Goal: Task Accomplishment & Management: Manage account settings

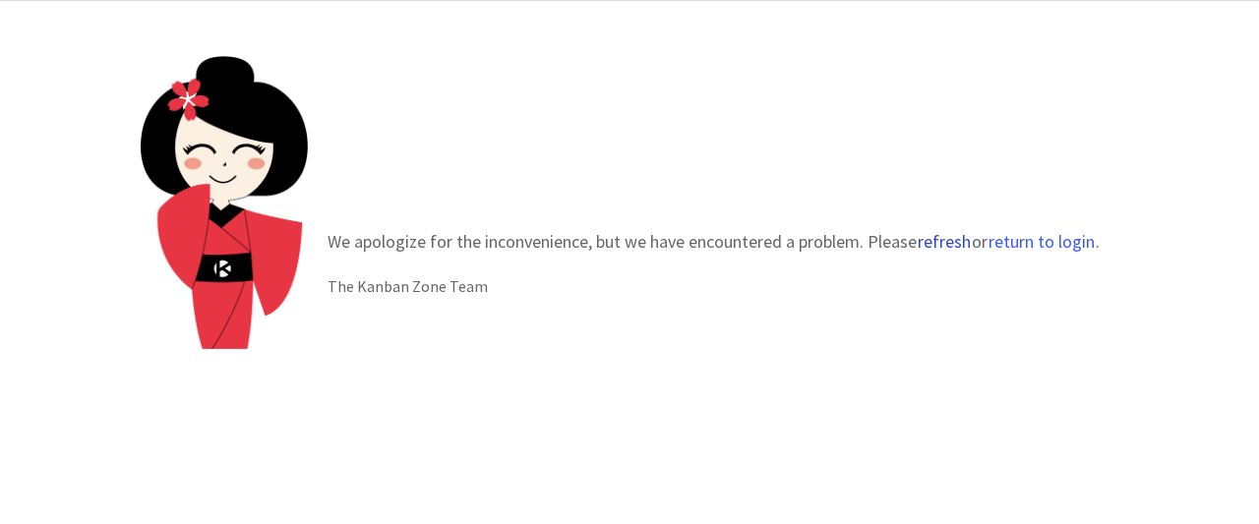
click at [947, 244] on button "refresh" at bounding box center [944, 242] width 55 height 20
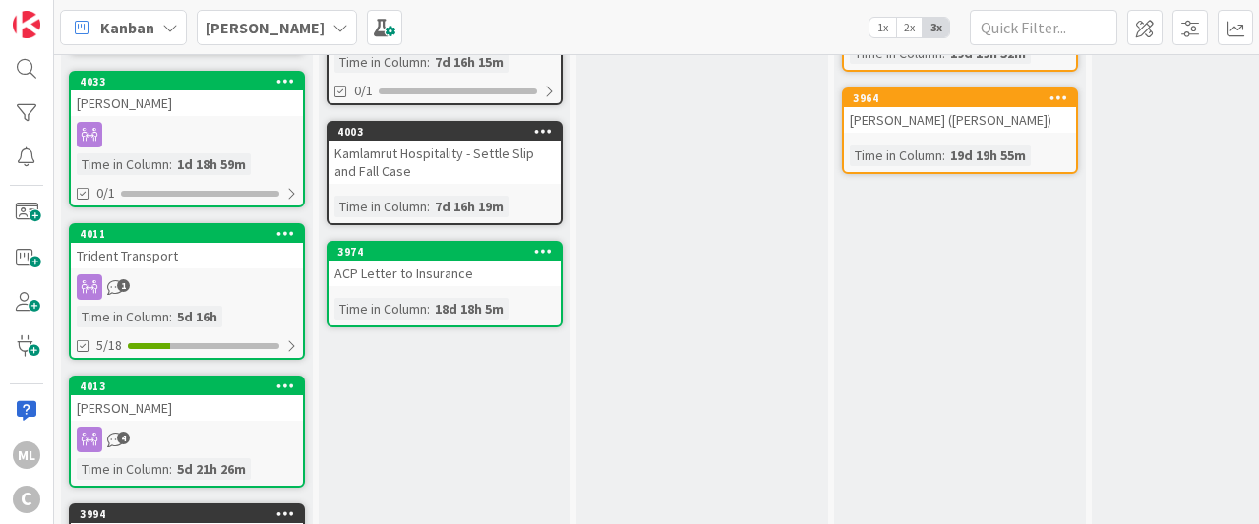
scroll to position [197, 0]
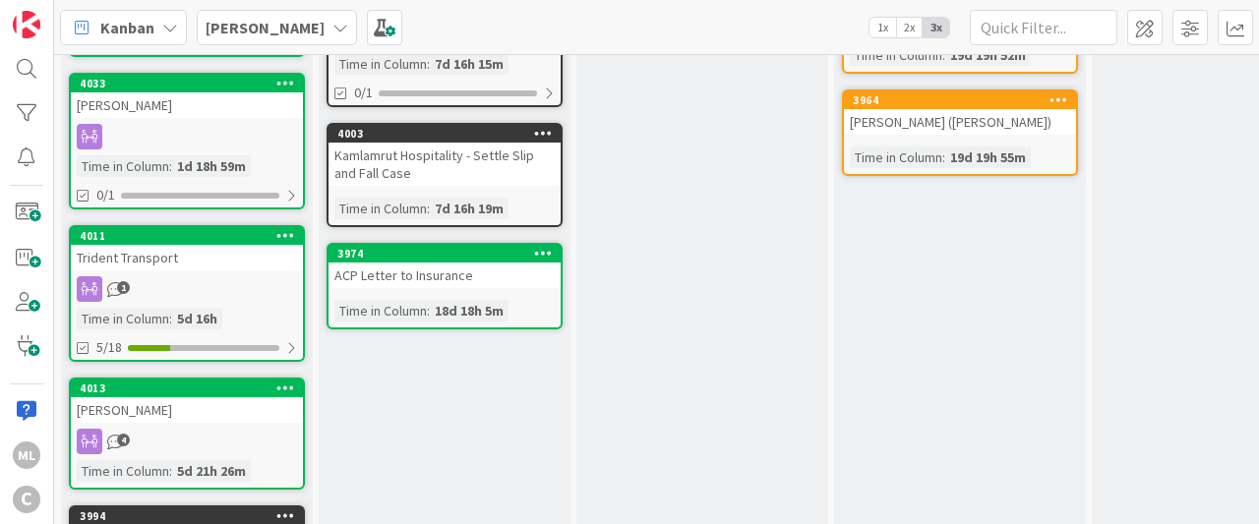
click at [170, 246] on div "Trident Transport" at bounding box center [187, 258] width 232 height 26
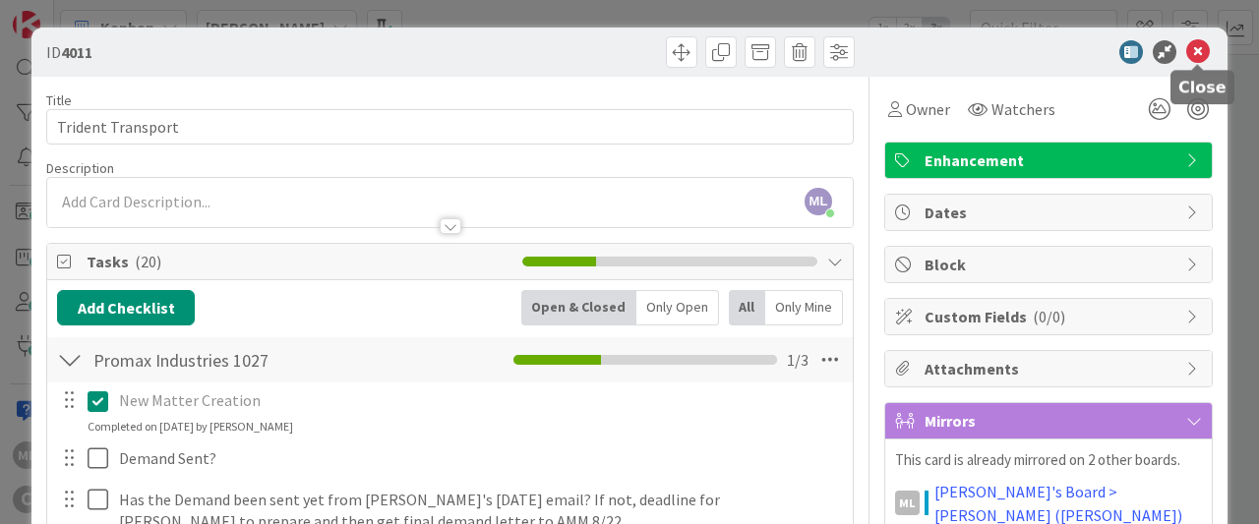
click at [1197, 48] on icon at bounding box center [1199, 52] width 24 height 24
click at [1201, 52] on icon at bounding box center [1199, 52] width 24 height 24
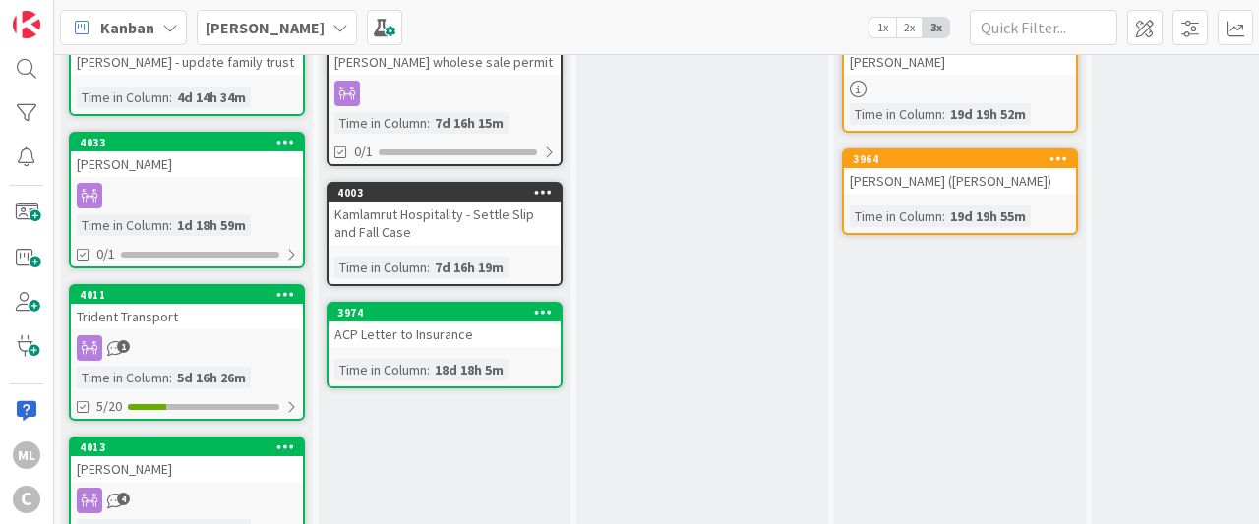
scroll to position [137, 0]
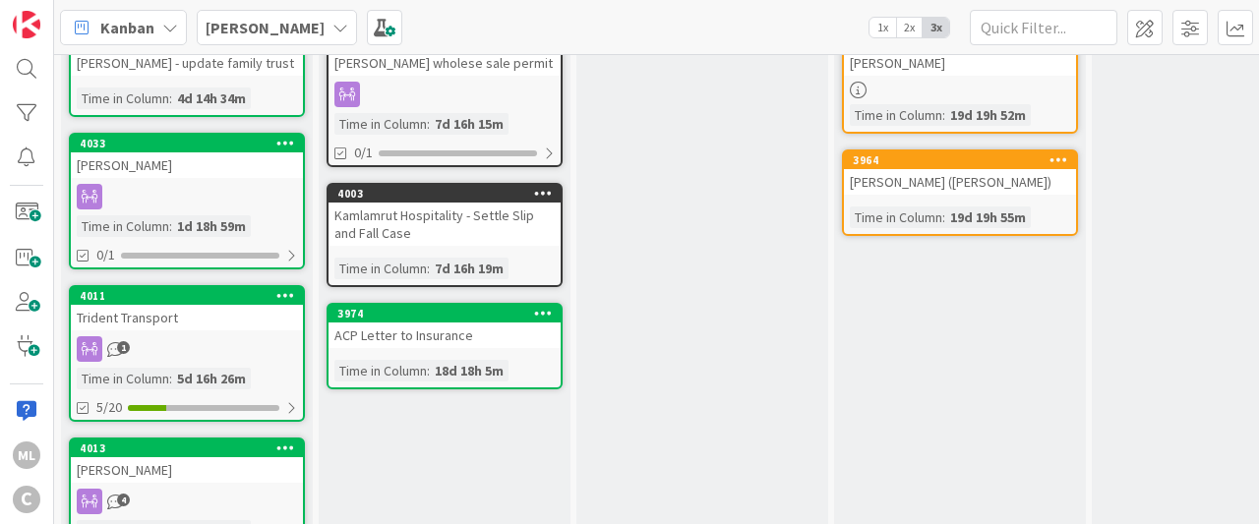
click at [202, 315] on div "Trident Transport" at bounding box center [187, 318] width 232 height 26
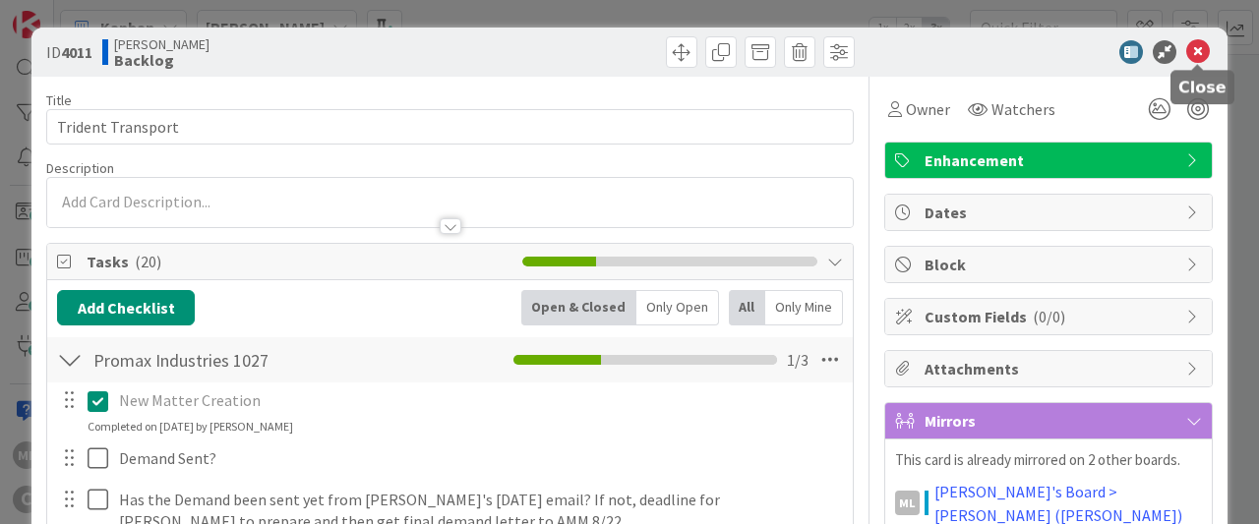
click at [1196, 61] on icon at bounding box center [1199, 52] width 24 height 24
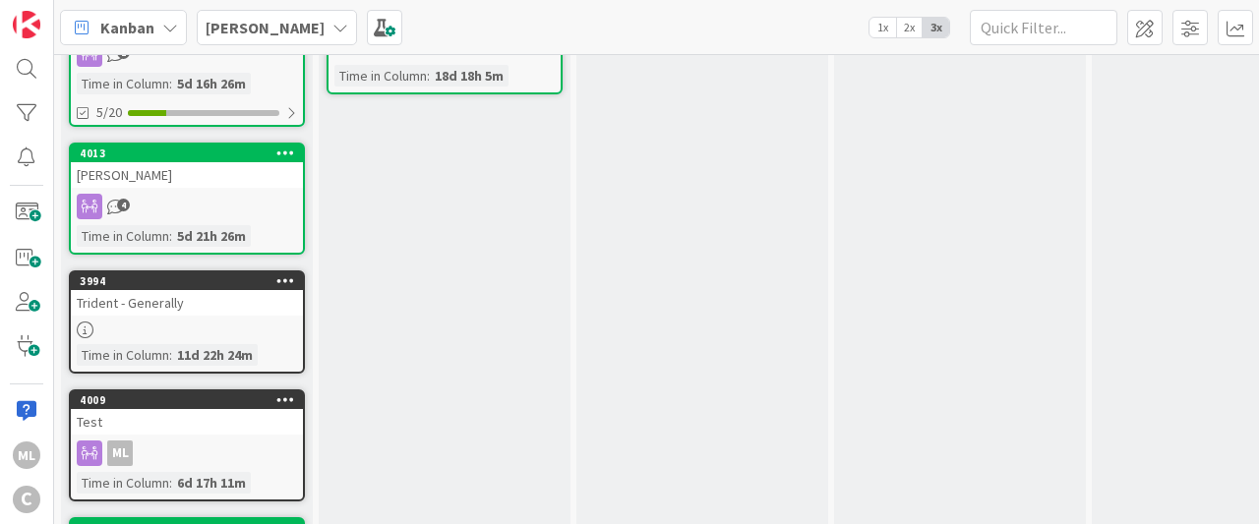
scroll to position [431, 0]
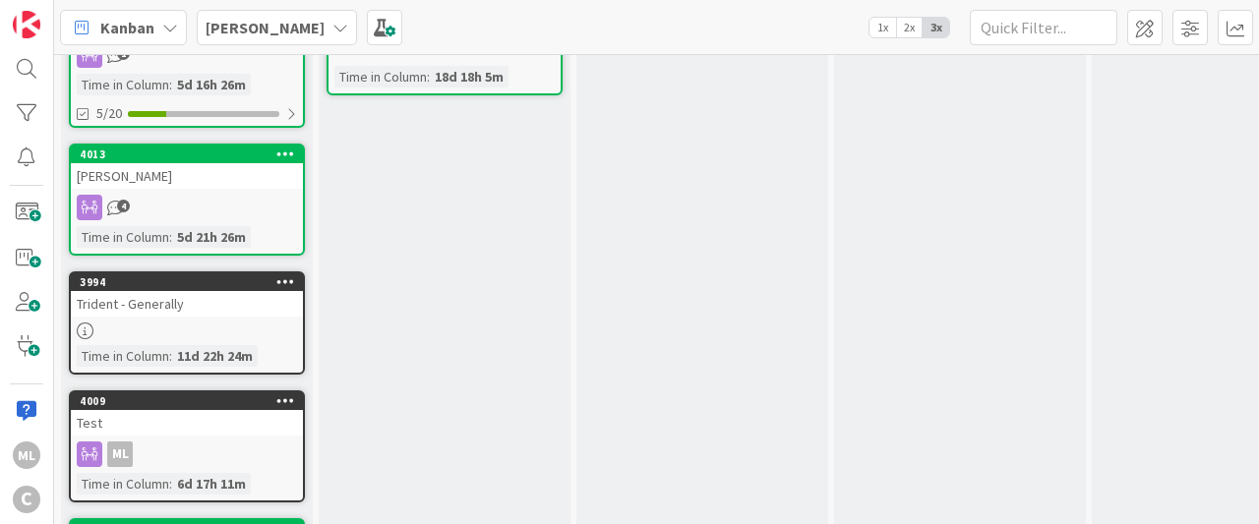
click at [197, 197] on div "4" at bounding box center [187, 208] width 232 height 26
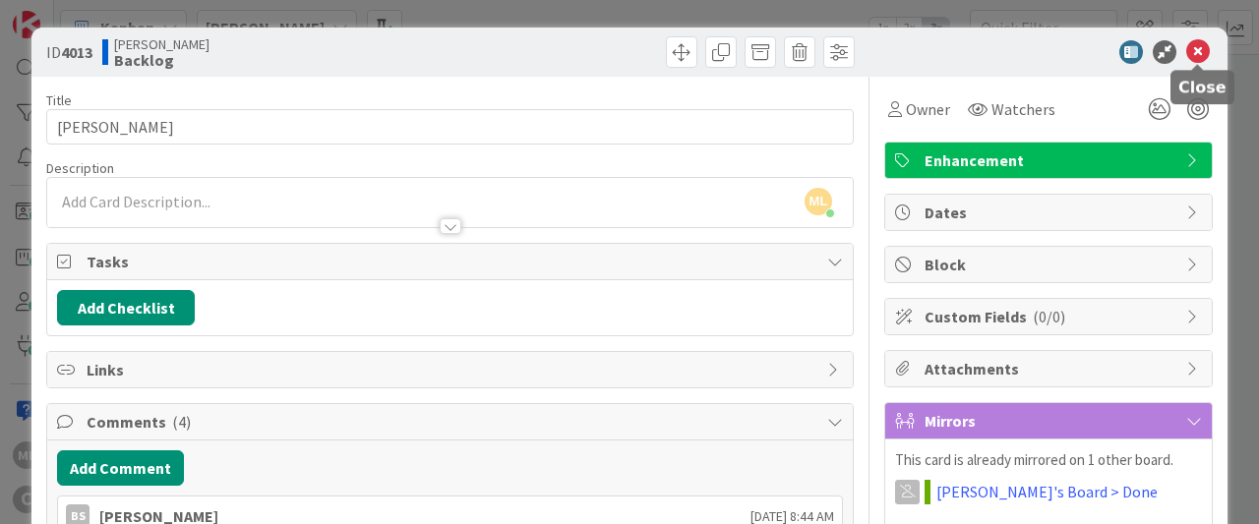
click at [1200, 54] on icon at bounding box center [1199, 52] width 24 height 24
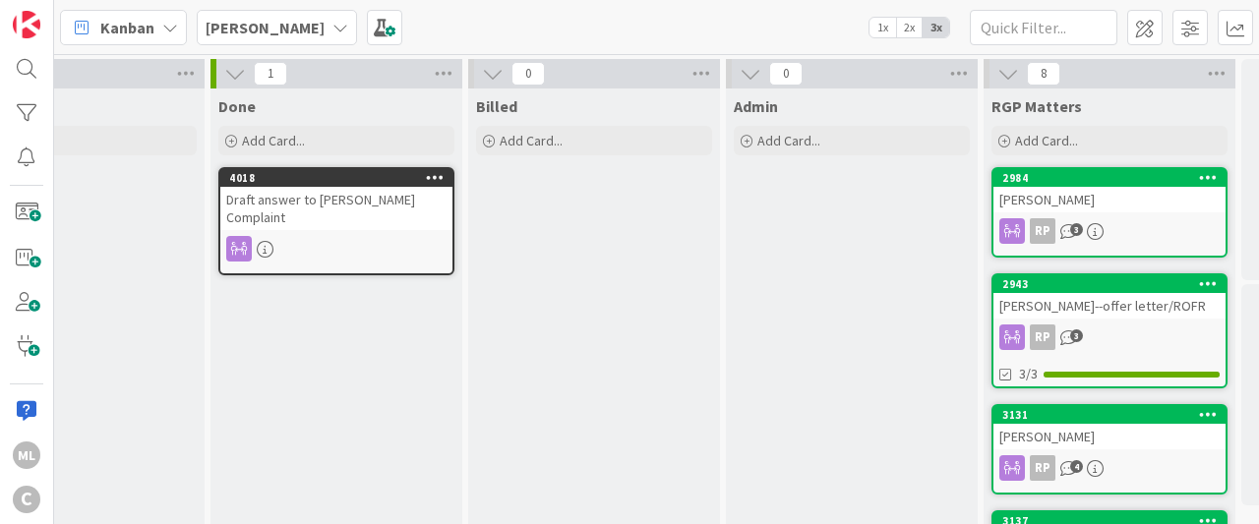
scroll to position [0, 1227]
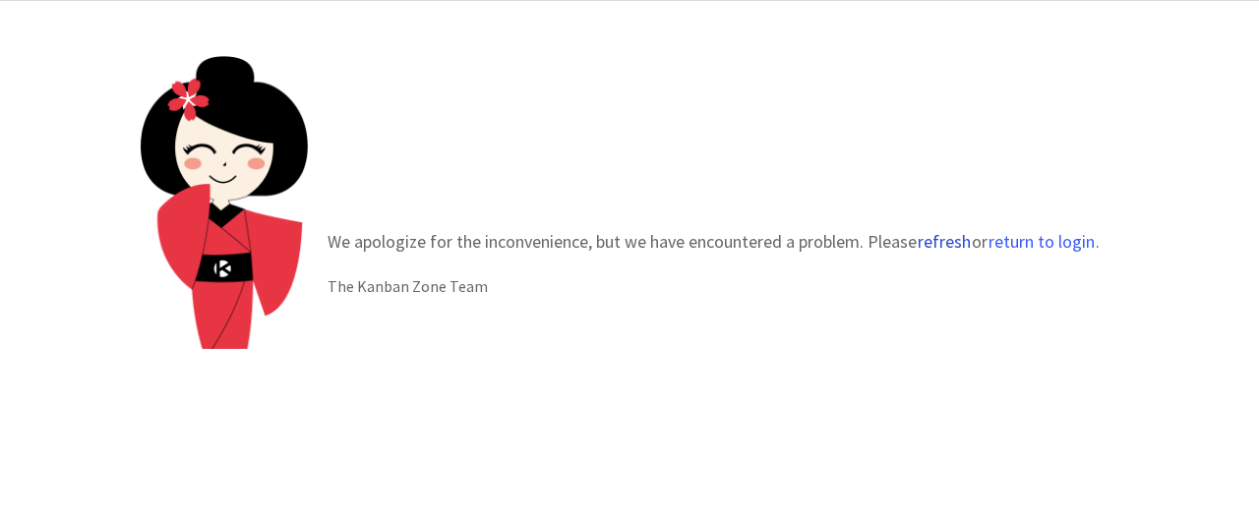
click at [943, 243] on button "refresh" at bounding box center [944, 242] width 55 height 20
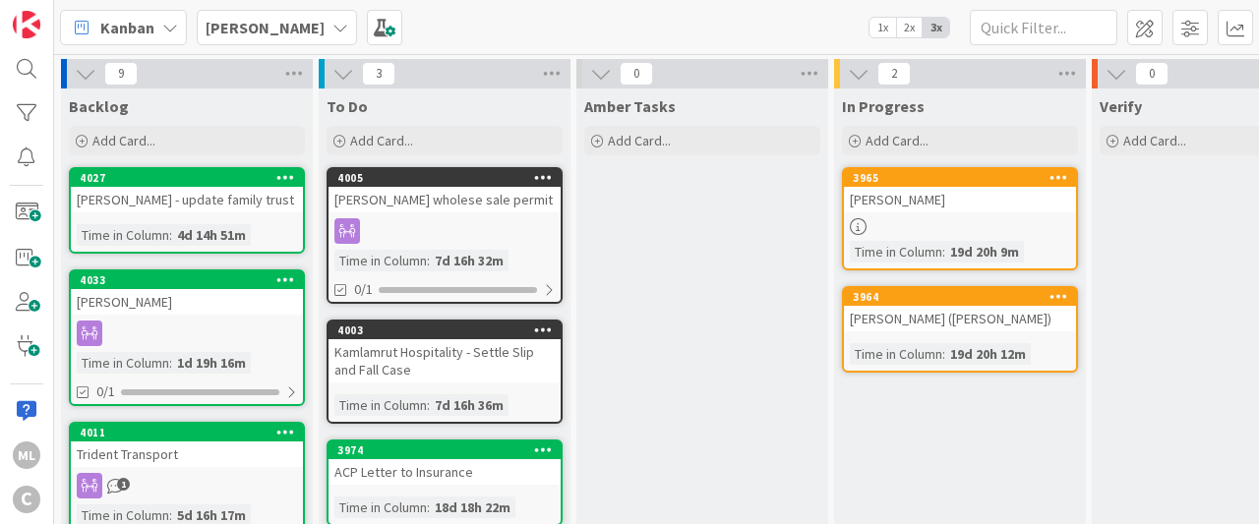
click at [280, 3] on div "Kanban Lee Mangum 1x 2x 3x" at bounding box center [656, 27] width 1205 height 54
click at [278, 31] on b "[PERSON_NAME]" at bounding box center [265, 28] width 119 height 20
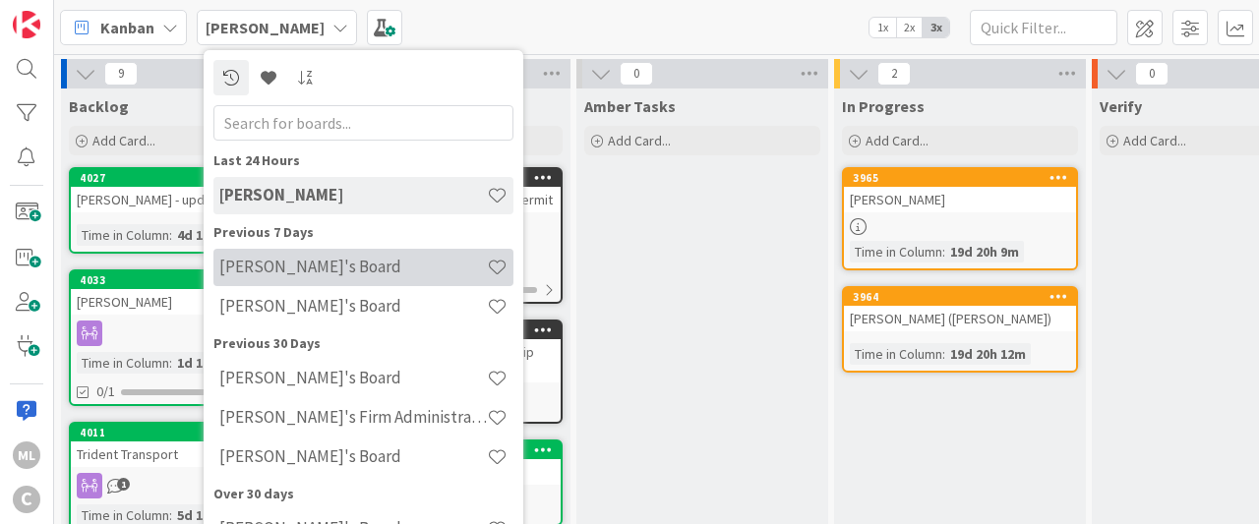
click at [251, 271] on h4 "[PERSON_NAME]'s Board" at bounding box center [353, 267] width 268 height 20
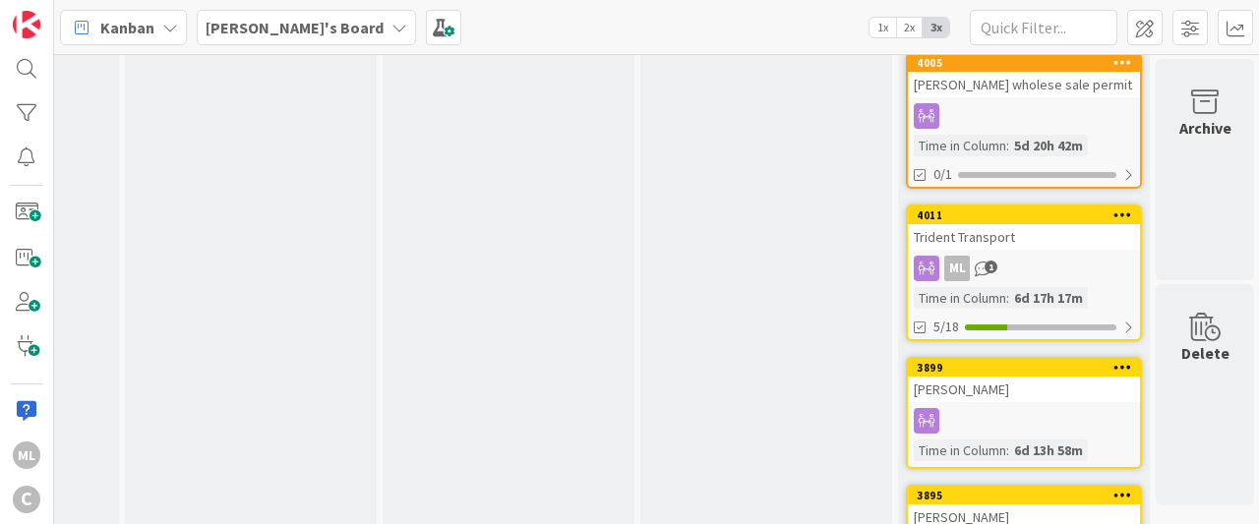
scroll to position [270, 452]
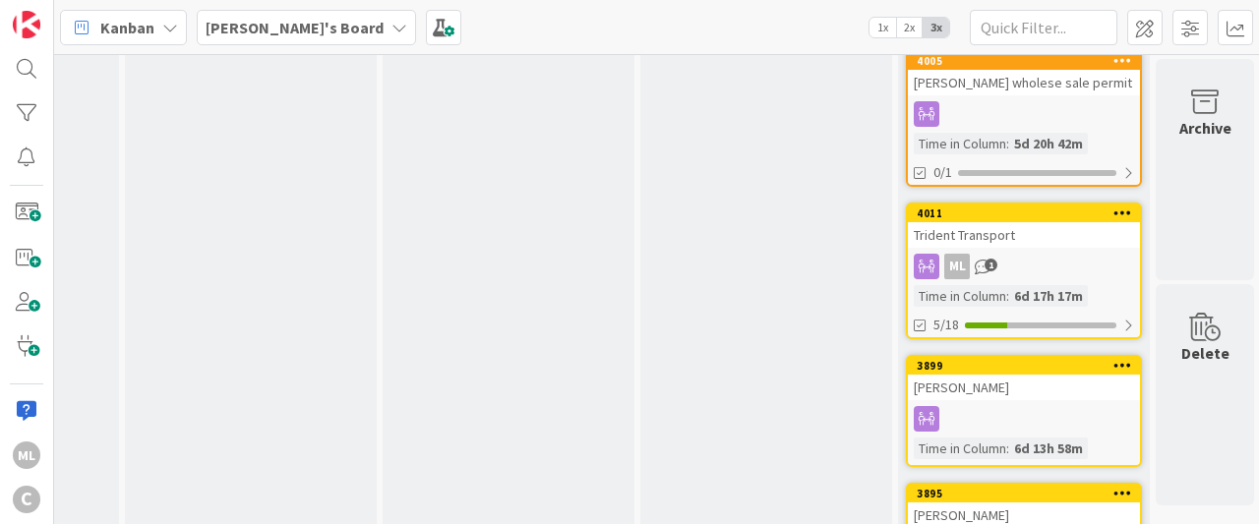
click at [1006, 225] on div "Trident Transport" at bounding box center [1024, 235] width 232 height 26
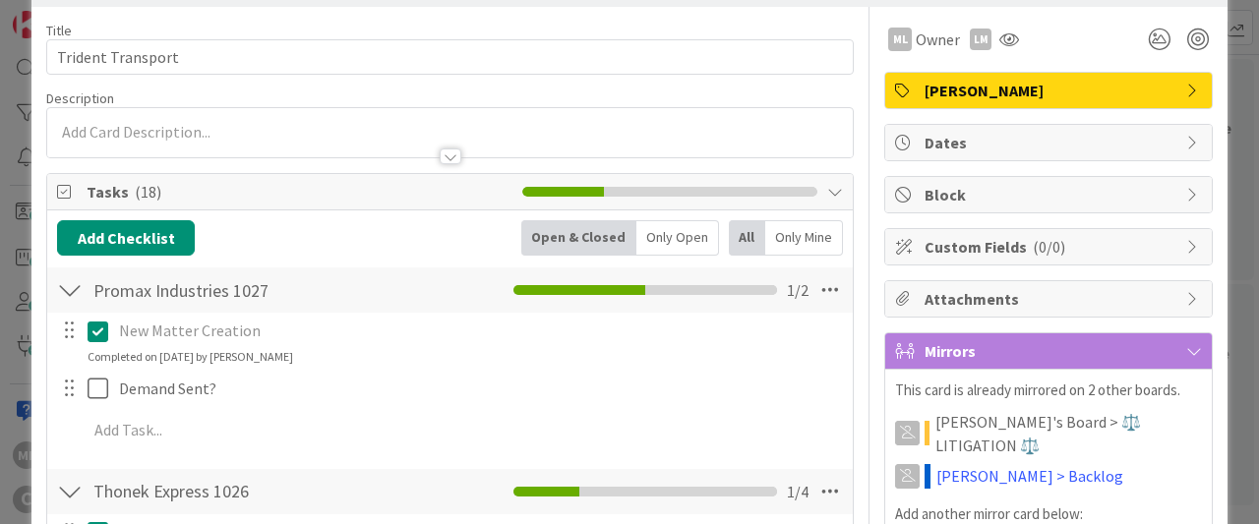
scroll to position [91, 0]
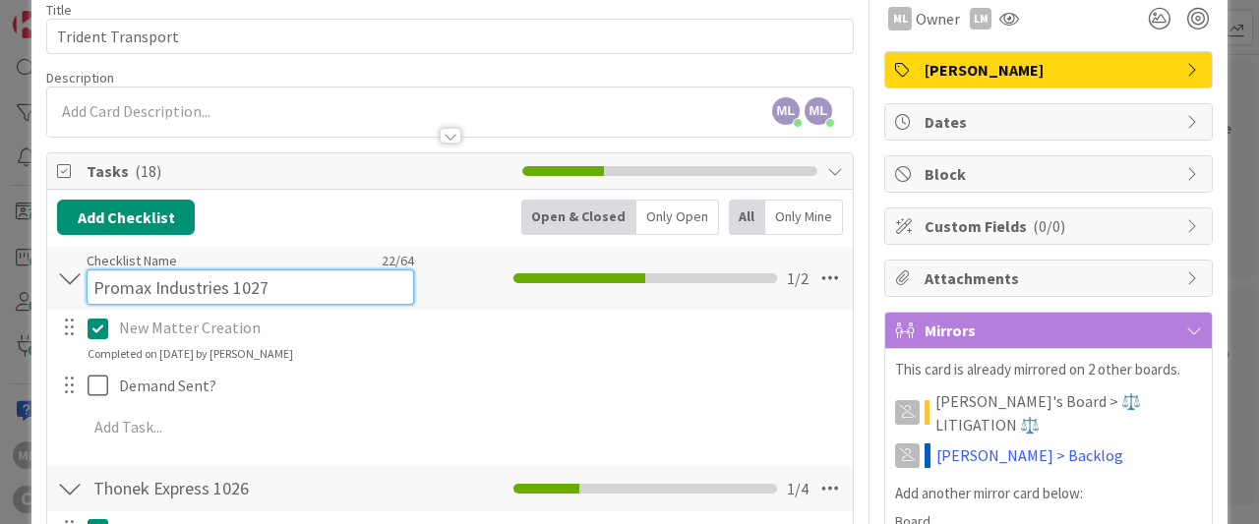
click at [194, 271] on input "Promax Industries 1027" at bounding box center [251, 287] width 328 height 35
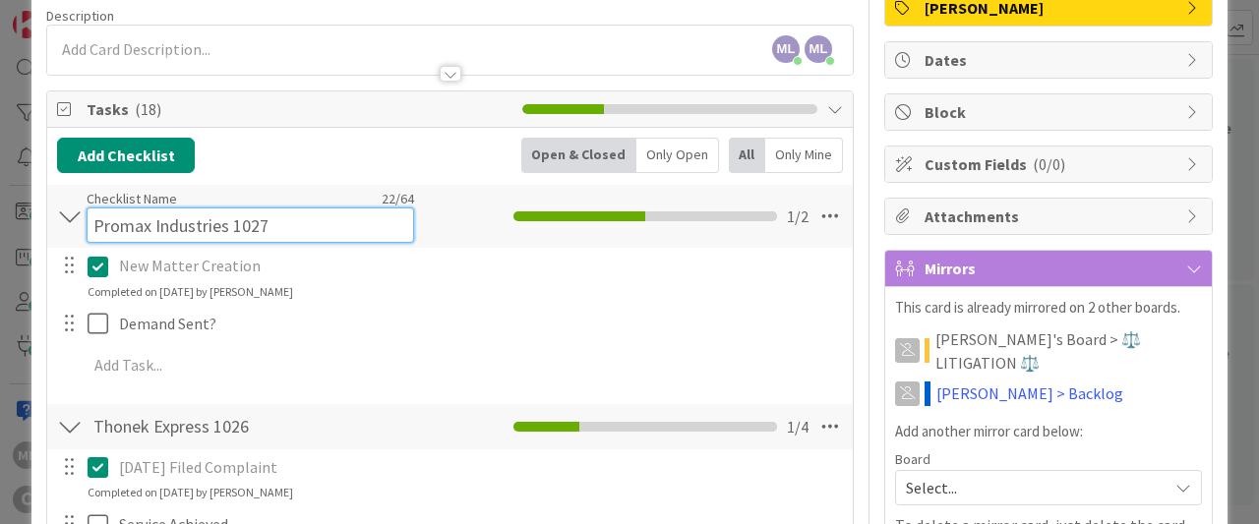
scroll to position [156, 0]
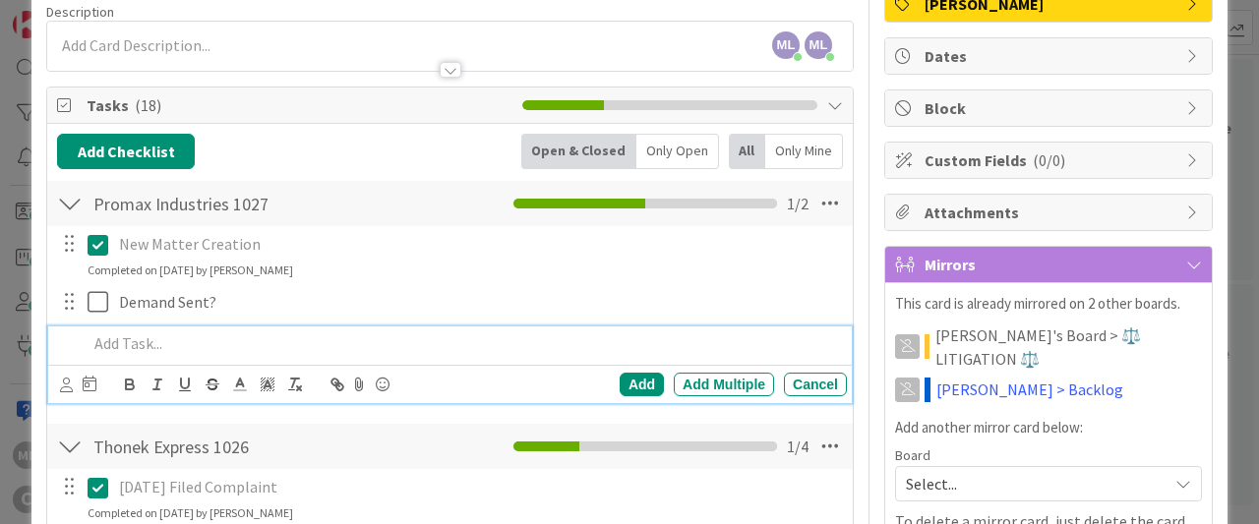
click at [143, 354] on div at bounding box center [463, 344] width 767 height 34
click at [501, 340] on p "Has the Demand been sent yet from Gwen's 8/8/2025 email?" at bounding box center [464, 344] width 752 height 23
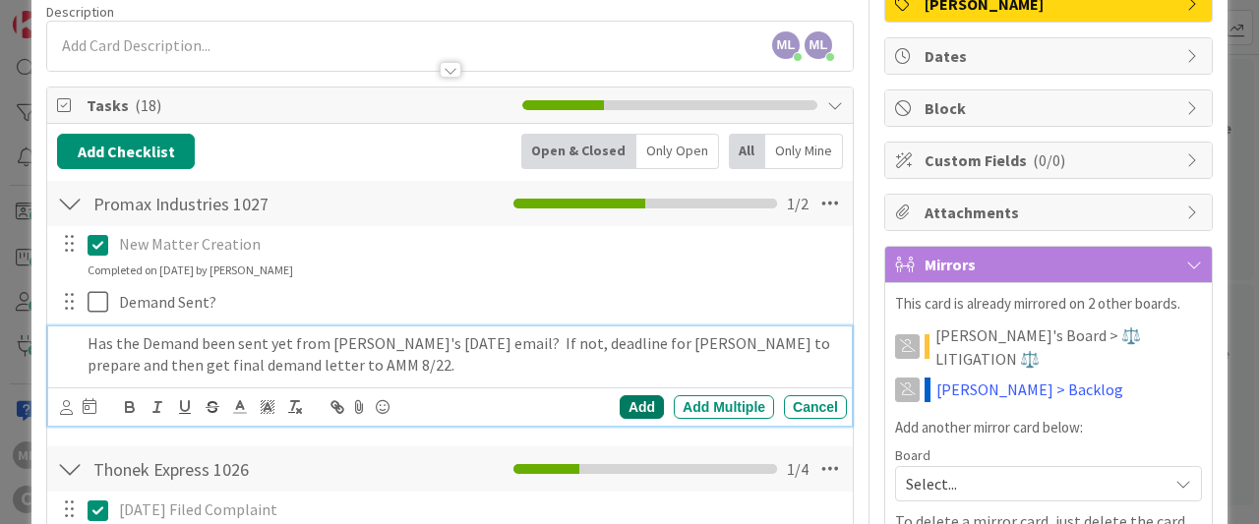
click at [639, 405] on div "Add" at bounding box center [642, 408] width 44 height 24
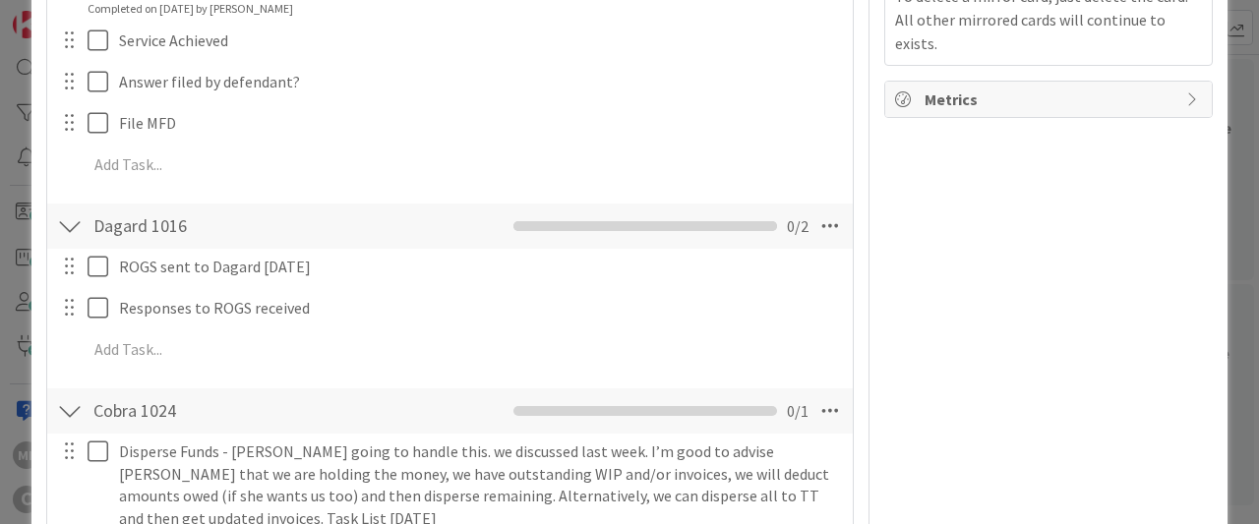
scroll to position [680, 0]
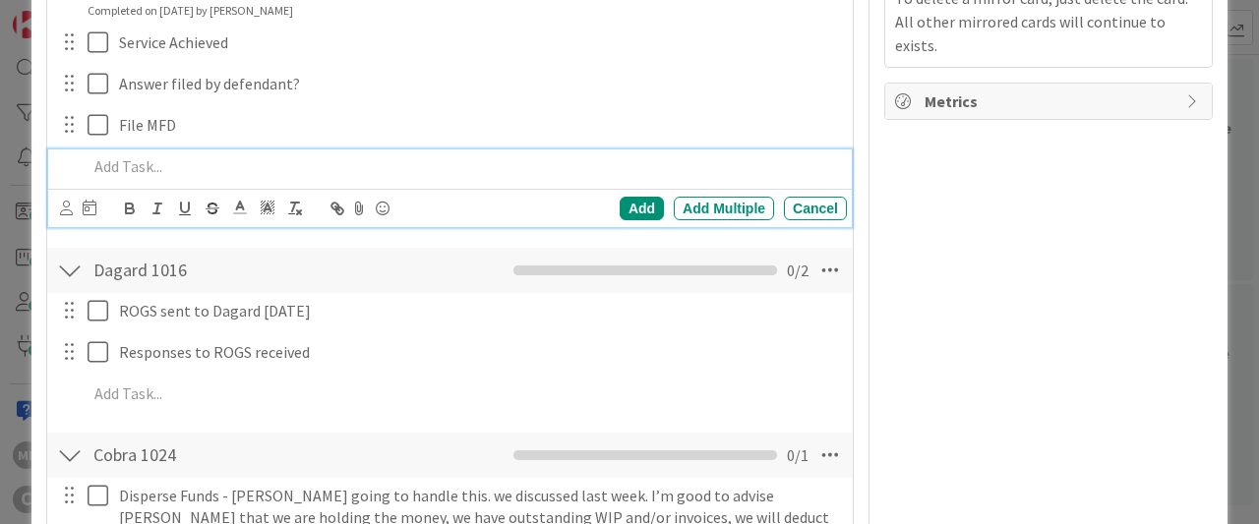
click at [139, 164] on p at bounding box center [464, 166] width 752 height 23
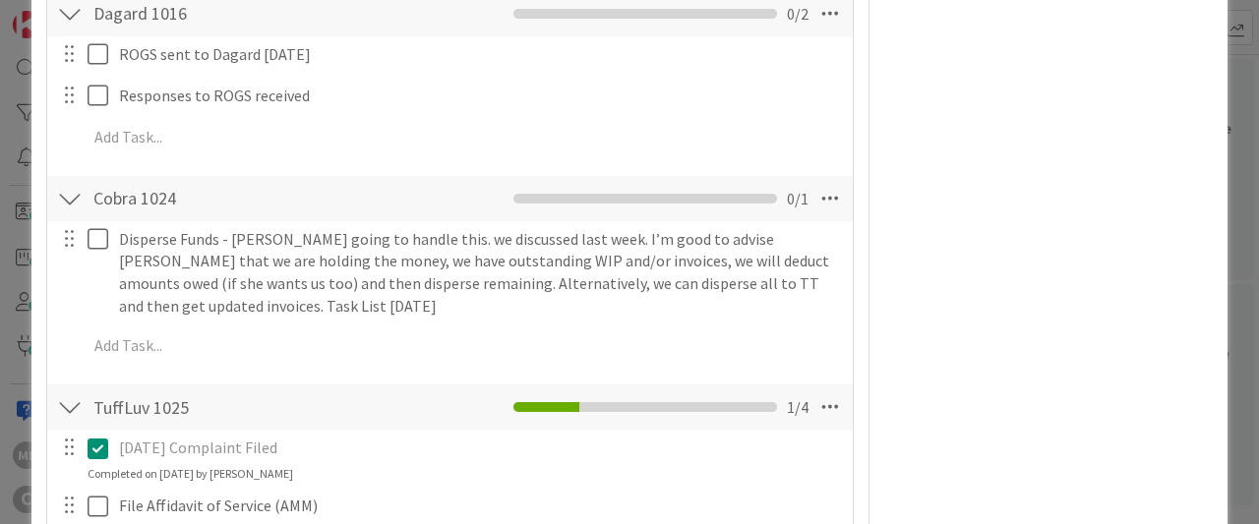
scroll to position [939, 0]
click at [182, 249] on p "Disperse Funds - Lee going to handle this. we discussed last week. I’m good to …" at bounding box center [479, 271] width 720 height 90
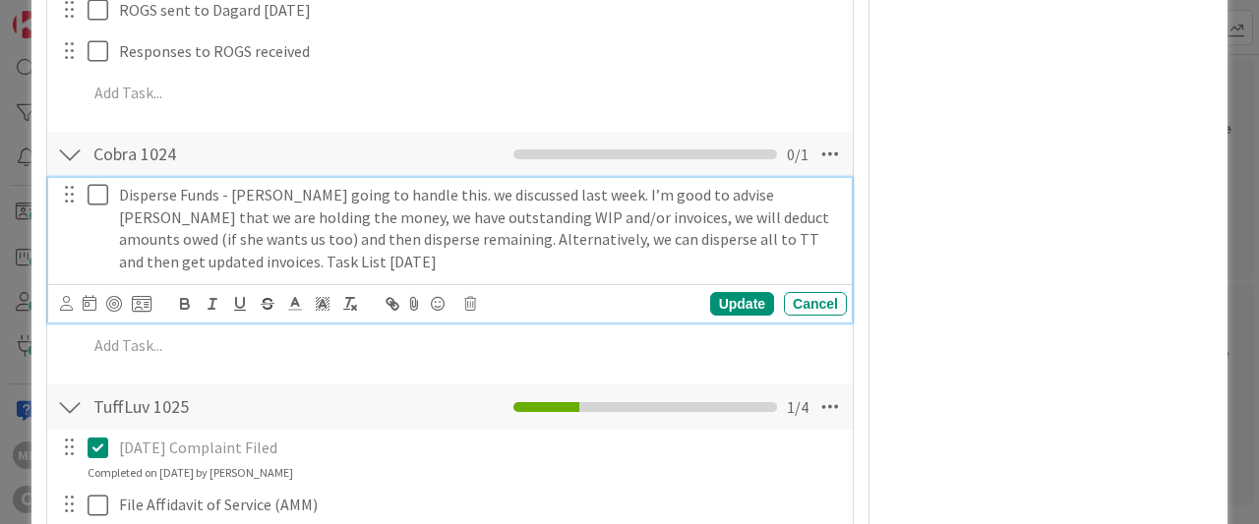
scroll to position [896, 0]
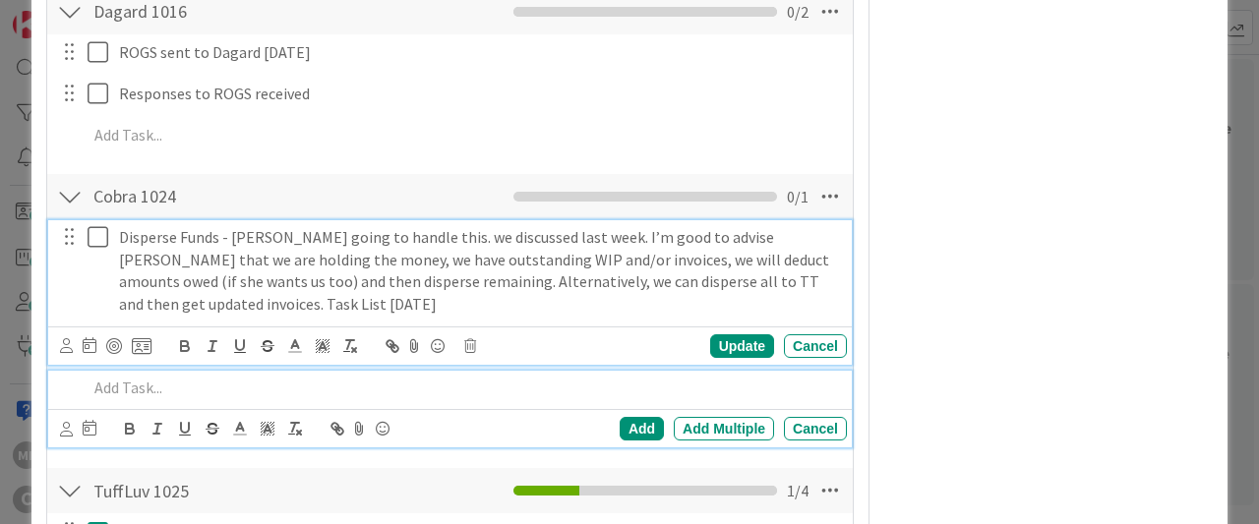
click at [138, 387] on p at bounding box center [464, 388] width 752 height 23
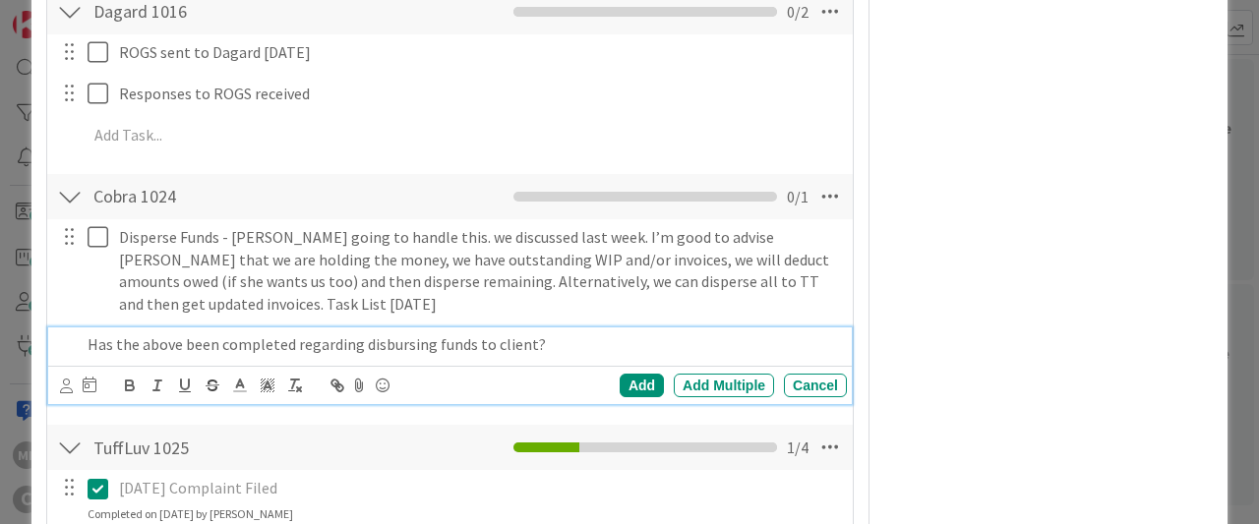
click at [564, 350] on p "Has the above been completed regarding disbursing funds to client?" at bounding box center [464, 345] width 752 height 23
click at [635, 383] on div "Add" at bounding box center [642, 386] width 44 height 24
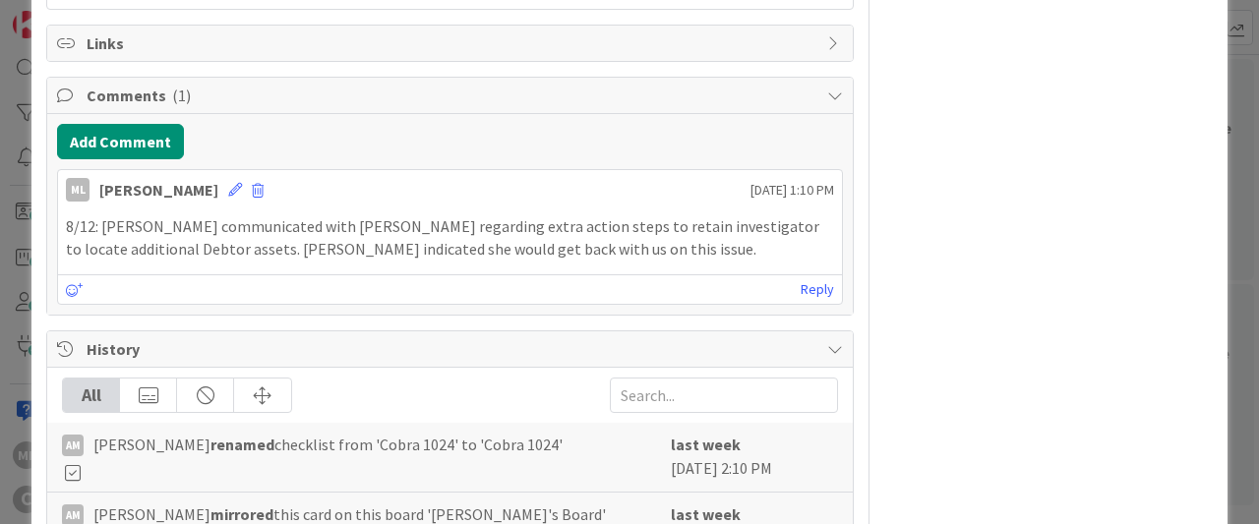
scroll to position [2082, 0]
click at [285, 237] on p "8/12: LAM communicated with Gwen regarding extra action steps to retain investi…" at bounding box center [450, 237] width 768 height 44
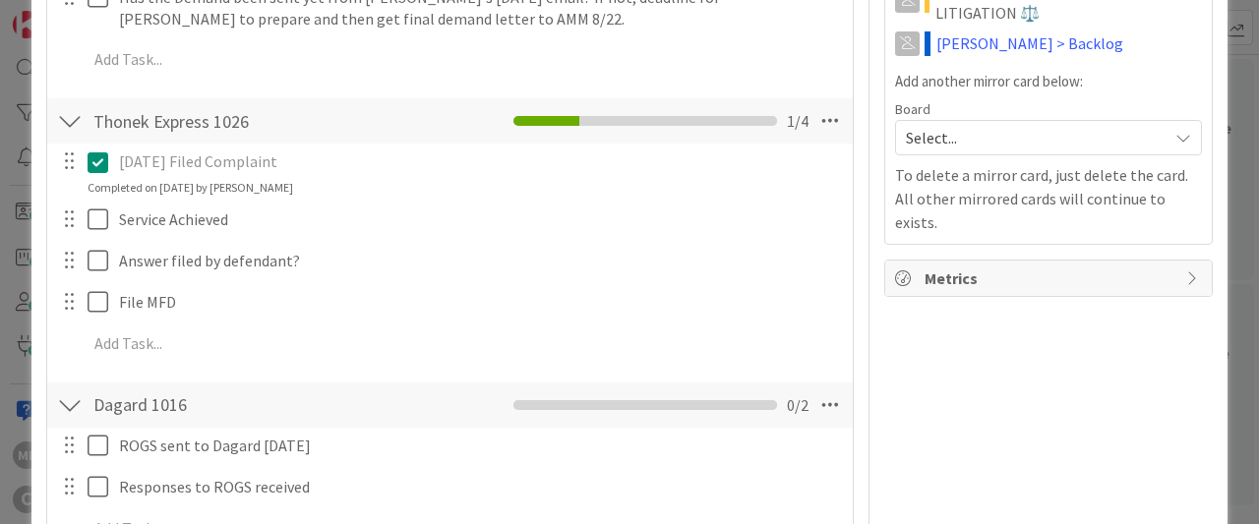
scroll to position [0, 0]
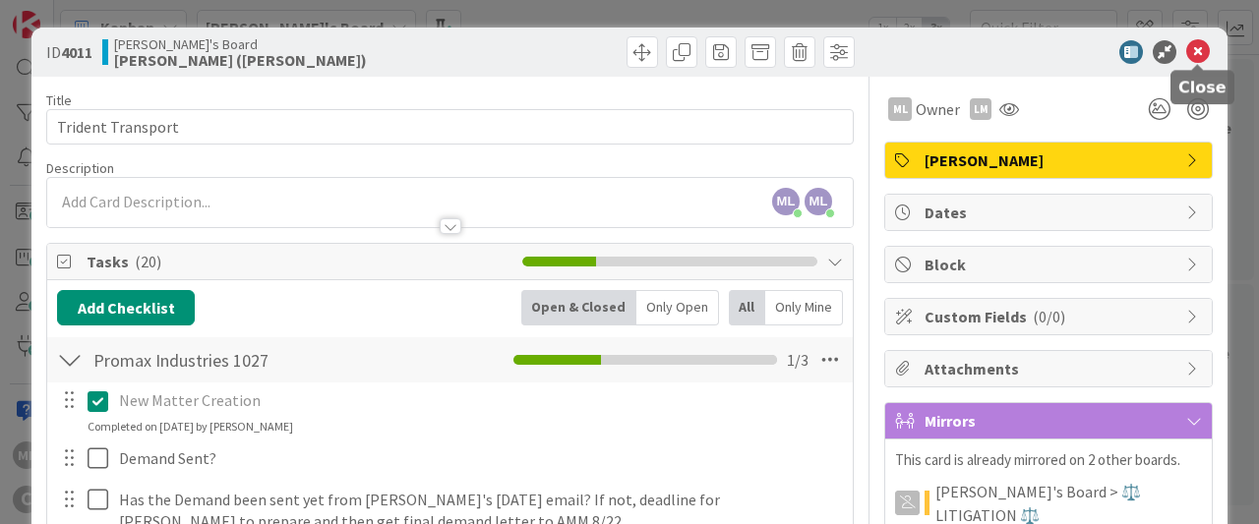
click at [1203, 52] on icon at bounding box center [1199, 52] width 24 height 24
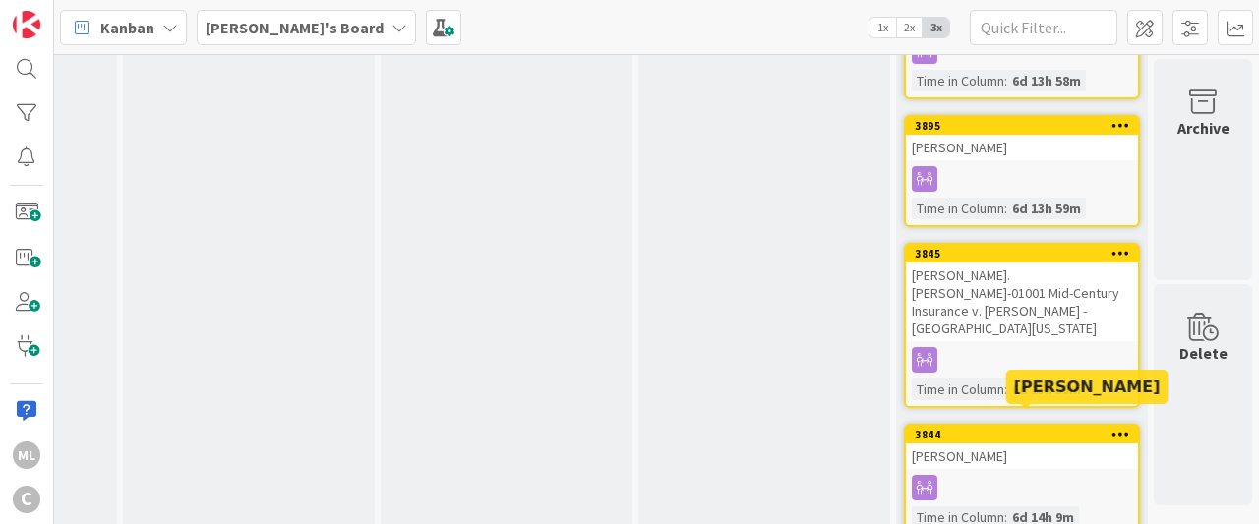
scroll to position [637, 454]
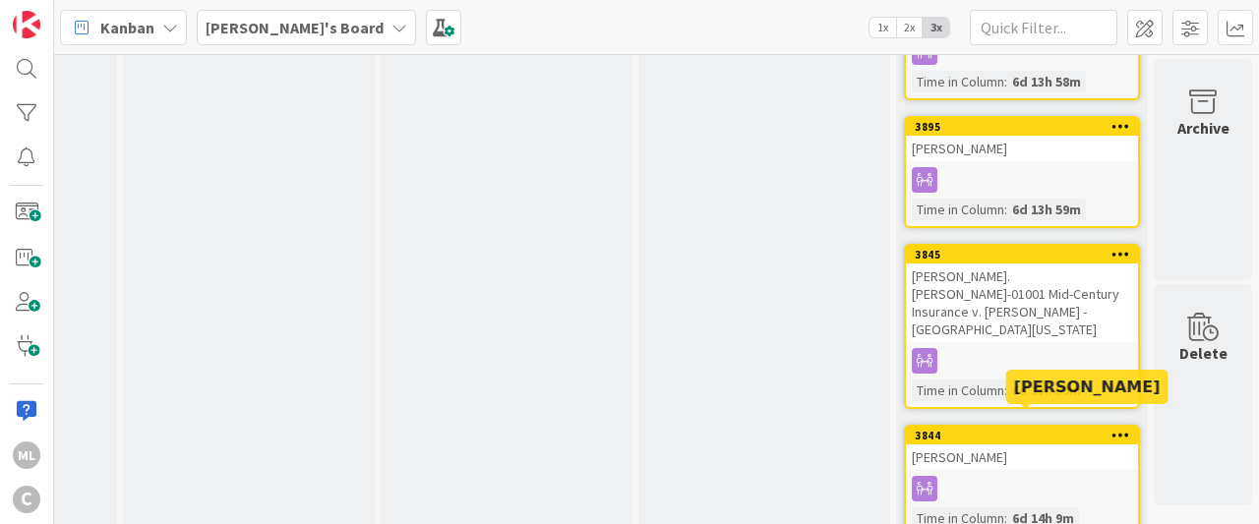
click at [1018, 429] on div "3844" at bounding box center [1026, 436] width 223 height 14
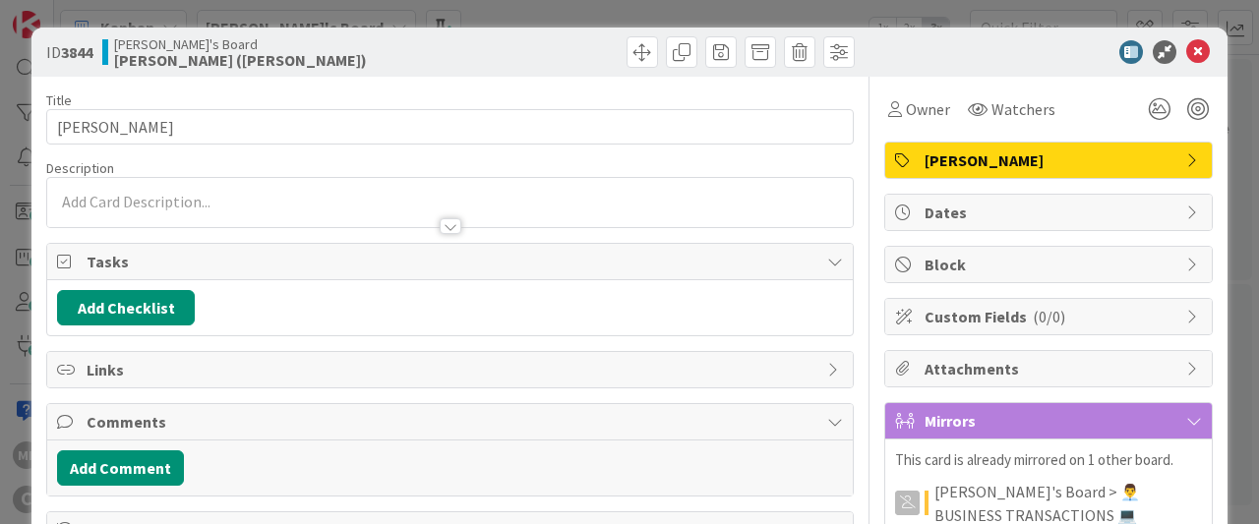
scroll to position [718, 454]
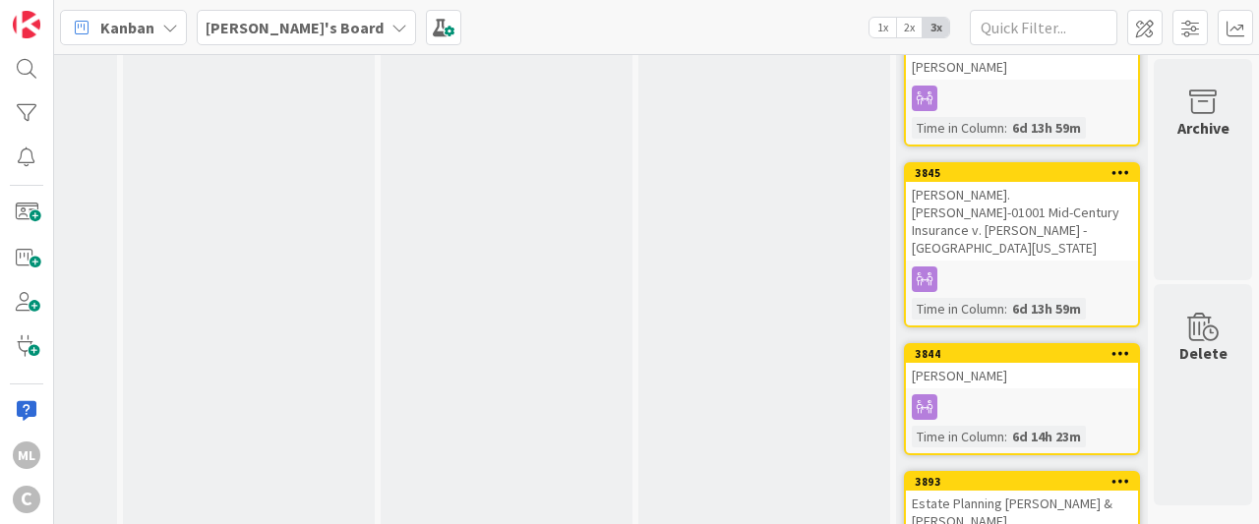
scroll to position [802, 454]
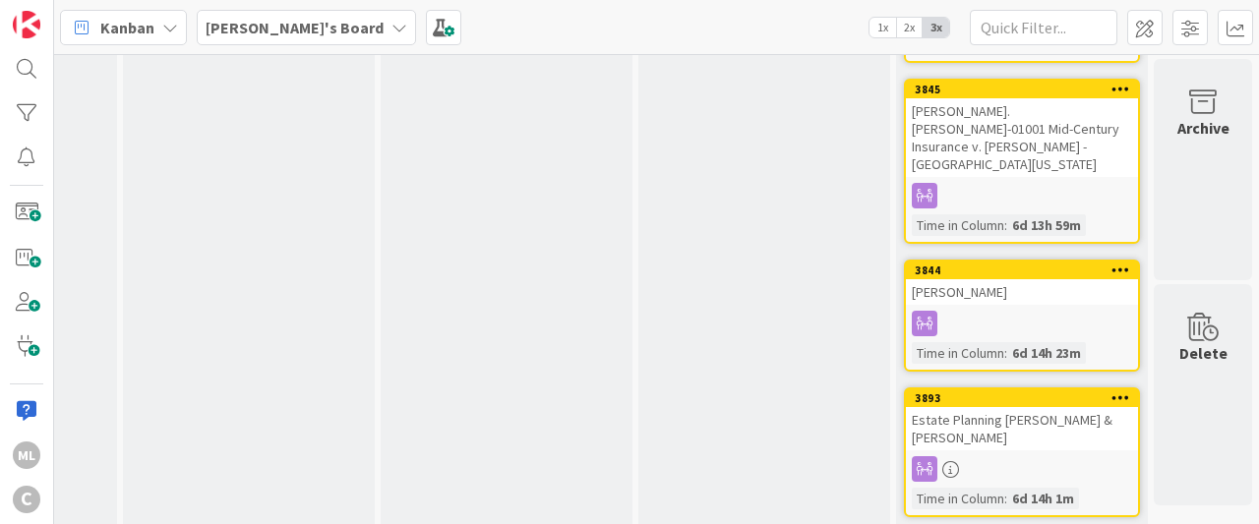
click at [1018, 412] on div "Estate Planning [PERSON_NAME] & [PERSON_NAME]" at bounding box center [1022, 428] width 232 height 43
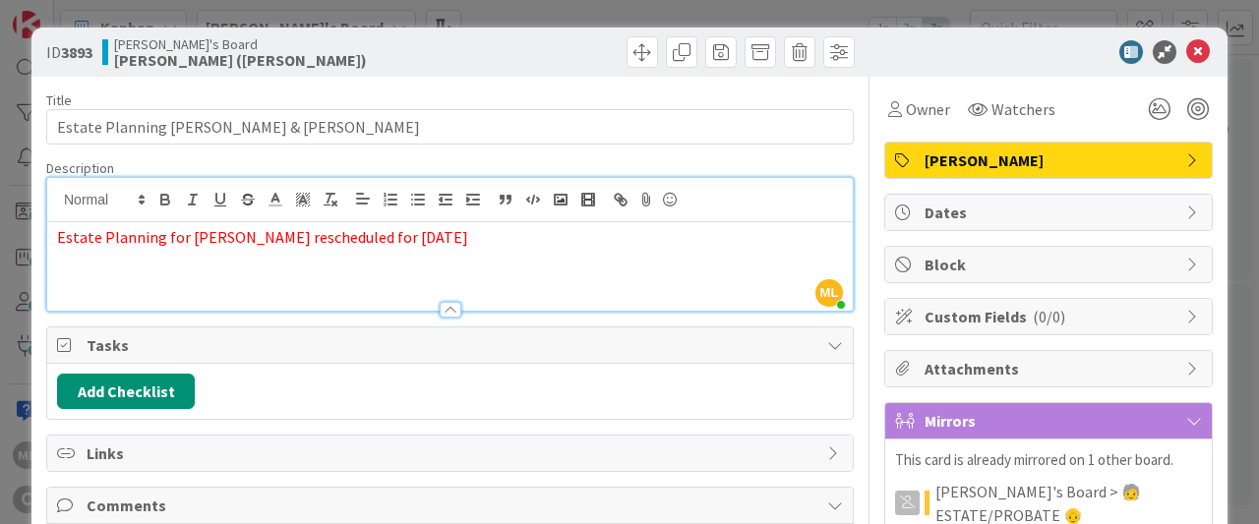
click at [402, 222] on div "Estate Planning for Tyler rescheduled for Aug. 19th" at bounding box center [450, 266] width 806 height 89
drag, startPoint x: 217, startPoint y: 237, endPoint x: 321, endPoint y: 233, distance: 103.4
click at [321, 233] on span "Estate Planning for Tyler rescheduled for Aug. 19th" at bounding box center [262, 237] width 411 height 20
click at [417, 235] on p "Estate Planning for Tyler rescheduled for Aug. 19th" at bounding box center [450, 237] width 786 height 23
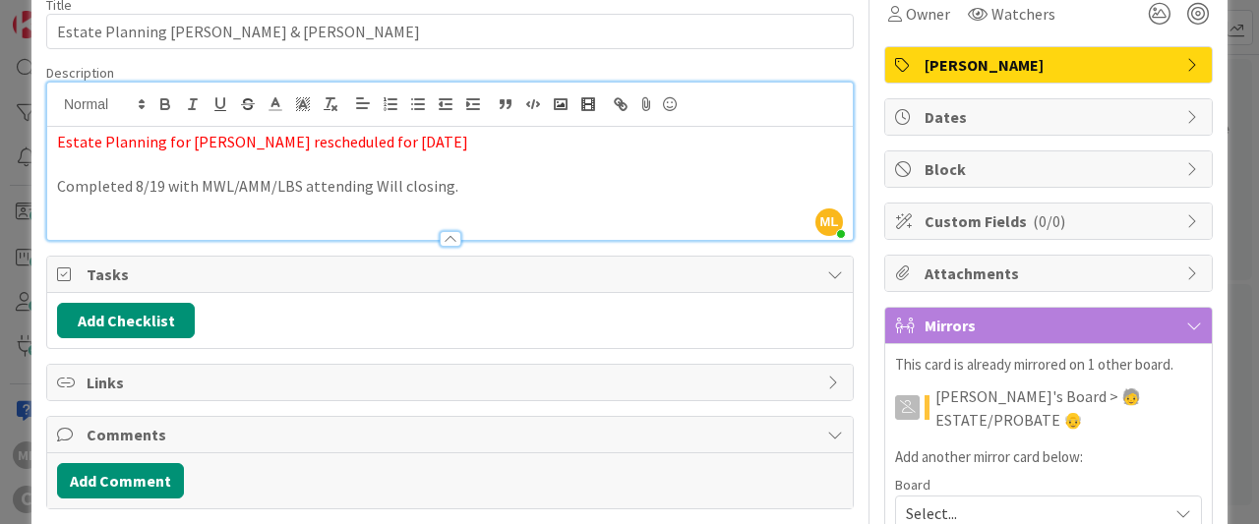
scroll to position [97, 0]
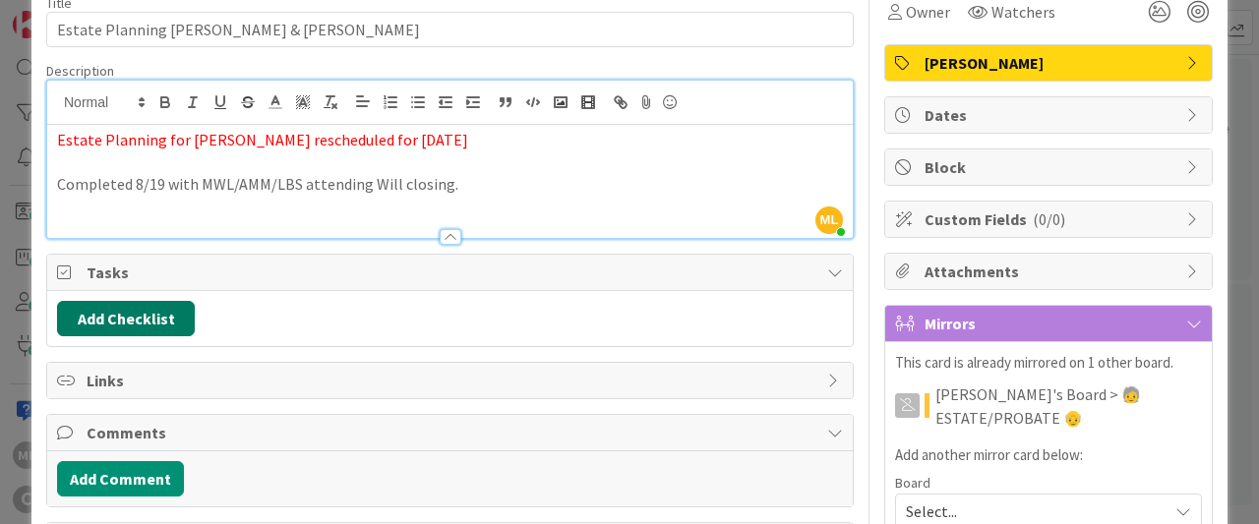
click at [128, 327] on button "Add Checklist" at bounding box center [126, 318] width 138 height 35
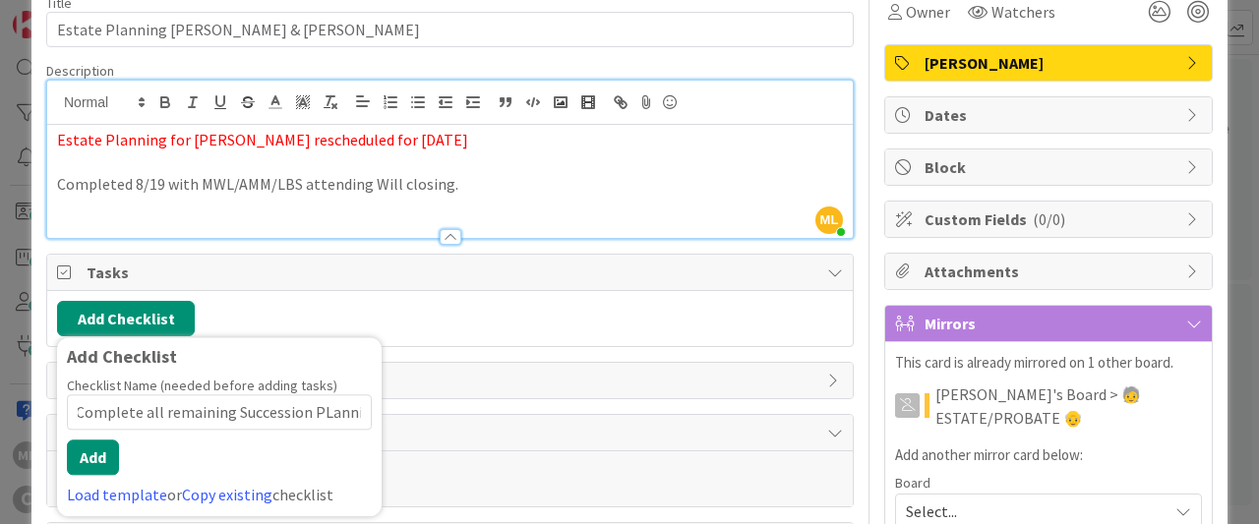
type input "Complete all remaining Succession PLanning"
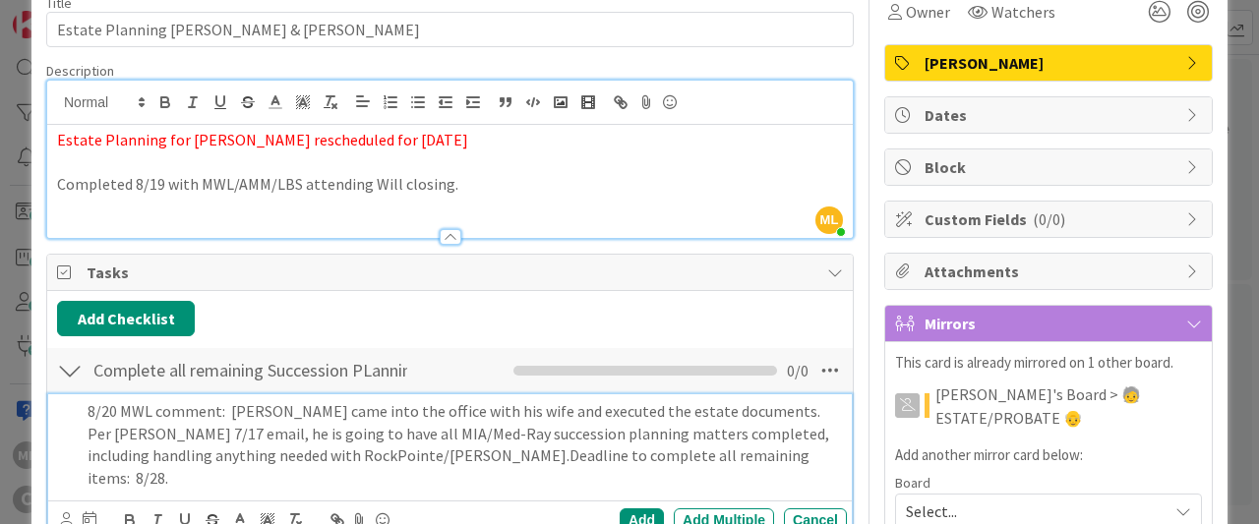
click at [710, 411] on p "8/20 MWL comment: Tyler came into the office with his wife and executed the est…" at bounding box center [464, 445] width 752 height 90
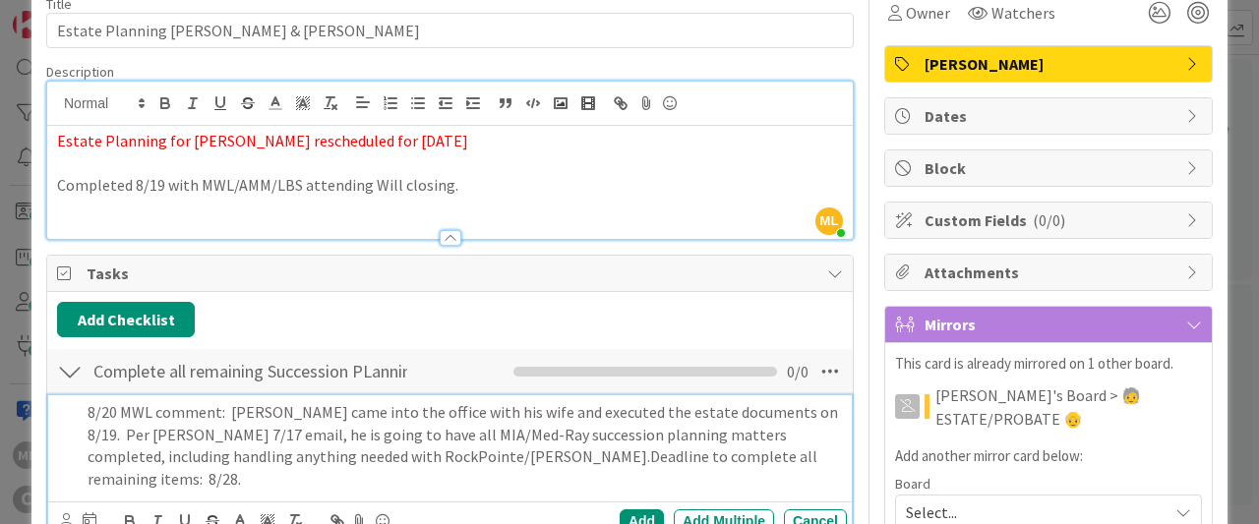
click at [410, 451] on p "8/20 MWL comment: Tyler came into the office with his wife and executed the est…" at bounding box center [464, 446] width 752 height 90
click at [633, 510] on div "Add" at bounding box center [642, 522] width 44 height 24
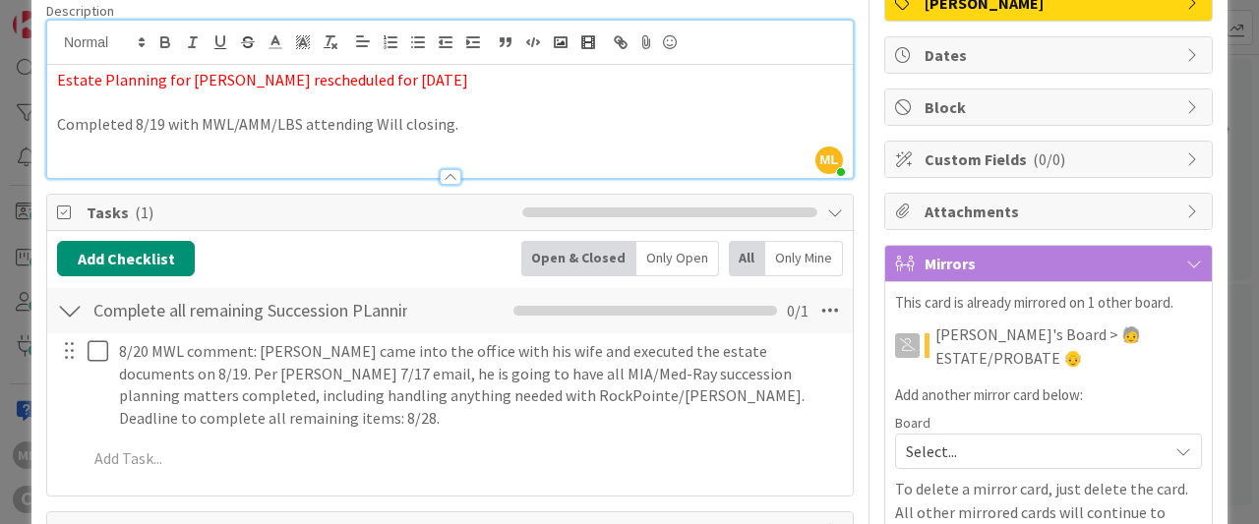
scroll to position [159, 0]
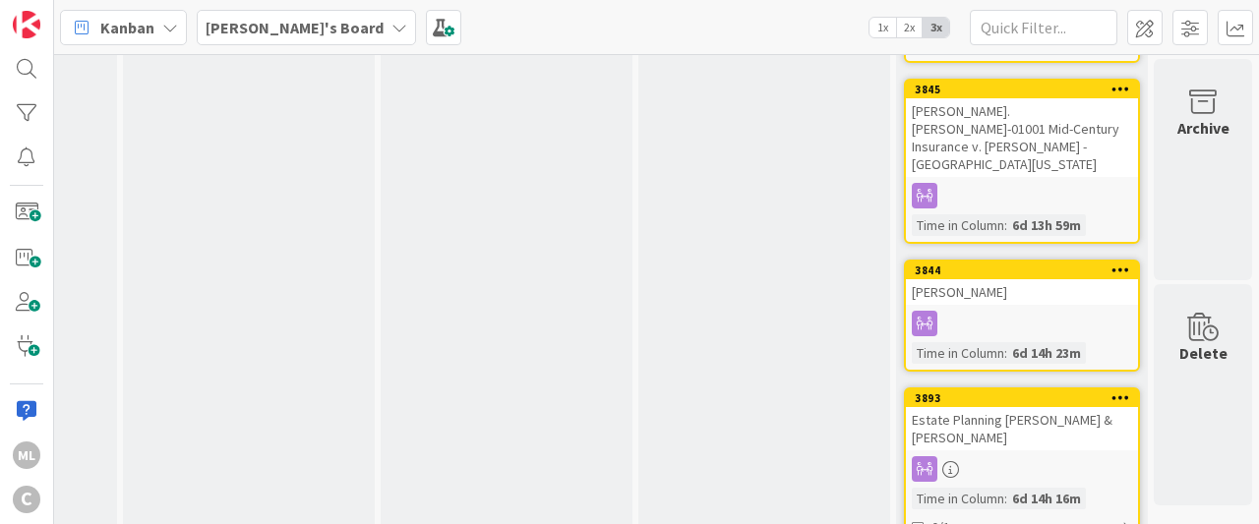
click at [1027, 416] on div "Estate Planning [PERSON_NAME] & [PERSON_NAME]" at bounding box center [1022, 428] width 232 height 43
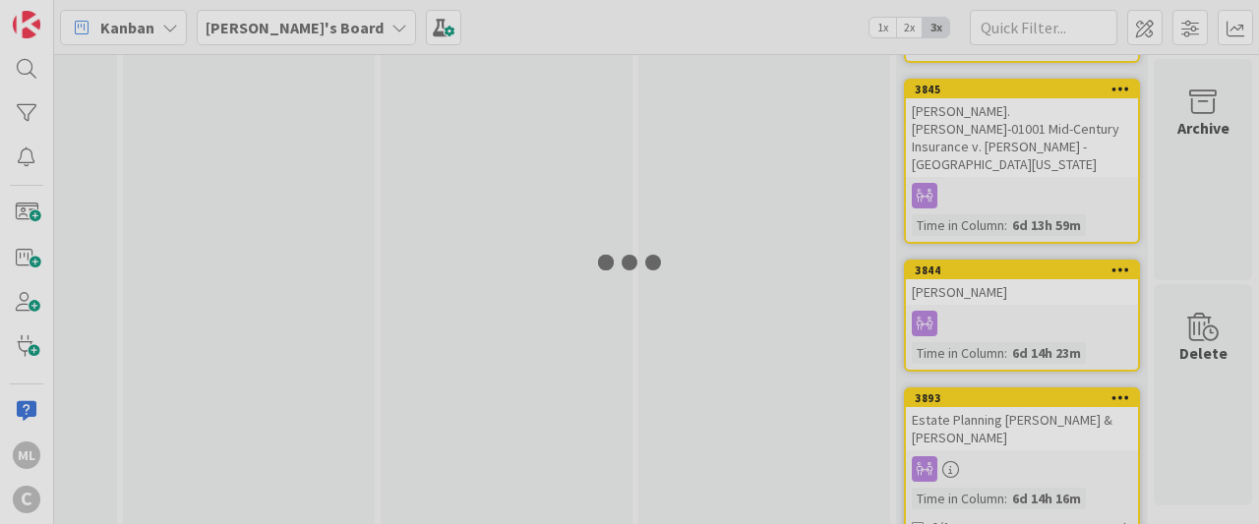
click at [1027, 416] on div at bounding box center [629, 262] width 1259 height 524
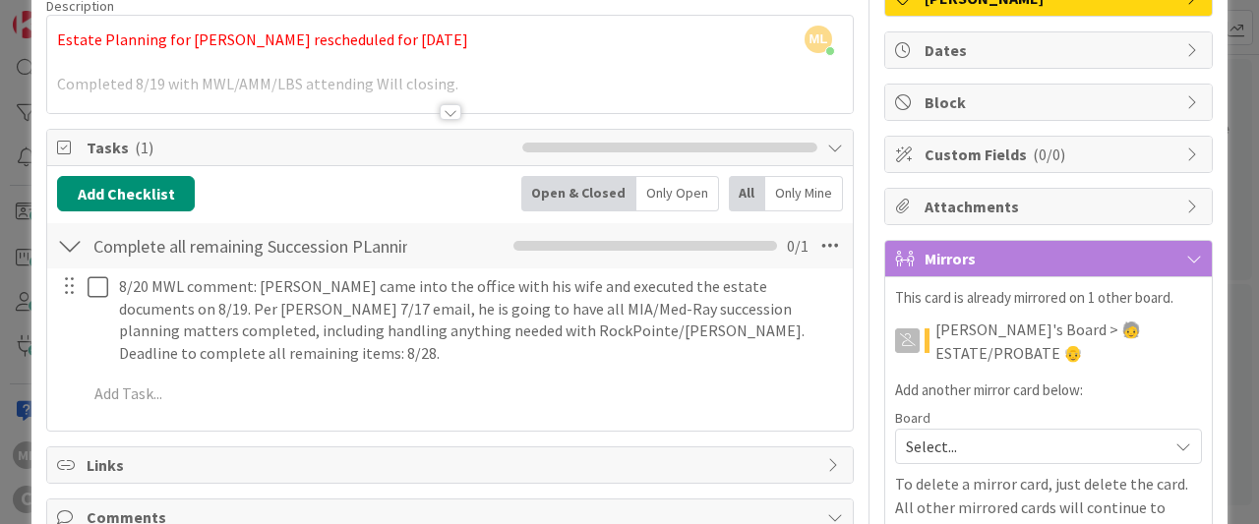
scroll to position [161, 0]
click at [1056, 252] on span "Mirrors" at bounding box center [1051, 260] width 252 height 24
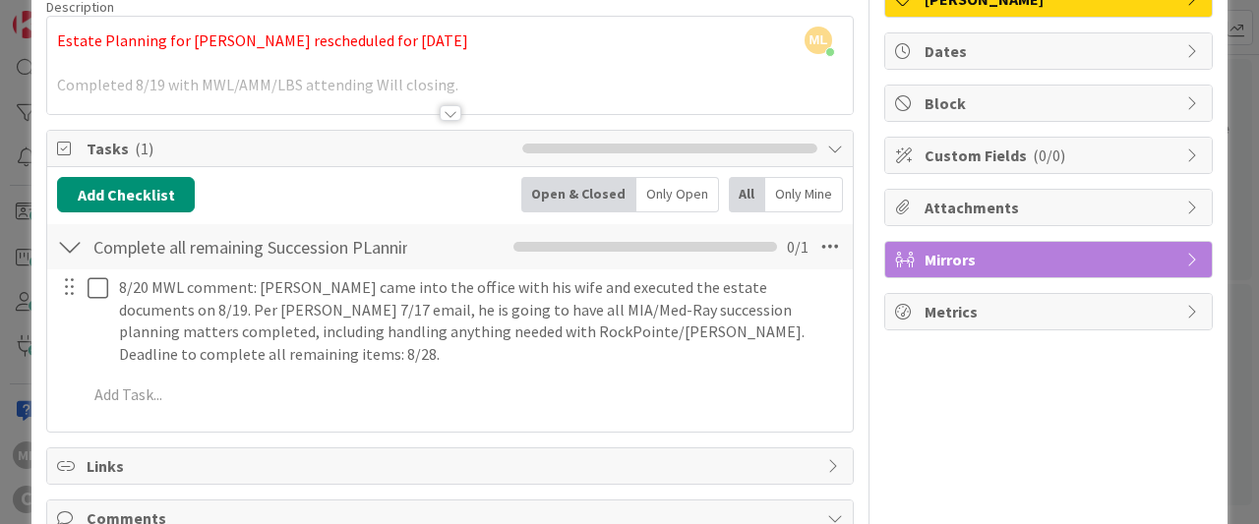
click at [1189, 242] on div "Mirrors" at bounding box center [1048, 259] width 327 height 35
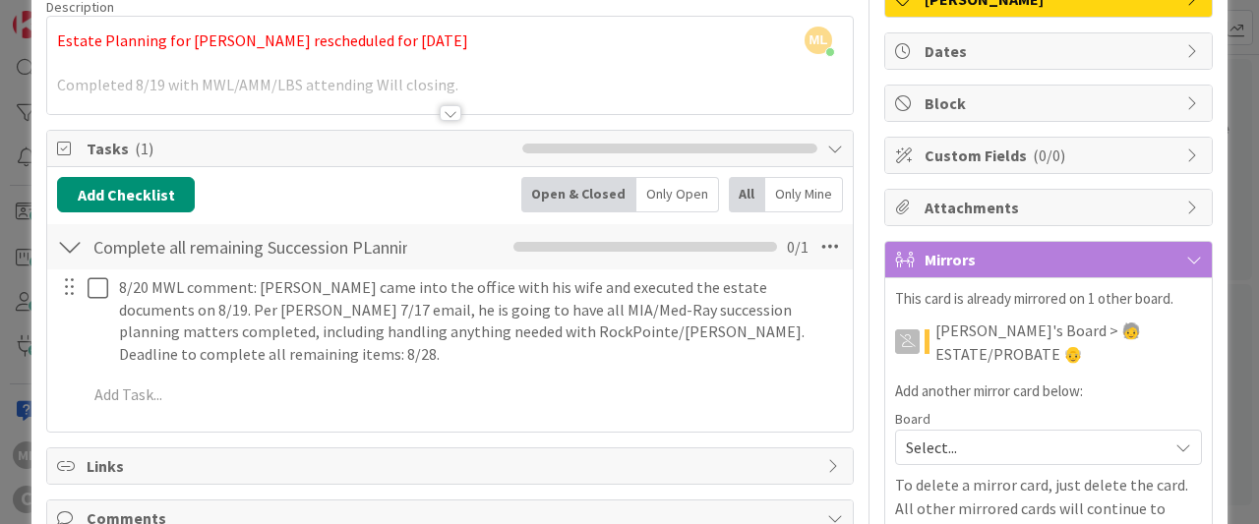
click at [1003, 450] on span "Select..." at bounding box center [1032, 448] width 252 height 28
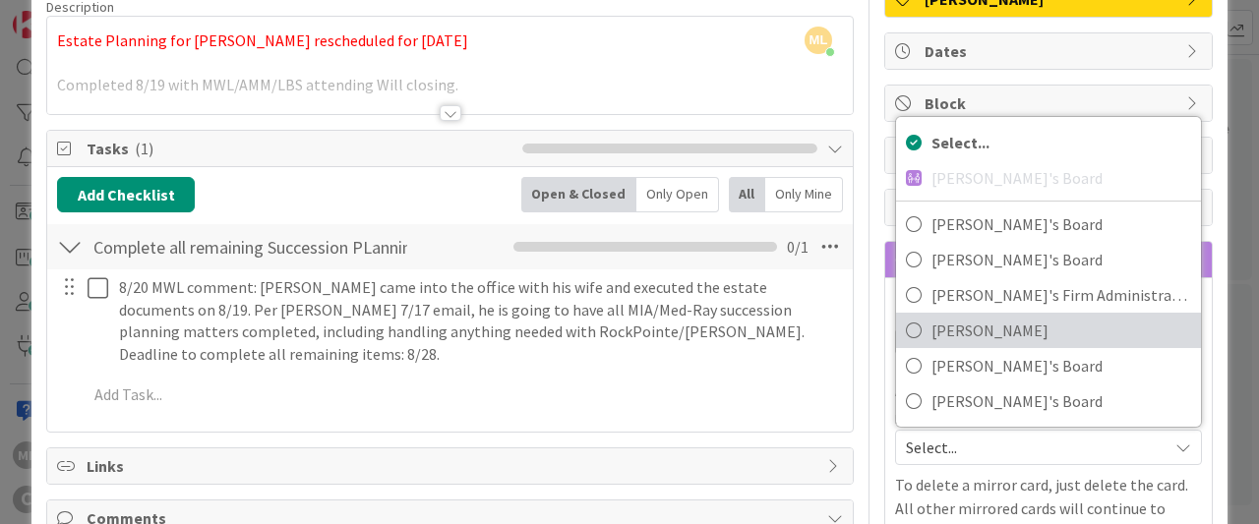
click at [957, 324] on span "[PERSON_NAME]" at bounding box center [1062, 331] width 260 height 30
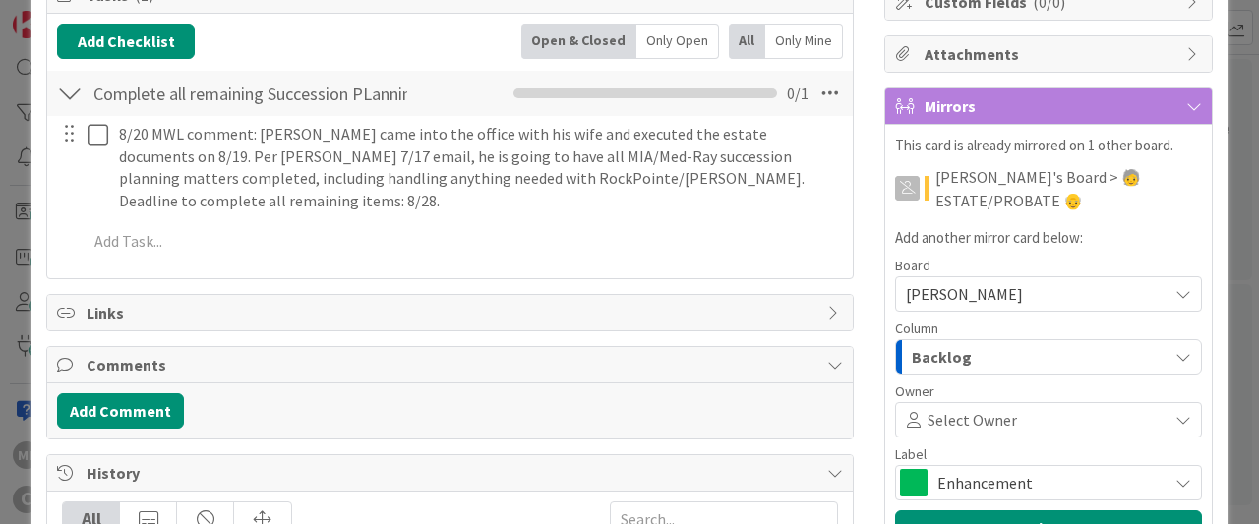
scroll to position [335, 0]
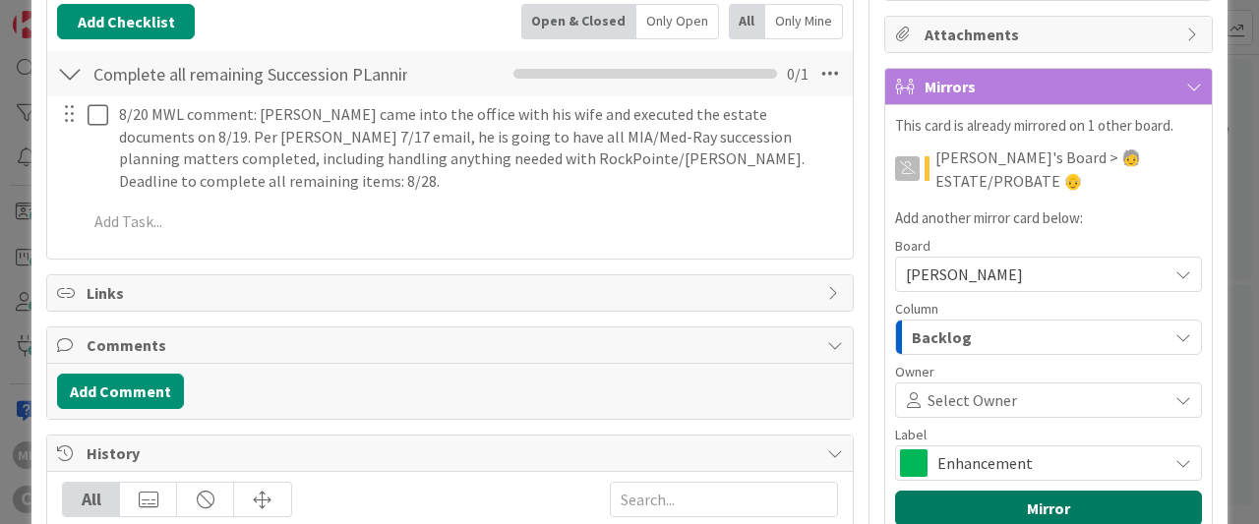
click at [1057, 502] on button "Mirror" at bounding box center [1048, 508] width 307 height 35
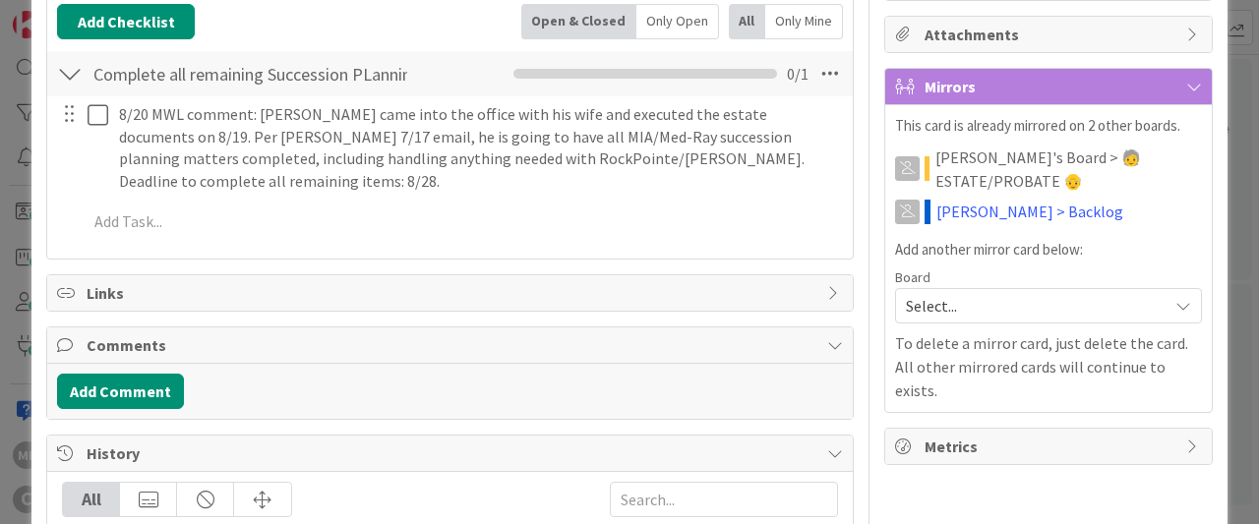
scroll to position [0, 0]
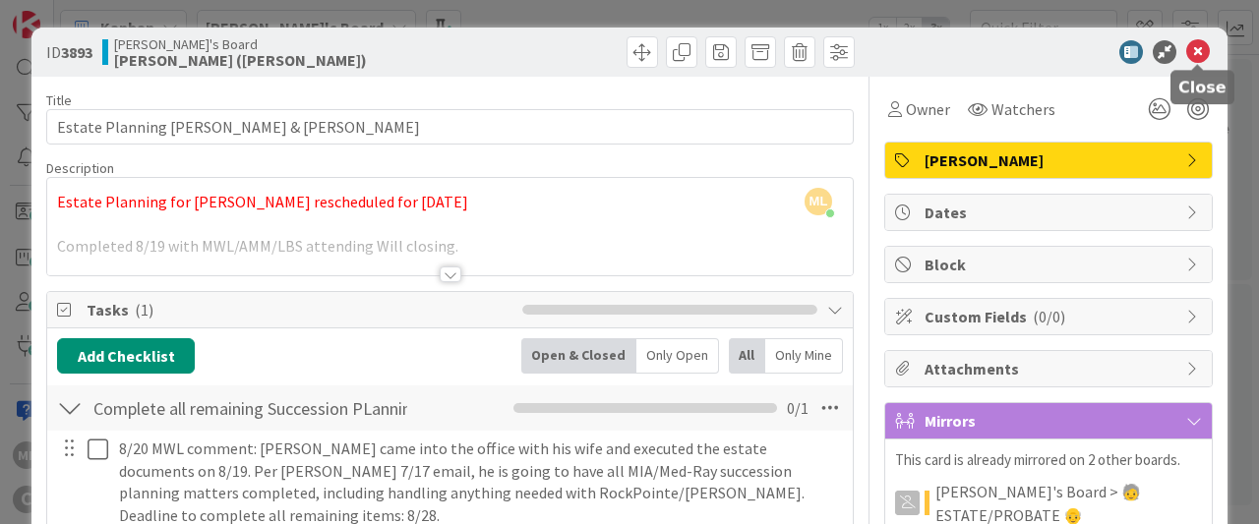
click at [1205, 58] on icon at bounding box center [1199, 52] width 24 height 24
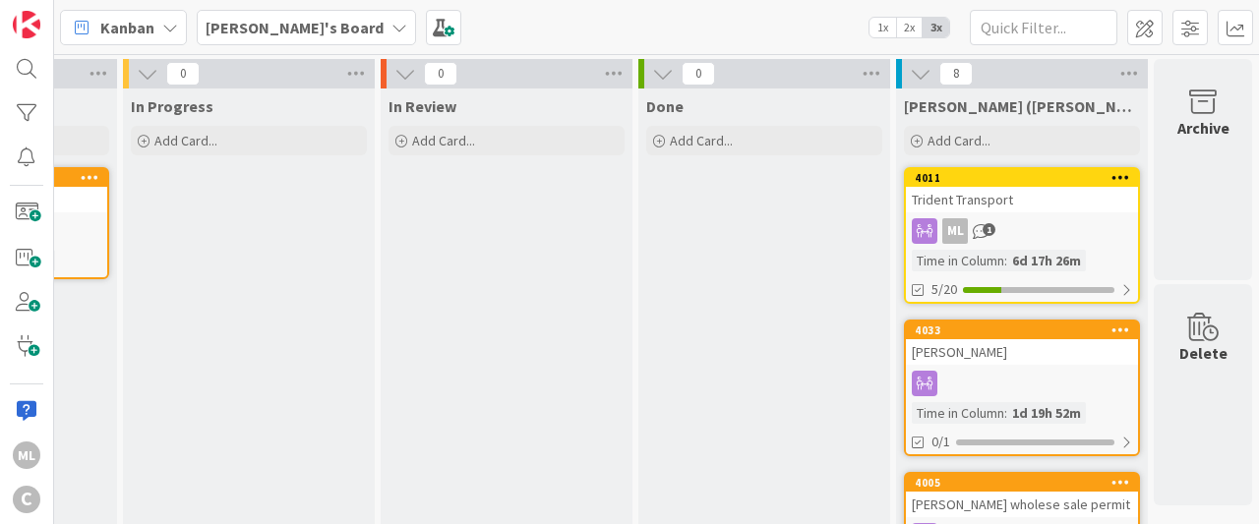
scroll to position [0, 427]
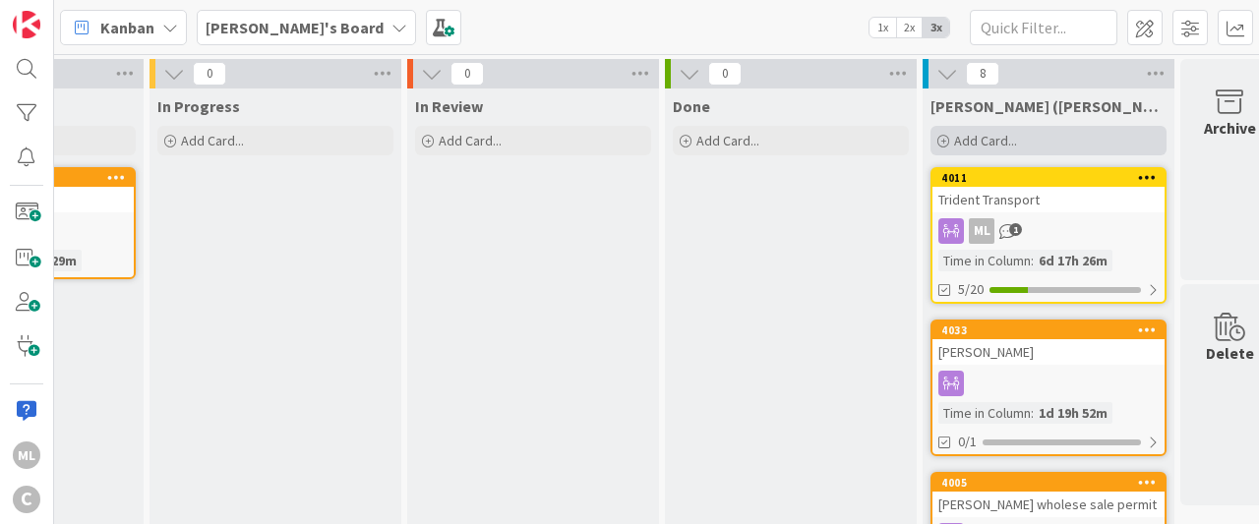
click at [987, 143] on span "Add Card..." at bounding box center [985, 141] width 63 height 18
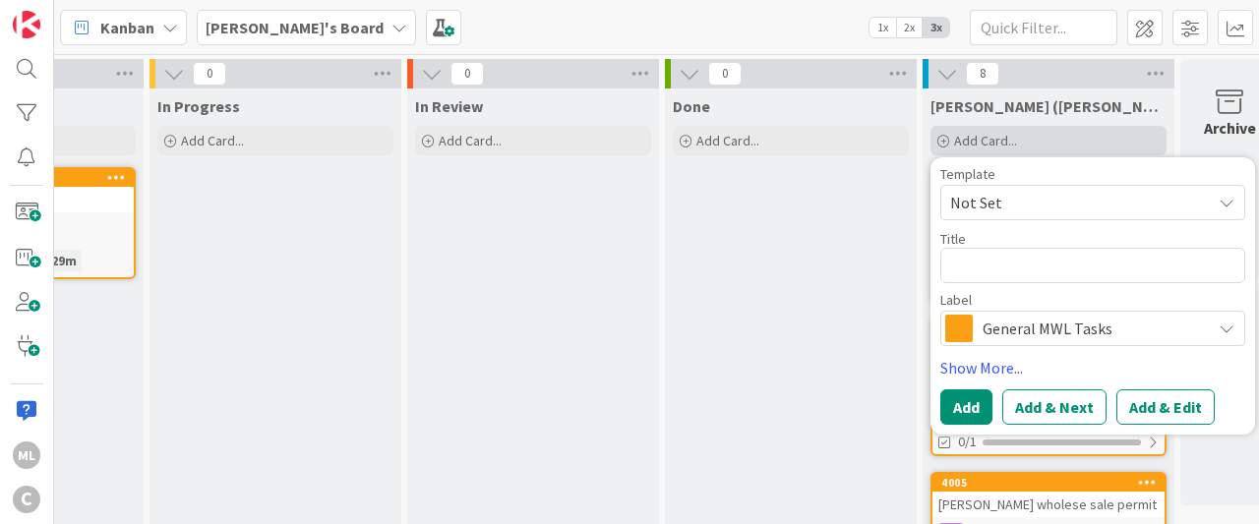
type textarea "x"
type textarea "G"
type textarea "x"
type textarea "Gu"
type textarea "x"
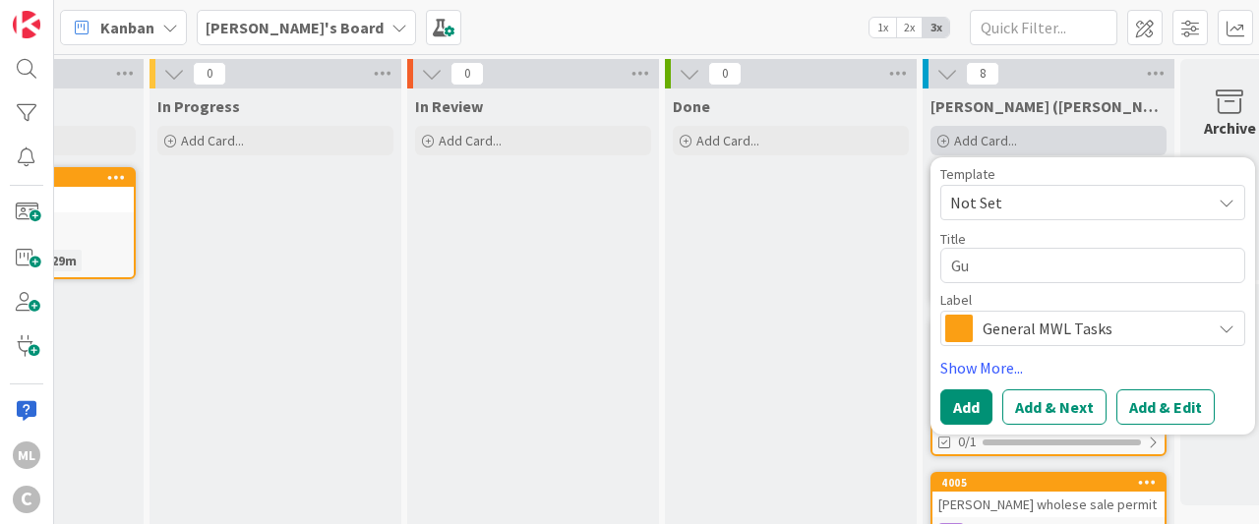
type textarea "Gua"
type textarea "x"
type textarea "Guar"
type textarea "x"
type textarea "Guard"
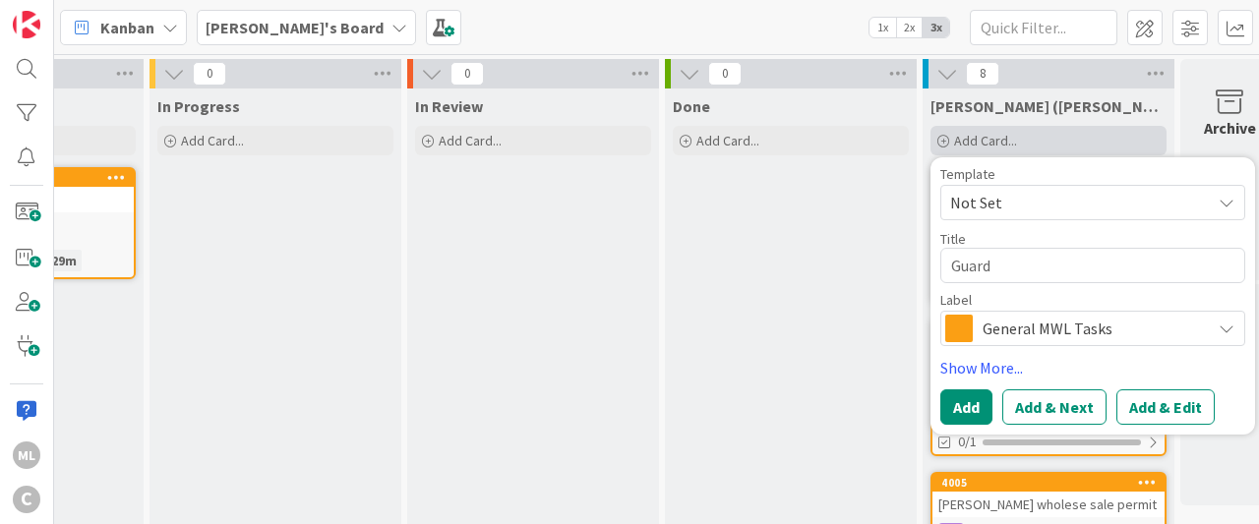
type textarea "x"
type textarea "Guardi"
type textarea "x"
type textarea "Guardia"
type textarea "x"
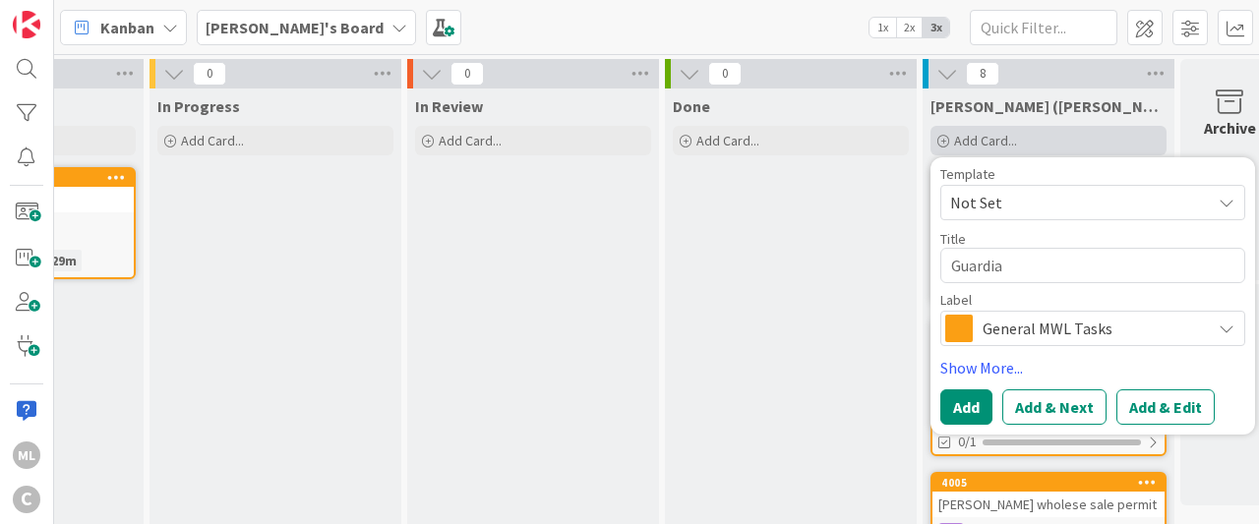
type textarea "Guardian"
type textarea "x"
type textarea "Guardian"
type textarea "x"
type textarea "Guardian I"
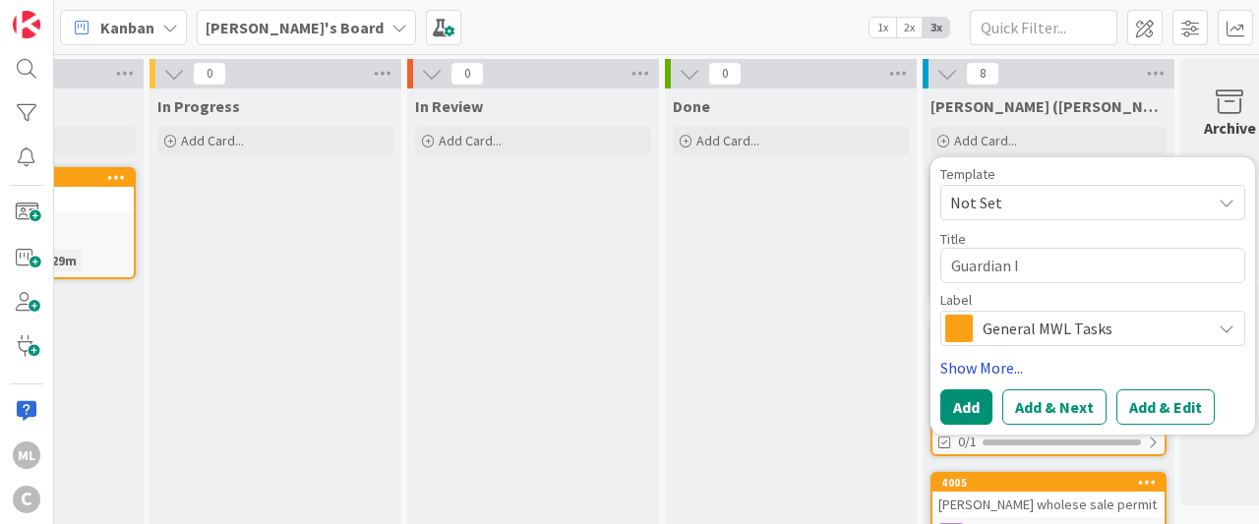
type textarea "x"
type textarea "Guardian In"
type textarea "x"
type textarea "Guardian Ins"
type textarea "x"
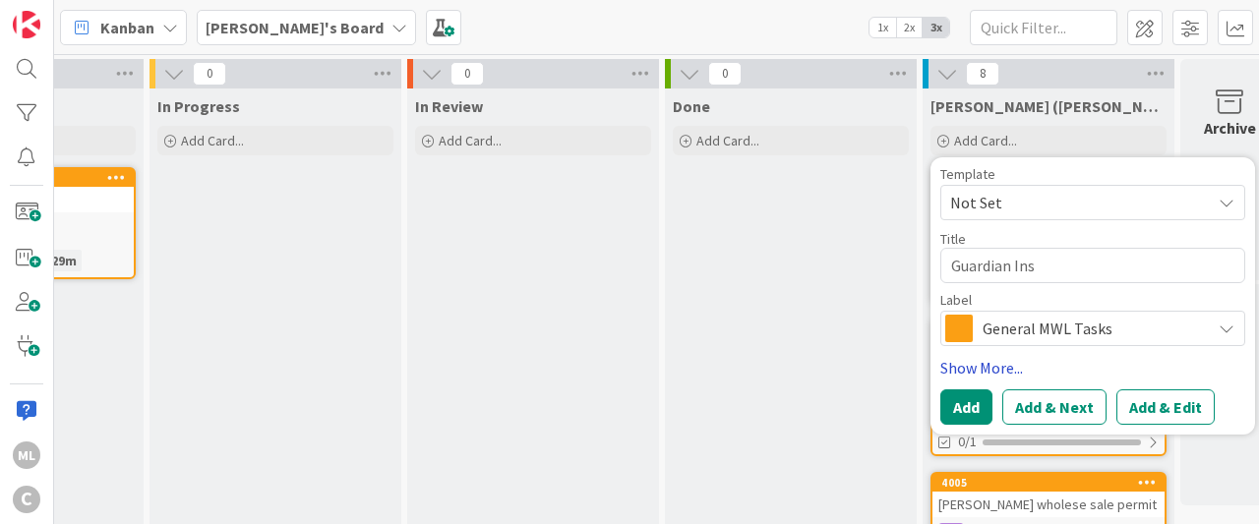
type textarea "Guardian Insu"
type textarea "x"
type textarea "Guardian Insur"
type textarea "x"
type textarea "Guardian Insura"
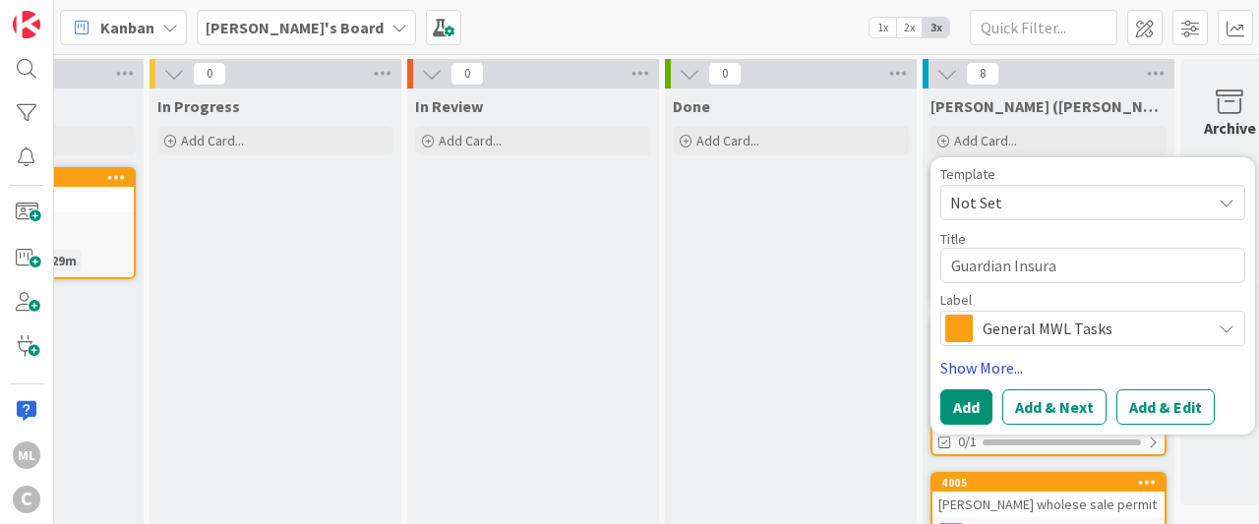
type textarea "x"
type textarea "Guardian Insuranc"
type textarea "x"
type textarea "Guardian Insurance"
click at [1241, 403] on div "Add Add & Next Add & Edit" at bounding box center [1093, 407] width 305 height 35
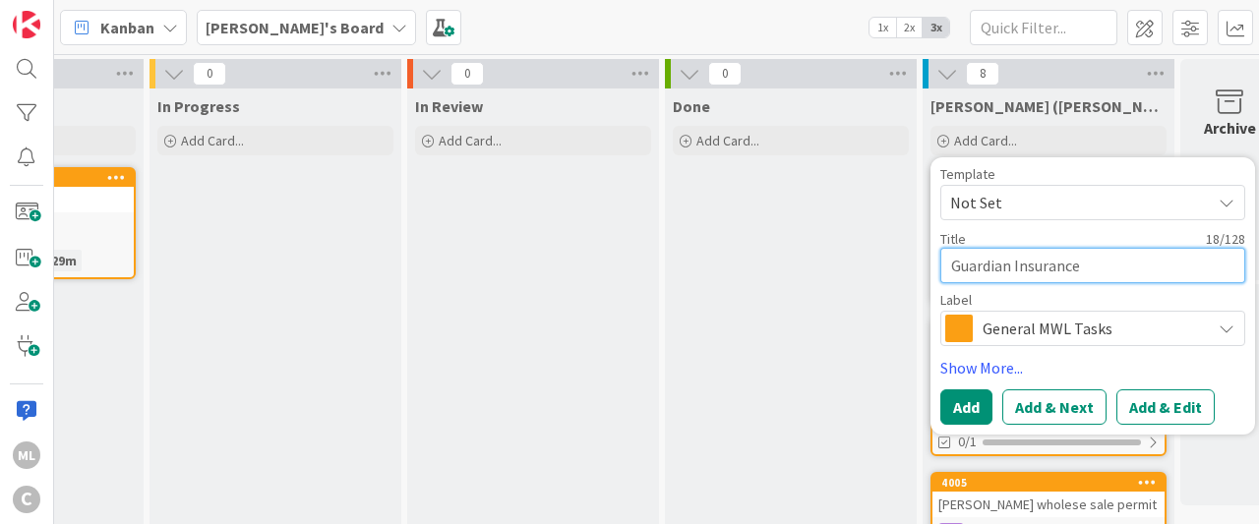
click at [1110, 267] on textarea "Guardian Insurance" at bounding box center [1093, 265] width 305 height 35
type textarea "x"
type textarea "Guardian Insurance"
type textarea "x"
type textarea "Guardian Insurance Pa"
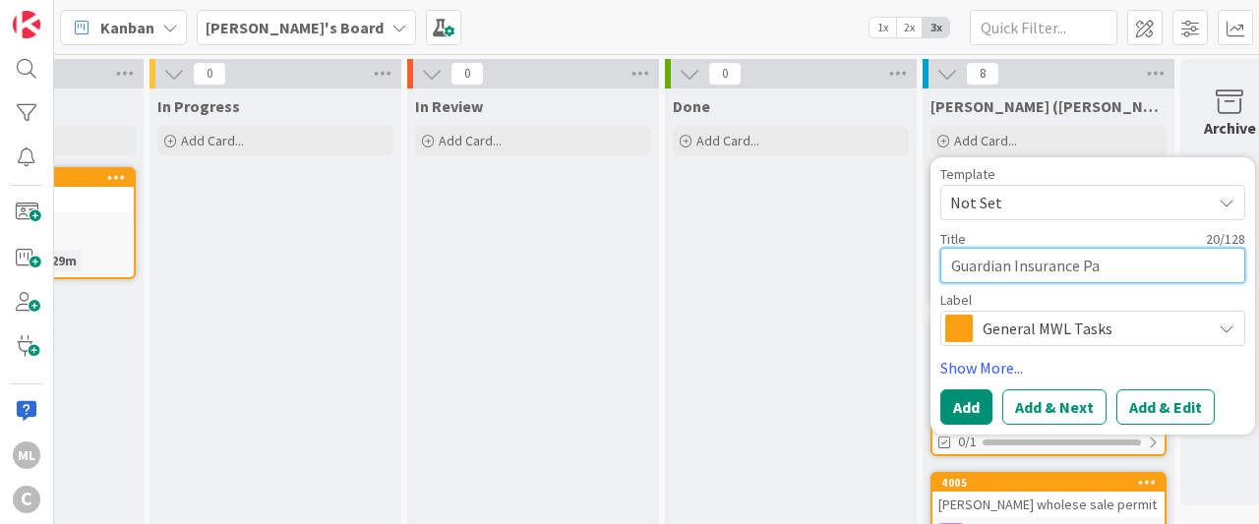
type textarea "x"
type textarea "Guardian Insurance Par"
type textarea "x"
type textarea "Guardian Insurance Part"
type textarea "x"
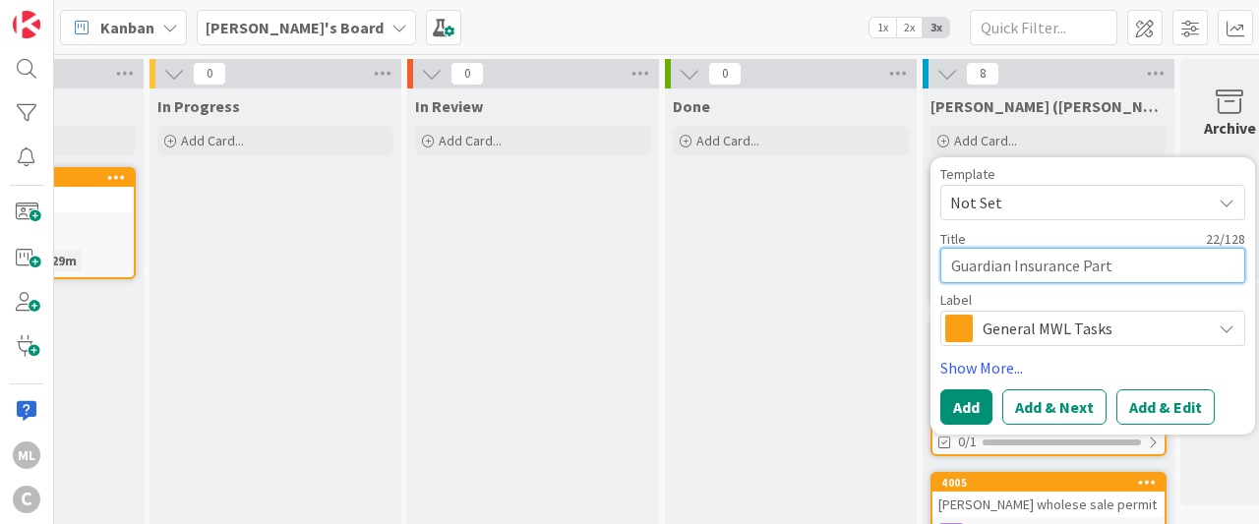
type textarea "Guardian Insurance Partn"
type textarea "x"
type textarea "Guardian Insurance Partne"
type textarea "x"
type textarea "Guardian Insurance Partner"
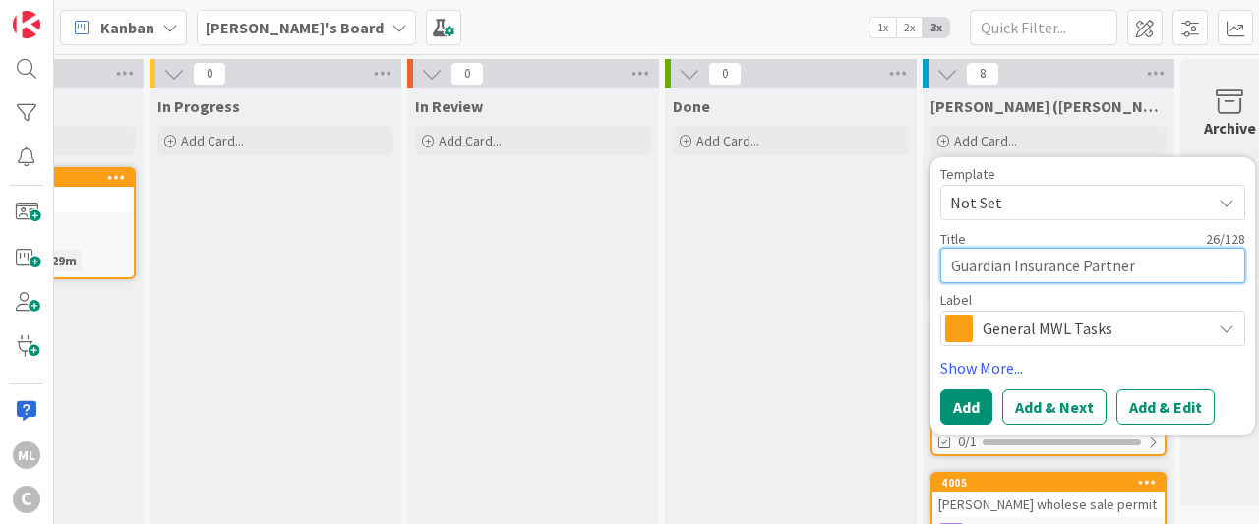
type textarea "x"
type textarea "Guardian Insurance Partners"
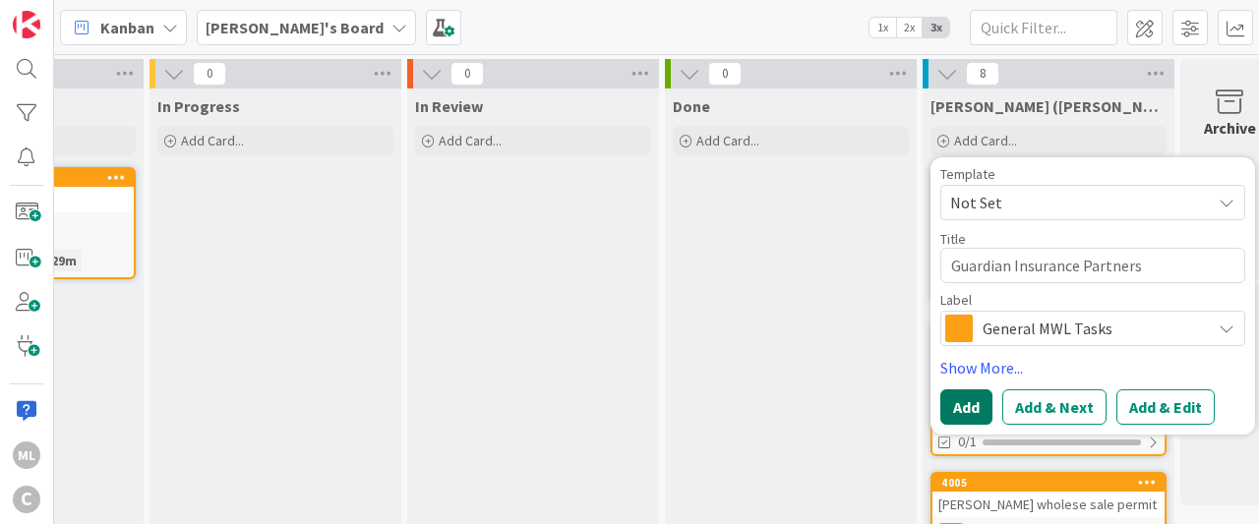
click at [967, 391] on button "Add" at bounding box center [967, 407] width 52 height 35
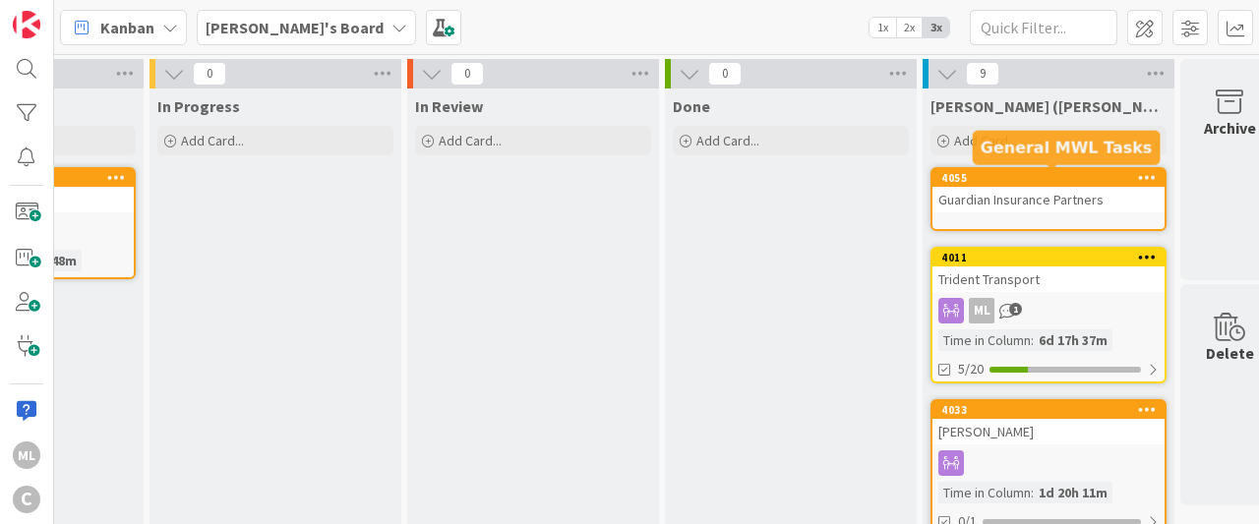
click at [975, 208] on div "Guardian Insurance Partners" at bounding box center [1049, 200] width 232 height 26
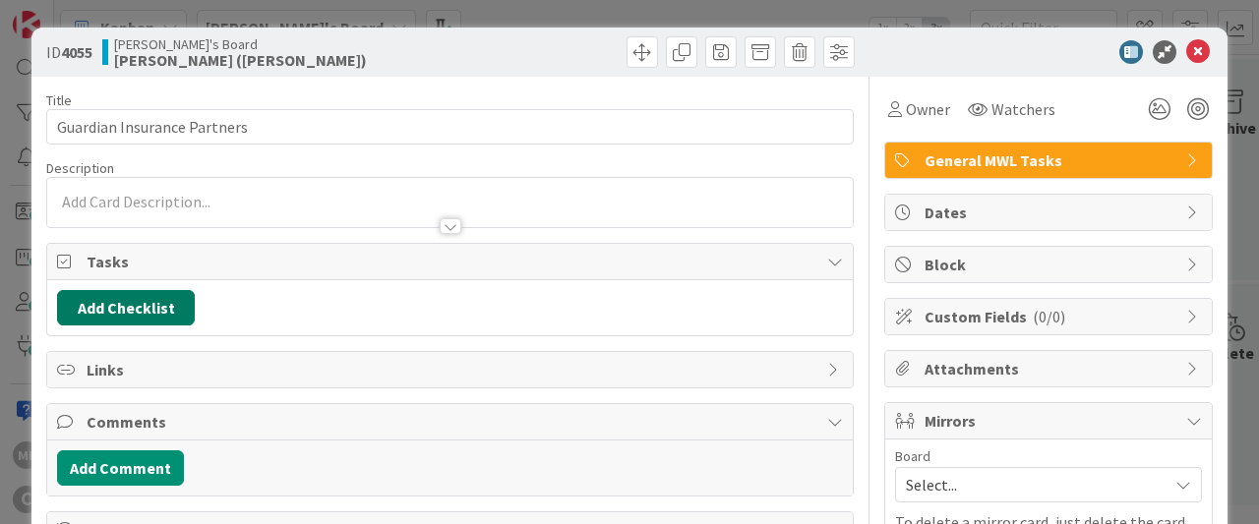
click at [136, 305] on button "Add Checklist" at bounding box center [126, 307] width 138 height 35
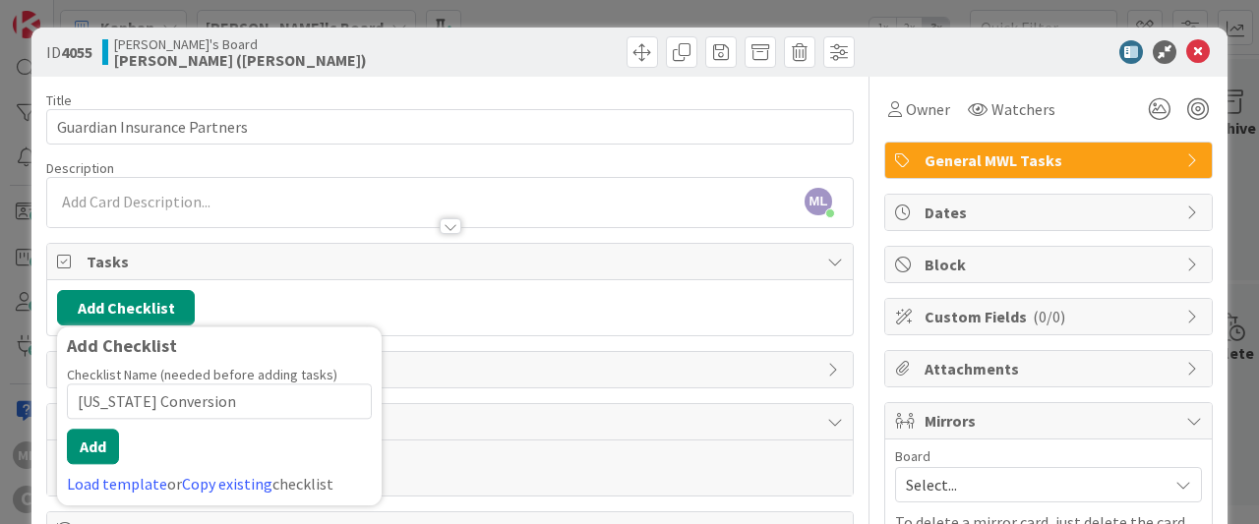
type input "Georgia Conversion"
click at [93, 453] on button "Add" at bounding box center [93, 446] width 52 height 35
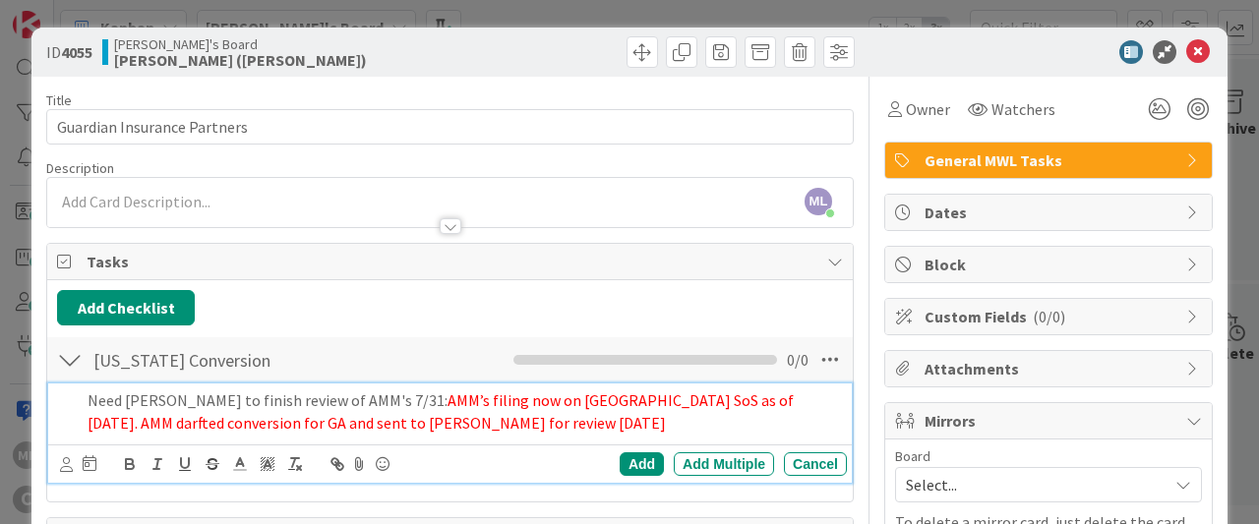
click at [345, 399] on p "Need LAM to finish review of AMM's 7/31: AMM’s filing now on TN SoS as of 2025-…" at bounding box center [464, 412] width 752 height 44
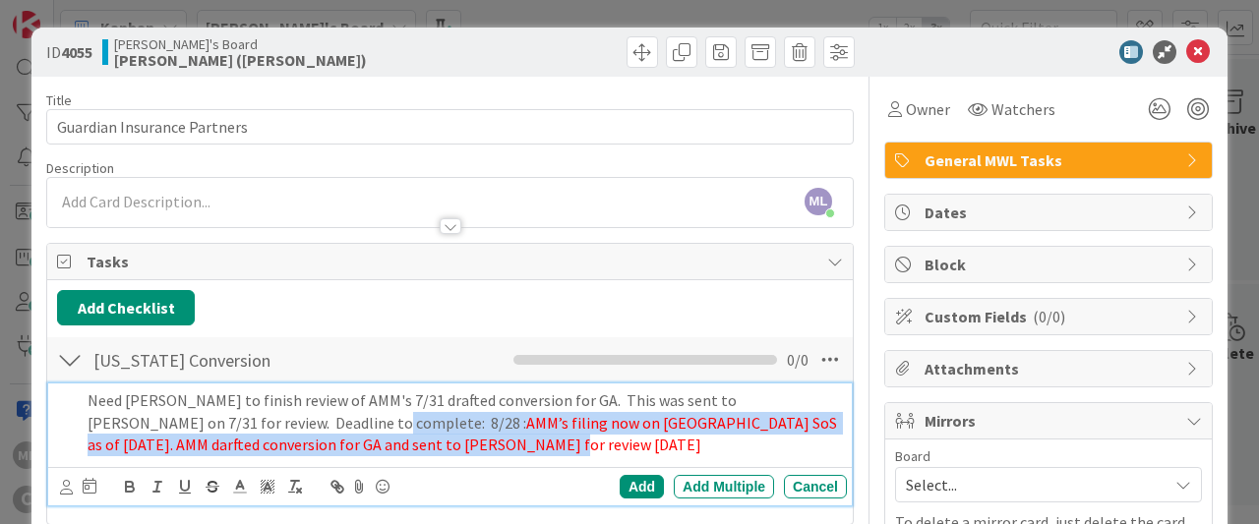
drag, startPoint x: 311, startPoint y: 452, endPoint x: 279, endPoint y: 425, distance: 41.2
click at [279, 425] on p "Need LAM to finish review of AMM's 7/31 drafted conversion for GA. This was sen…" at bounding box center [464, 423] width 752 height 67
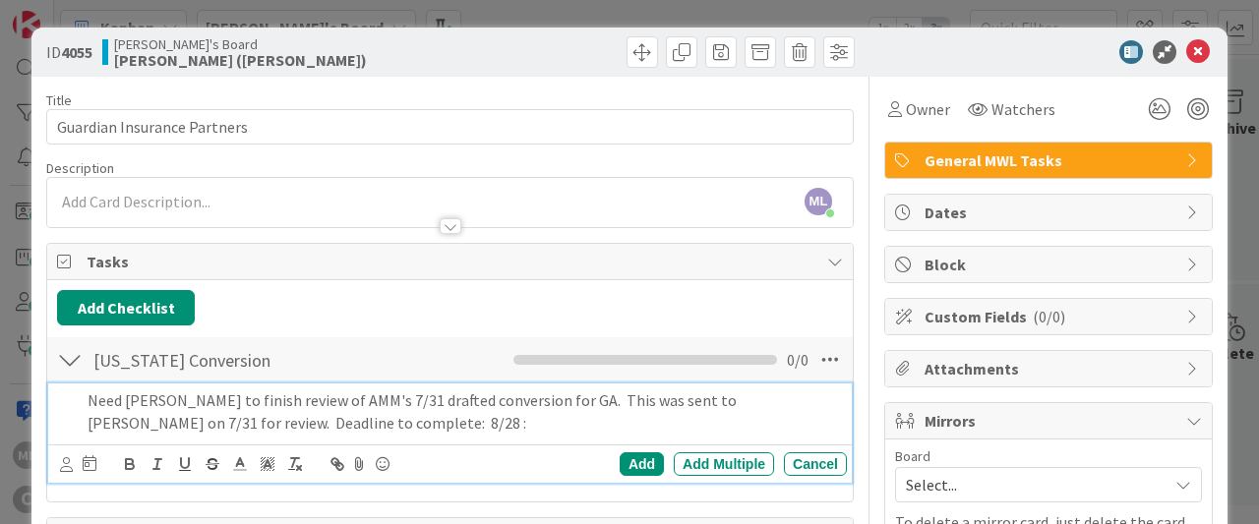
drag, startPoint x: 627, startPoint y: 454, endPoint x: 557, endPoint y: 416, distance: 79.2
click at [557, 416] on div "Need LAM to finish review of AMM's 7/31 drafted conversion for GA. This was sen…" at bounding box center [450, 433] width 804 height 99
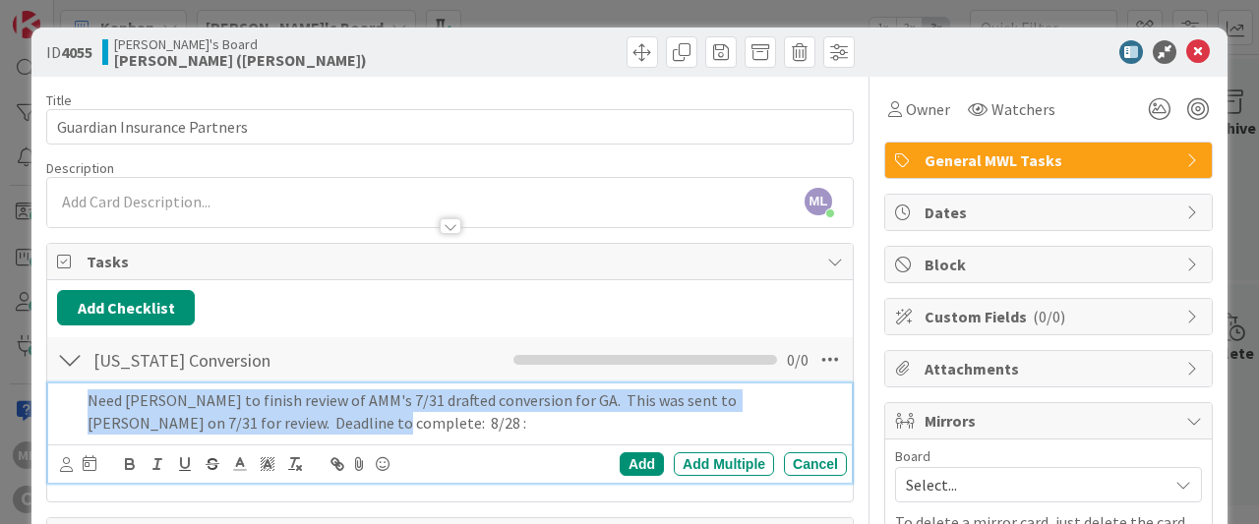
drag, startPoint x: 280, startPoint y: 411, endPoint x: 64, endPoint y: 394, distance: 217.2
click at [80, 394] on div "Need LAM to finish review of AMM's 7/31 drafted conversion for GA. This was sen…" at bounding box center [463, 412] width 767 height 56
copy p "Need LAM to finish review of AMM's 7/31 drafted conversion for GA. This was sen…"
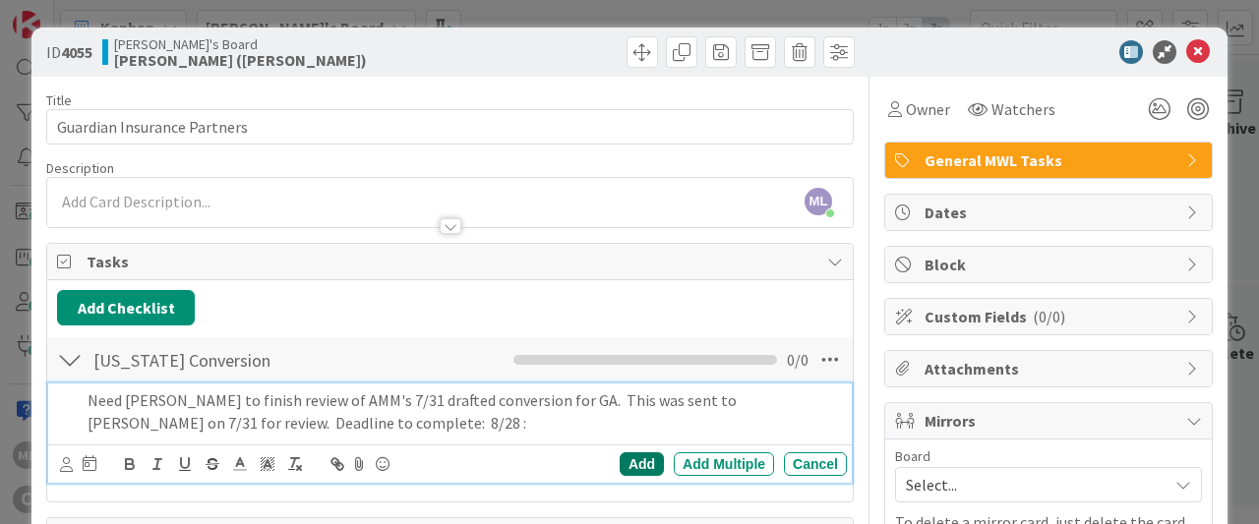
click at [644, 465] on div "Add" at bounding box center [642, 465] width 44 height 24
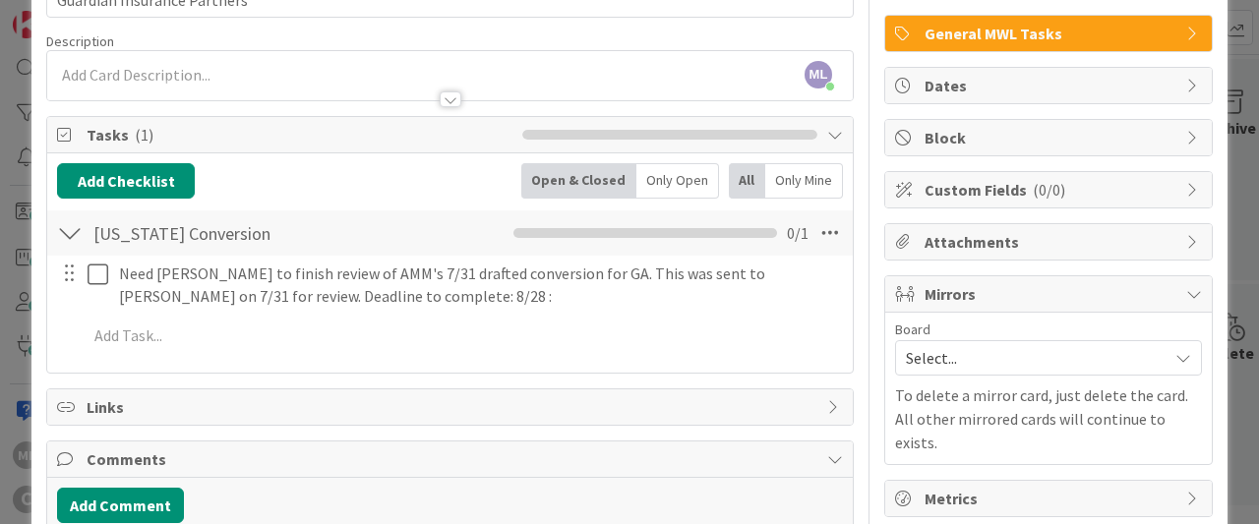
scroll to position [126, 0]
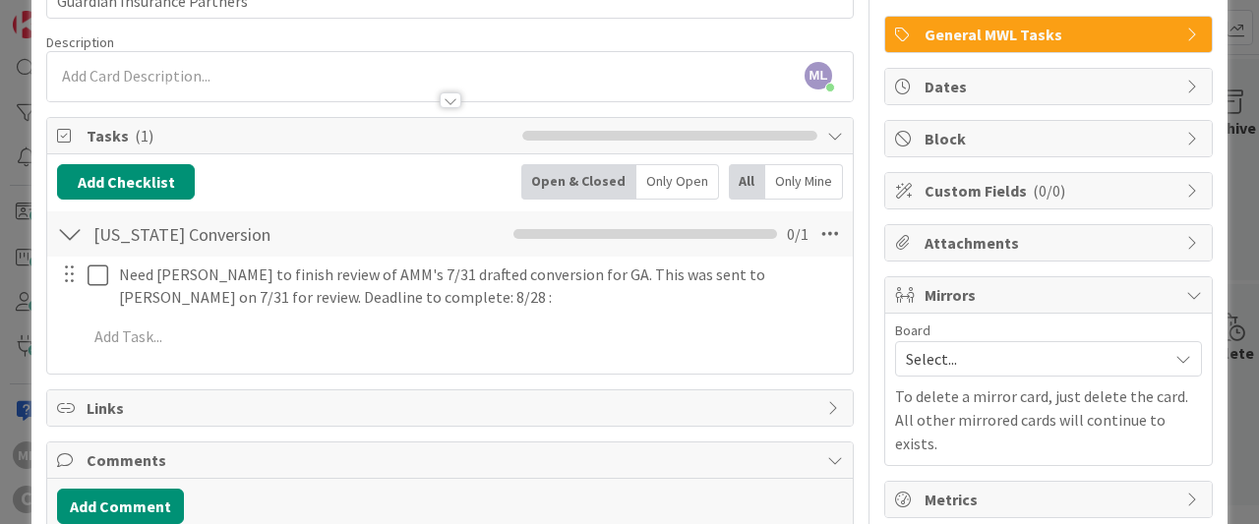
click at [999, 298] on span "Mirrors" at bounding box center [1051, 295] width 252 height 24
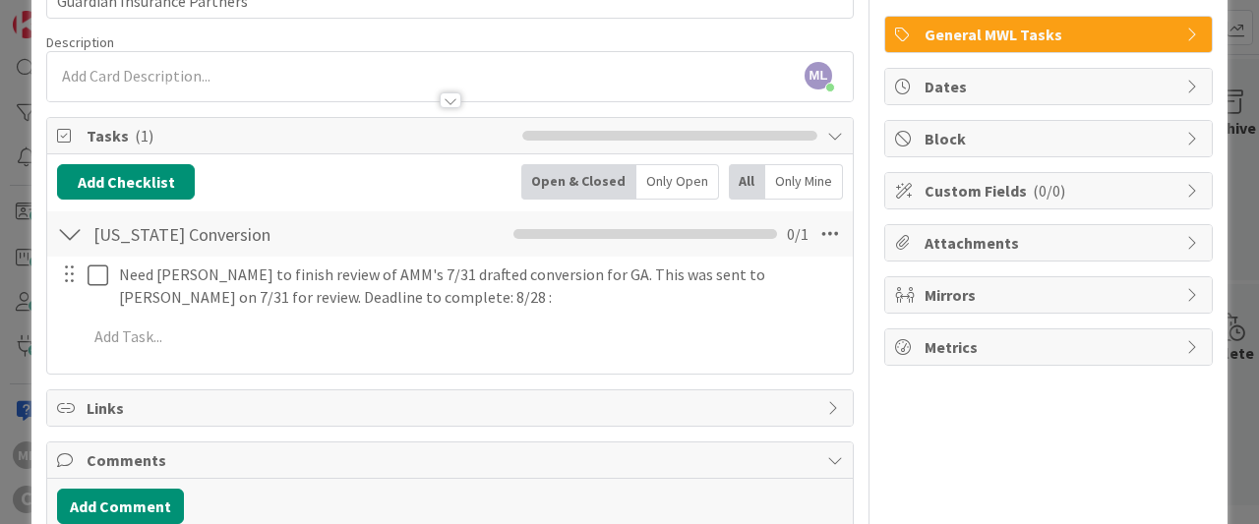
click at [999, 298] on span "Mirrors" at bounding box center [1051, 295] width 252 height 24
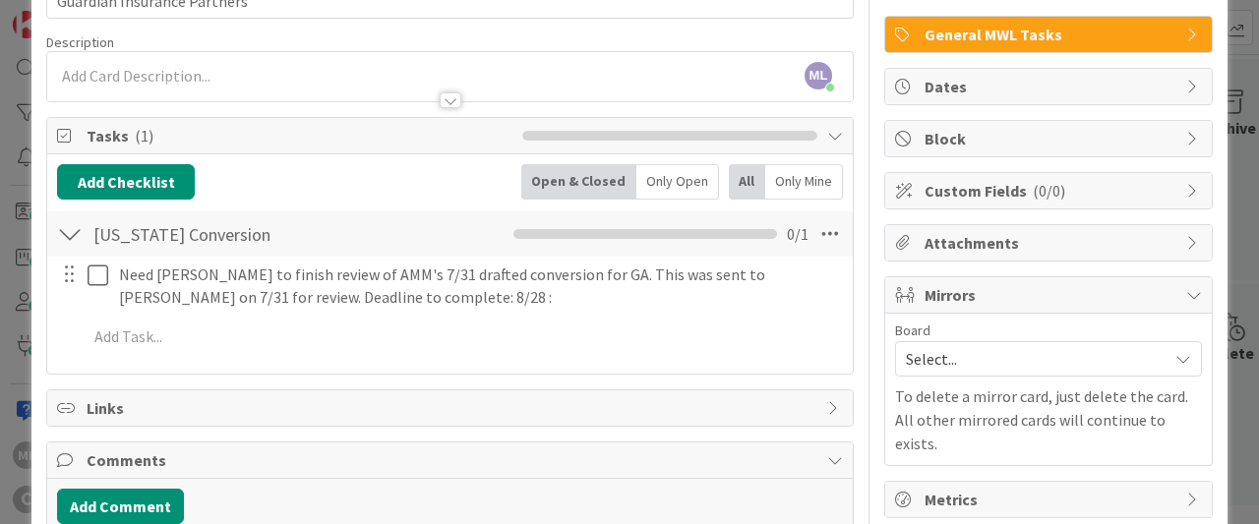
click at [930, 359] on span "Select..." at bounding box center [1032, 359] width 252 height 28
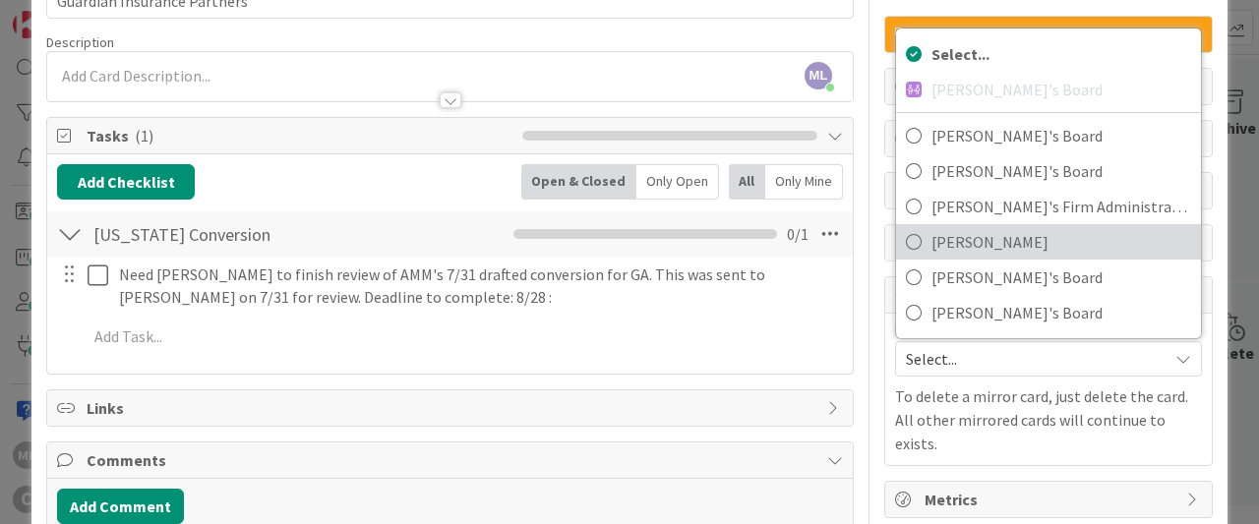
click at [912, 235] on icon at bounding box center [914, 242] width 16 height 30
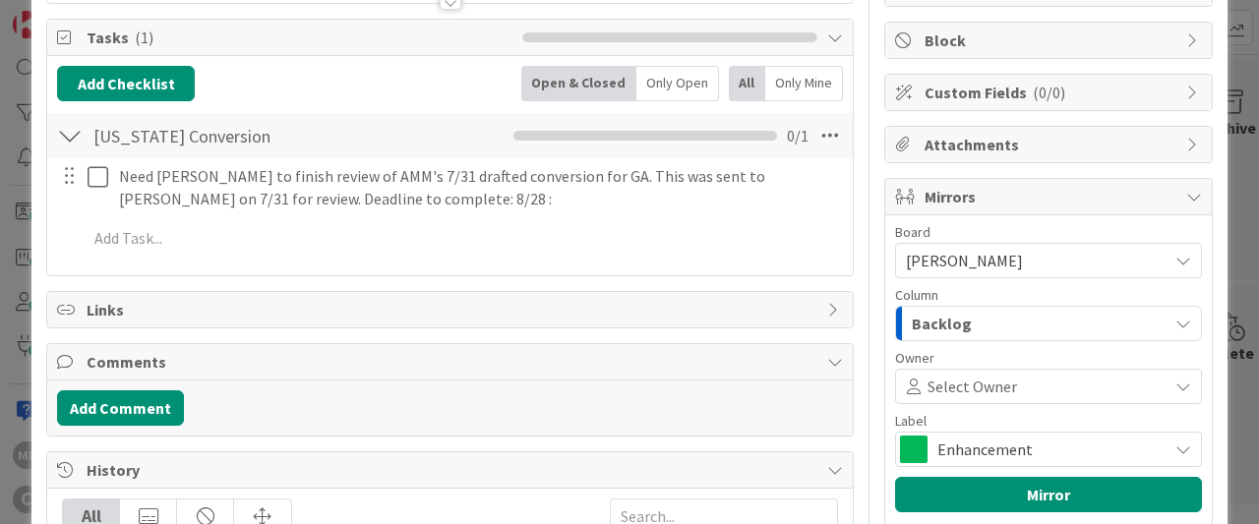
scroll to position [234, 0]
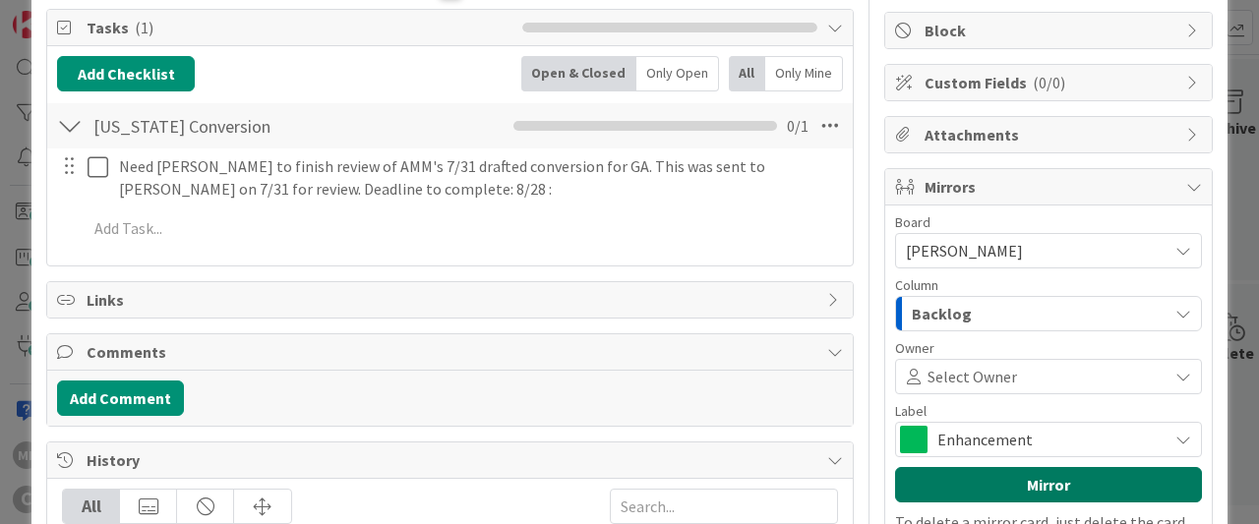
click at [1036, 473] on button "Mirror" at bounding box center [1048, 484] width 307 height 35
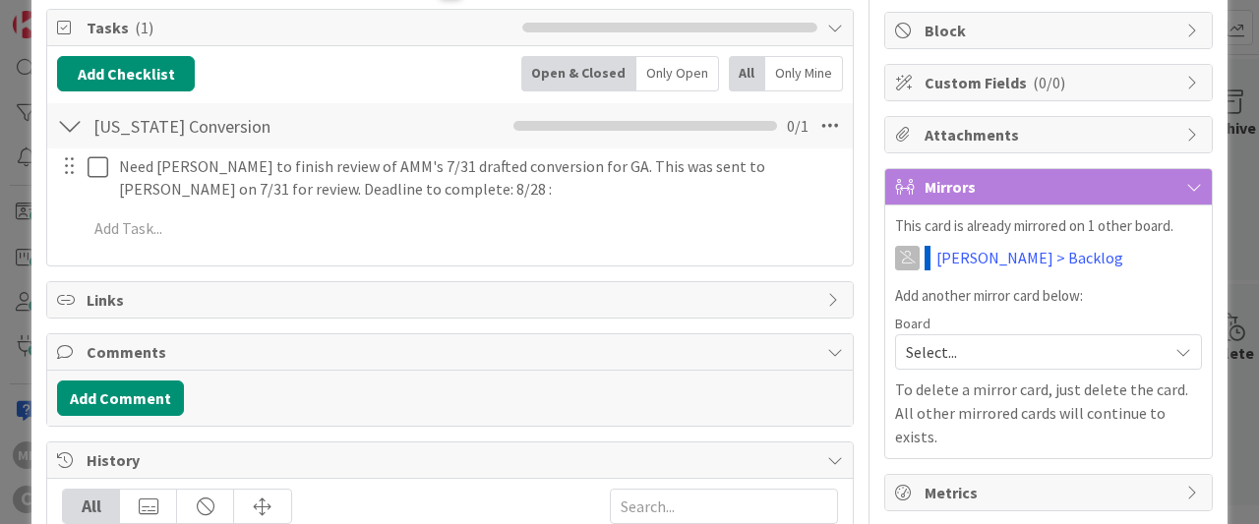
click at [959, 351] on span "Select..." at bounding box center [1032, 352] width 252 height 28
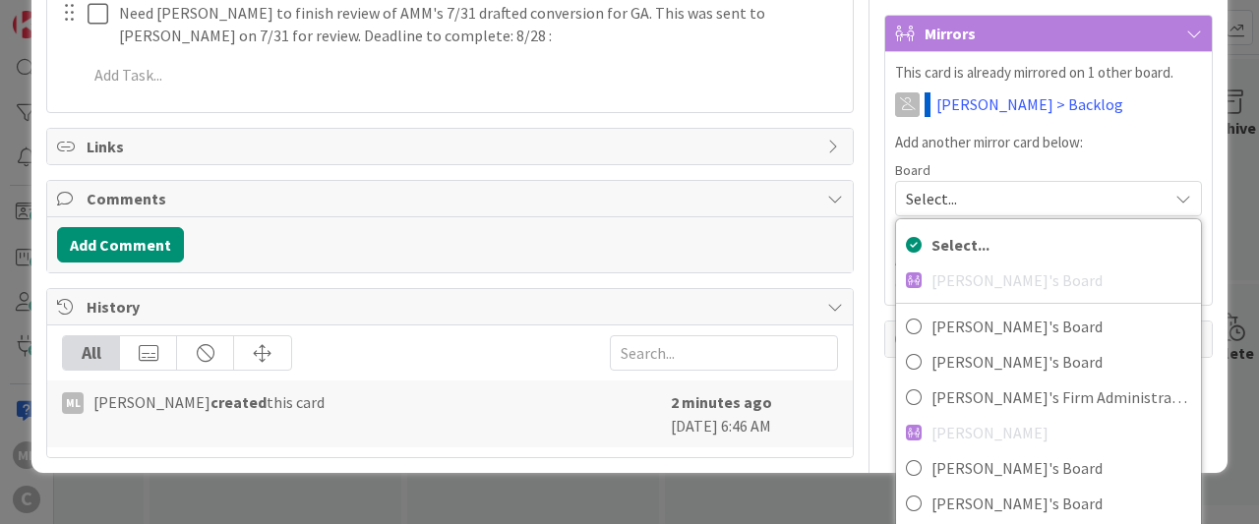
scroll to position [388, 0]
click at [1186, 26] on div "Mirrors" at bounding box center [1048, 34] width 327 height 36
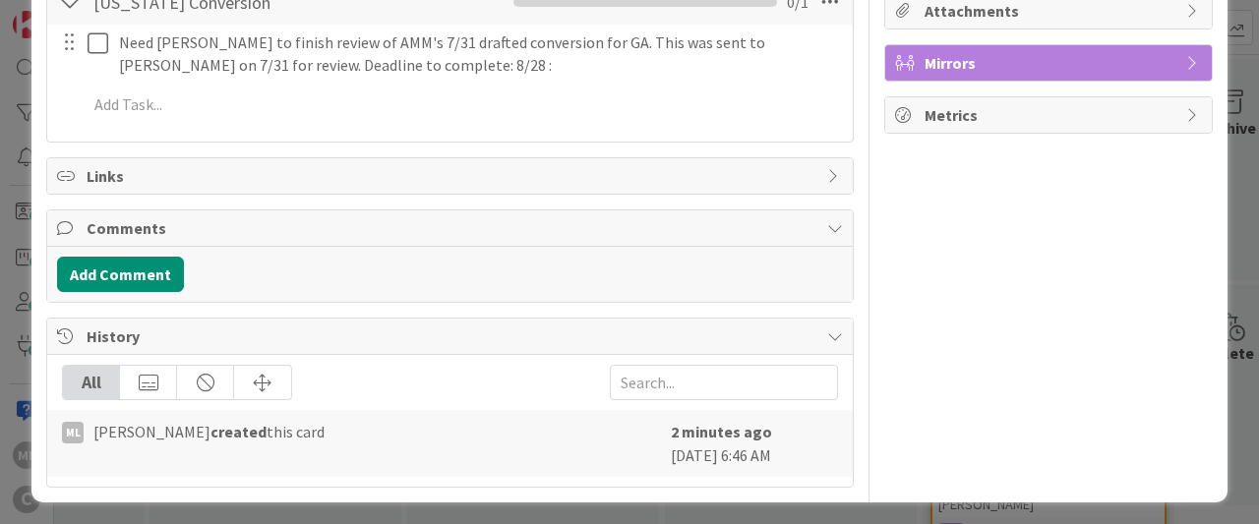
scroll to position [0, 0]
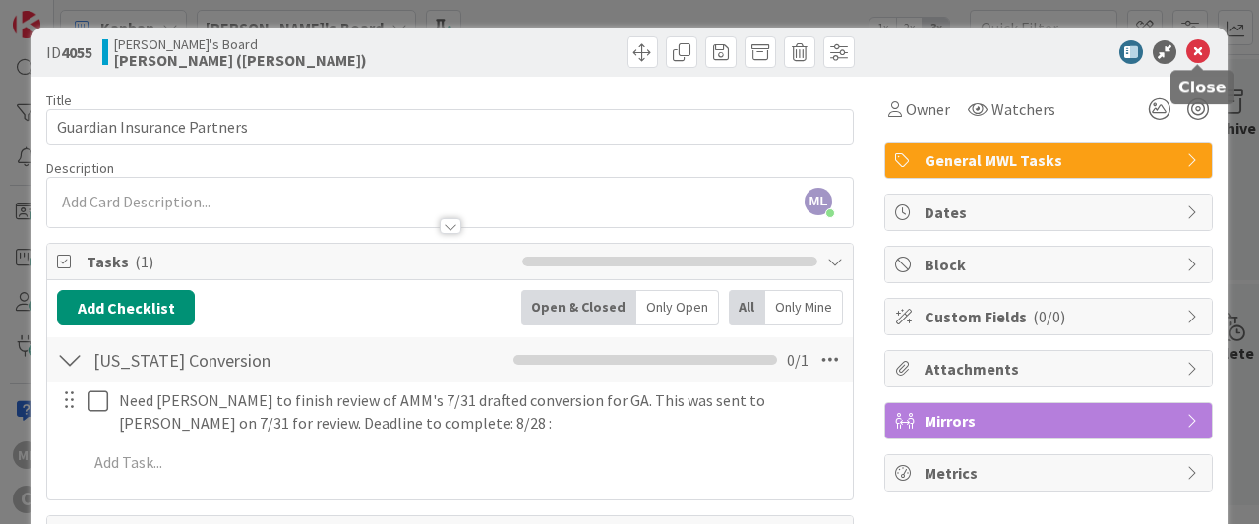
click at [1202, 50] on icon at bounding box center [1199, 52] width 24 height 24
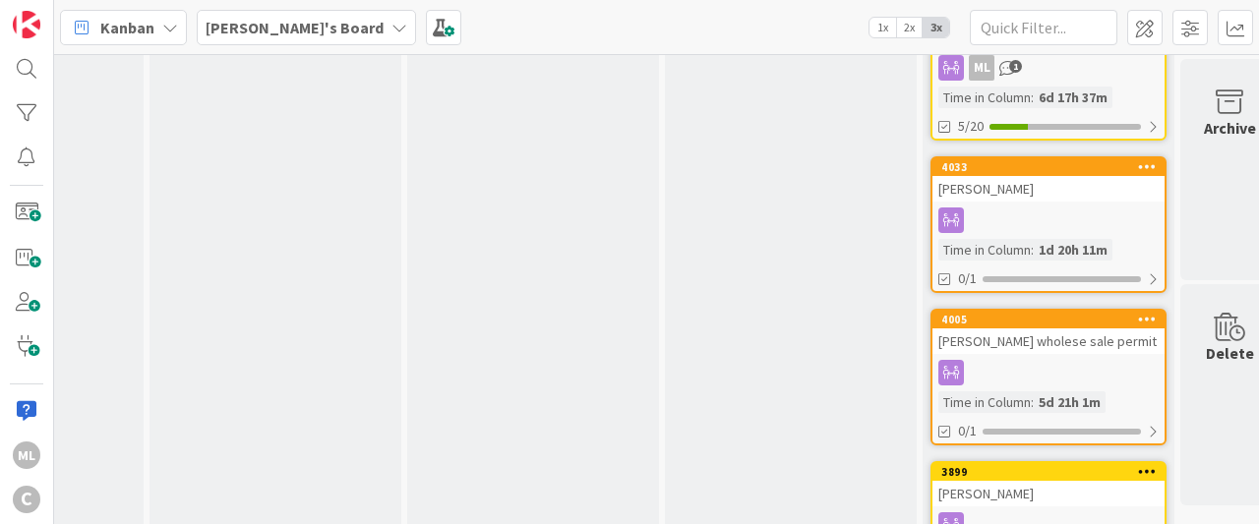
scroll to position [0, 427]
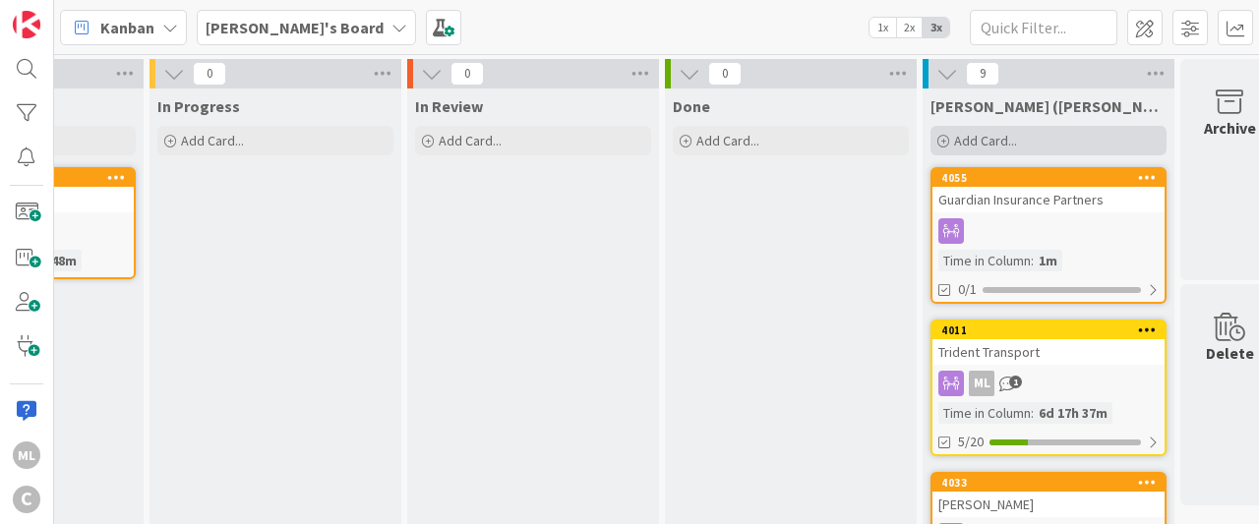
click at [981, 136] on span "Add Card..." at bounding box center [985, 141] width 63 height 18
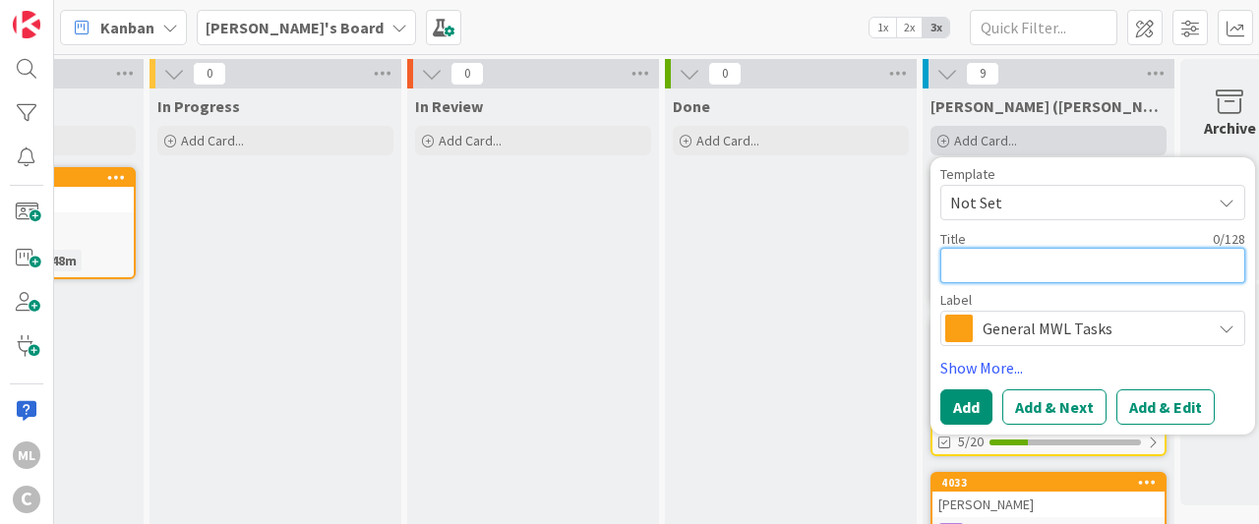
type textarea "x"
type textarea "B"
type textarea "x"
type textarea "Br"
type textarea "x"
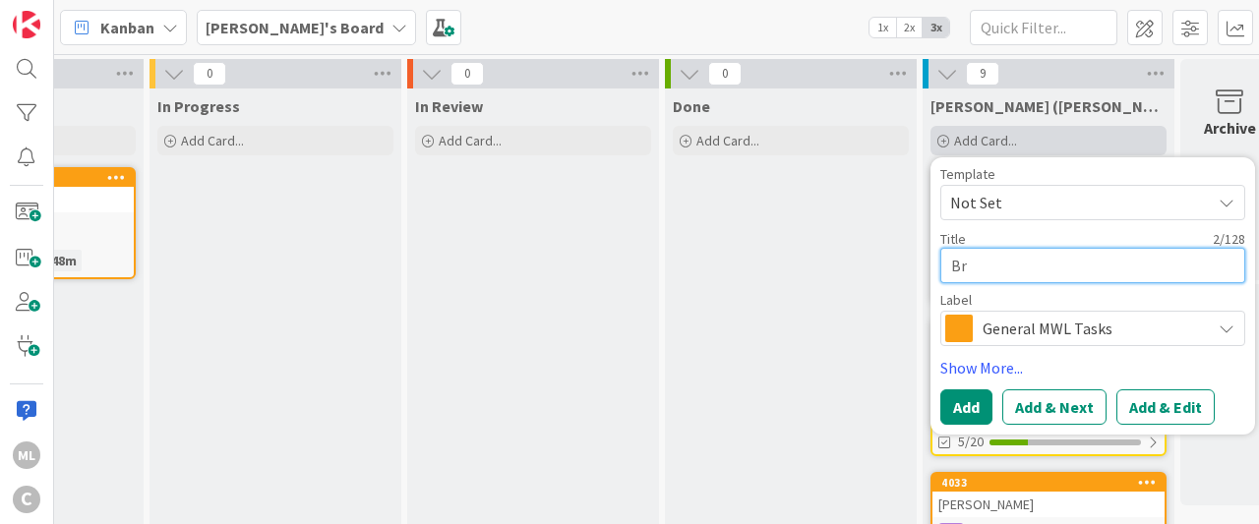
type textarea "Bre"
type textarea "x"
type textarea "Bren"
type textarea "x"
type textarea "Brend"
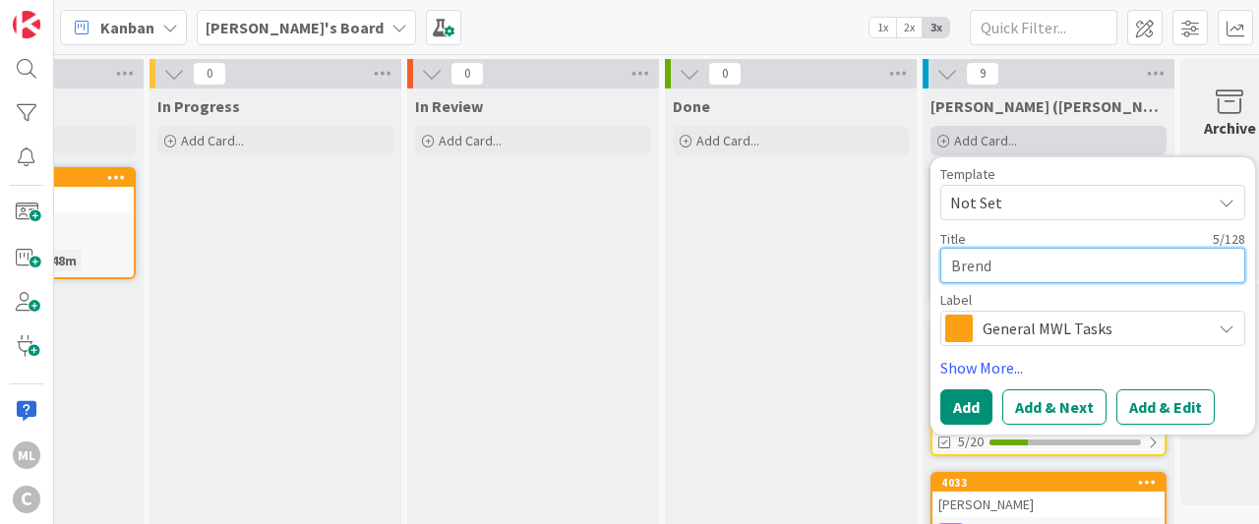
type textarea "x"
type textarea "Brenda"
type textarea "x"
type textarea "Brenda"
type textarea "x"
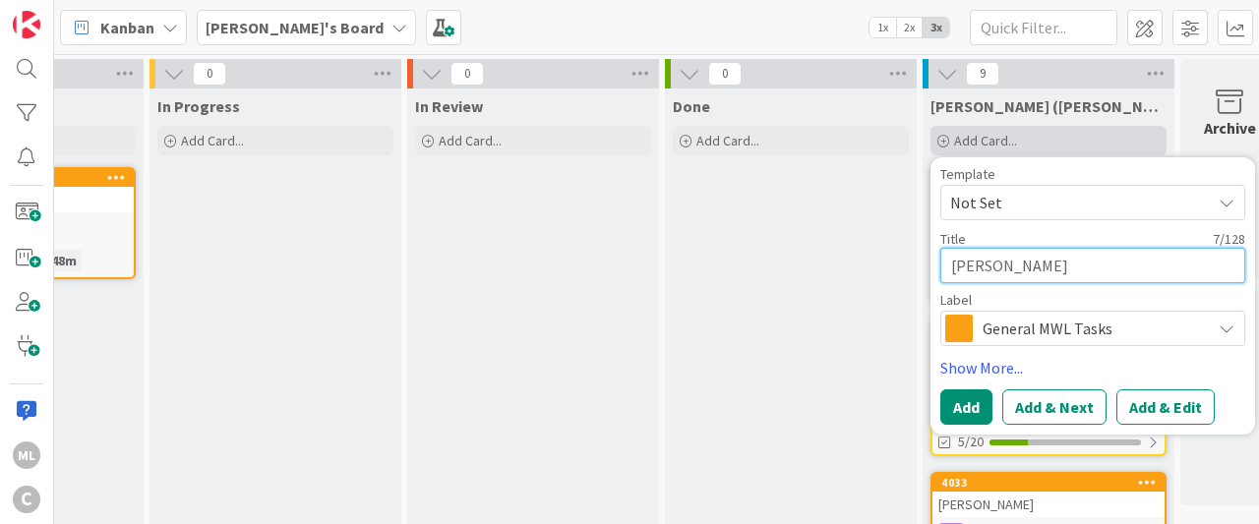
type textarea "Brenda P"
type textarea "x"
type textarea "Brenda Pi"
type textarea "x"
type textarea "Brenda Pie"
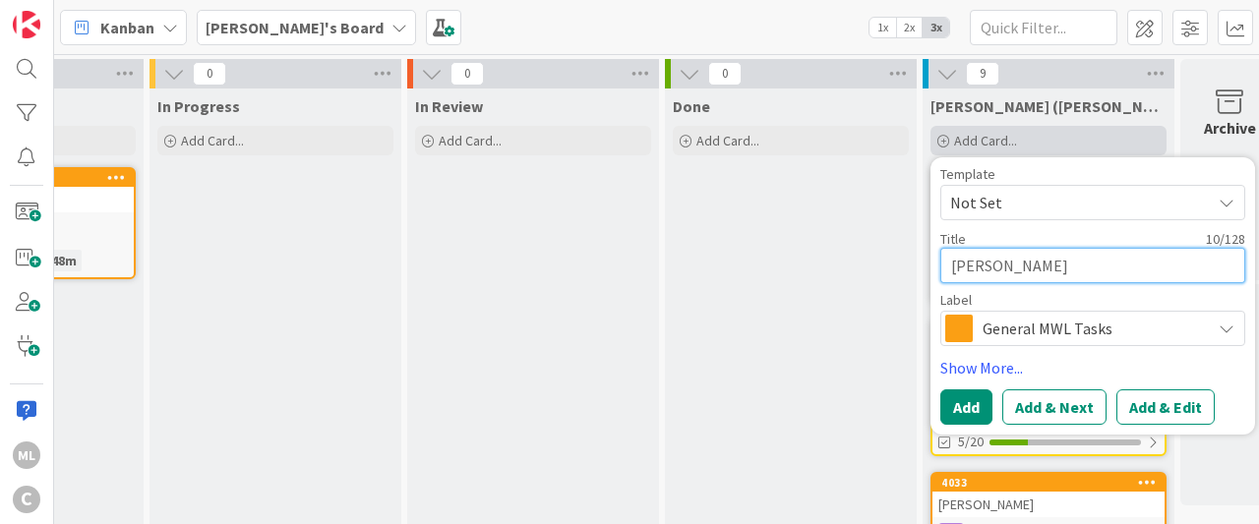
type textarea "x"
type textarea "Brenda Pier"
type textarea "x"
type textarea "Brenda Pierc"
type textarea "x"
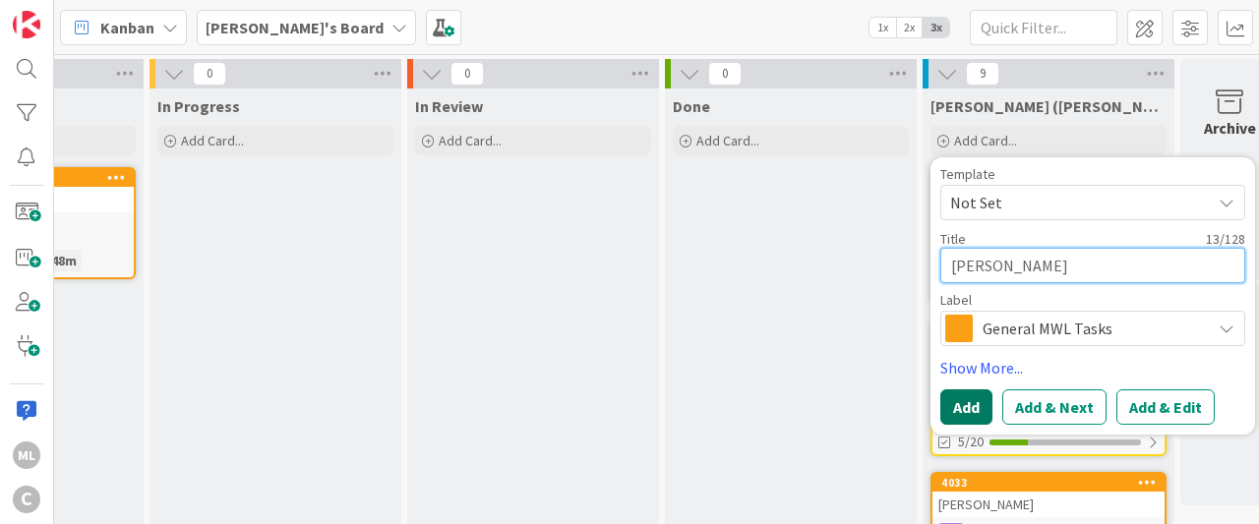
type textarea "[PERSON_NAME]"
click at [954, 410] on button "Add" at bounding box center [967, 407] width 52 height 35
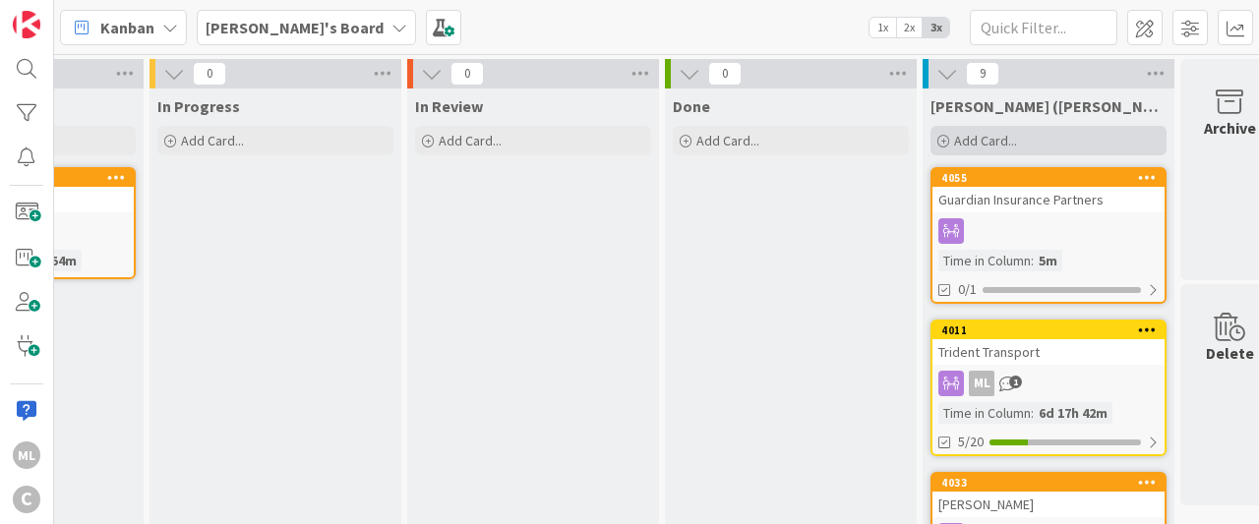
click at [983, 144] on span "Add Card..." at bounding box center [985, 141] width 63 height 18
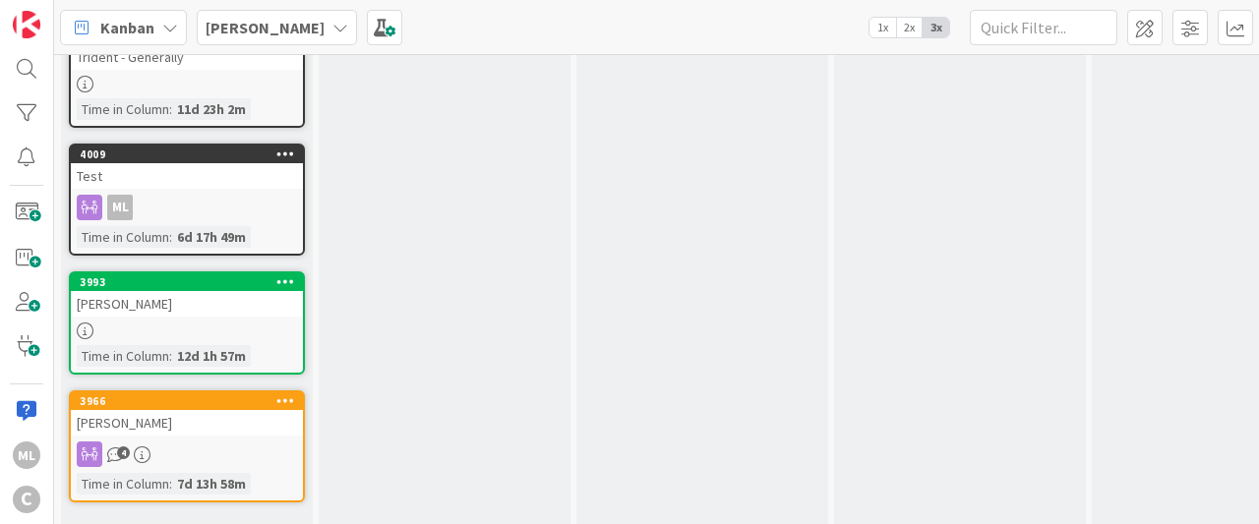
scroll to position [1051, 0]
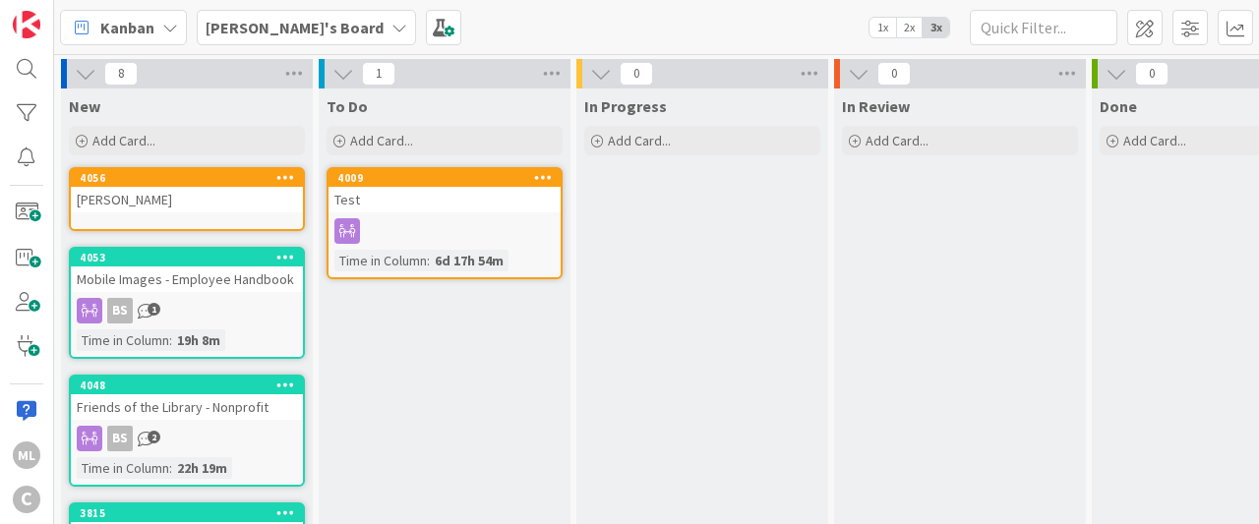
scroll to position [0, 427]
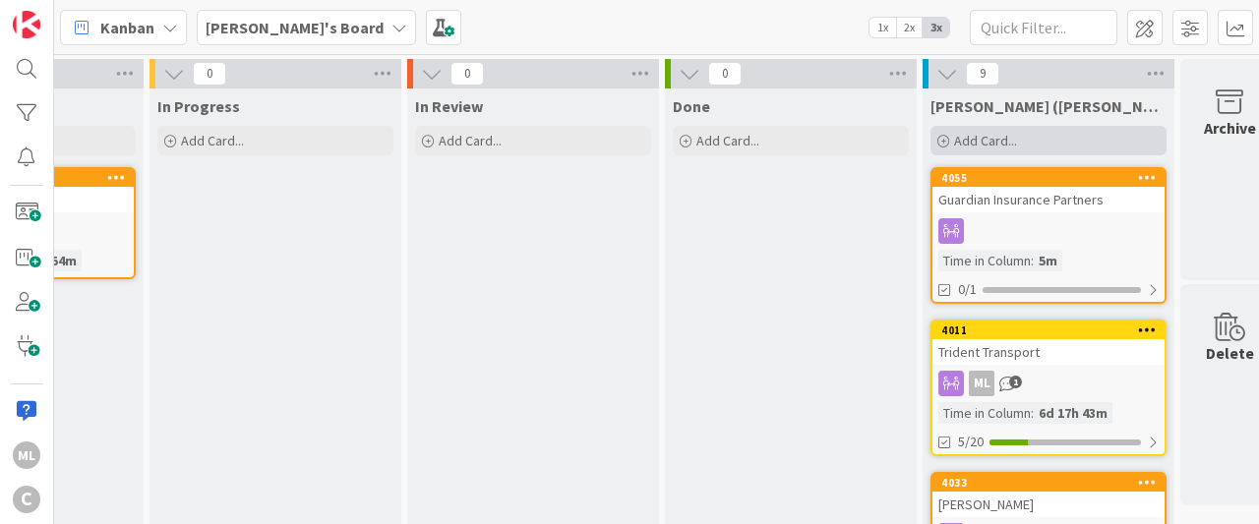
click at [989, 143] on span "Add Card..." at bounding box center [985, 141] width 63 height 18
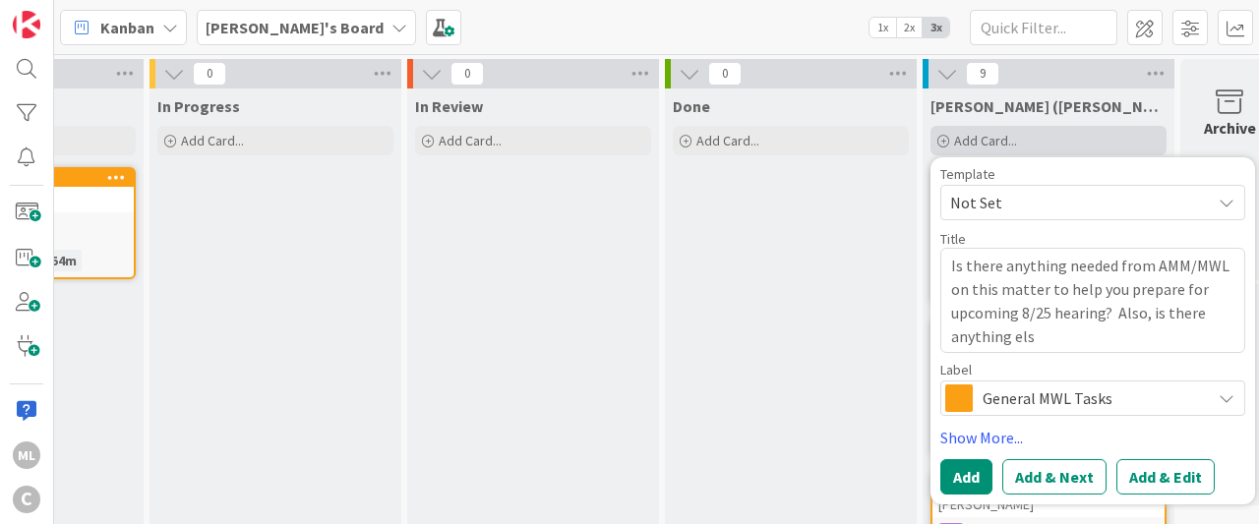
type textarea "x"
type textarea "Is there anything needed from AMM/MWL on this matter to help you prepare for up…"
type textarea "x"
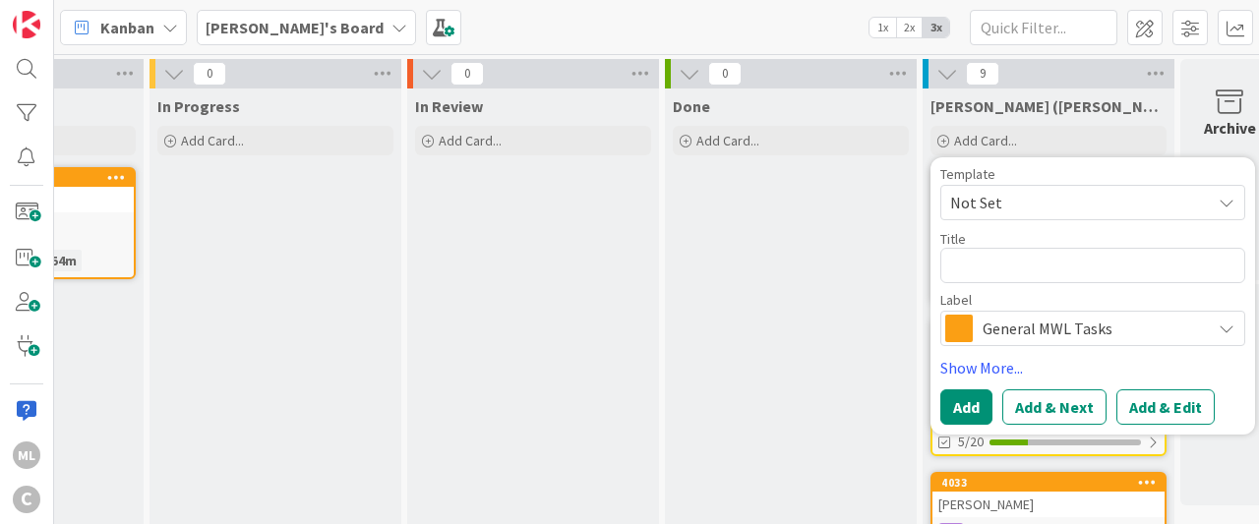
type textarea "x"
type textarea "r"
type textarea "x"
type textarea "re"
type textarea "x"
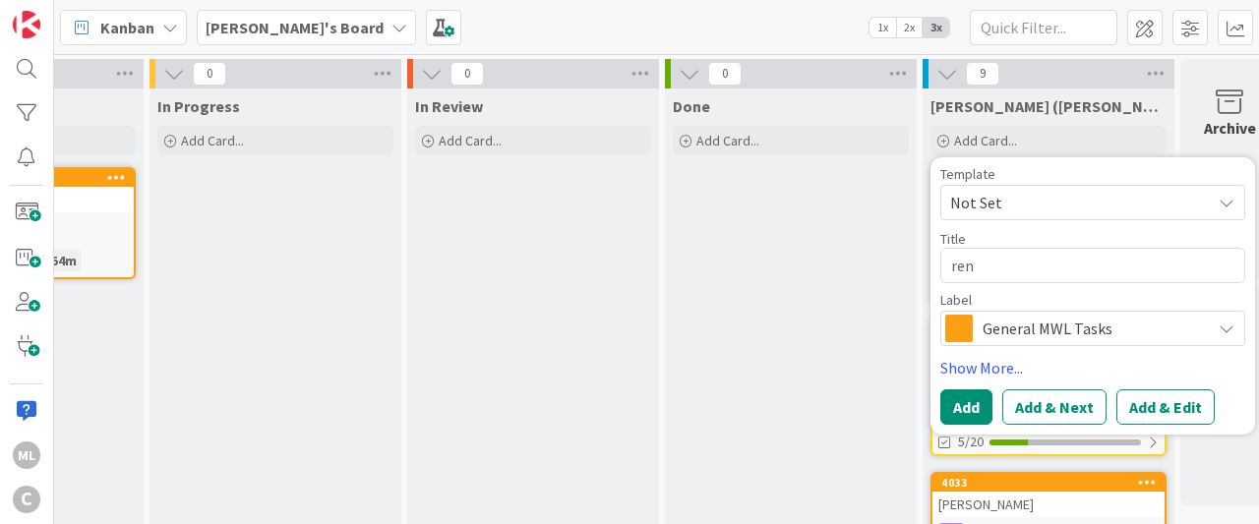
type textarea "rend"
type textarea "x"
type textarea "ren"
type textarea "x"
type textarea "re"
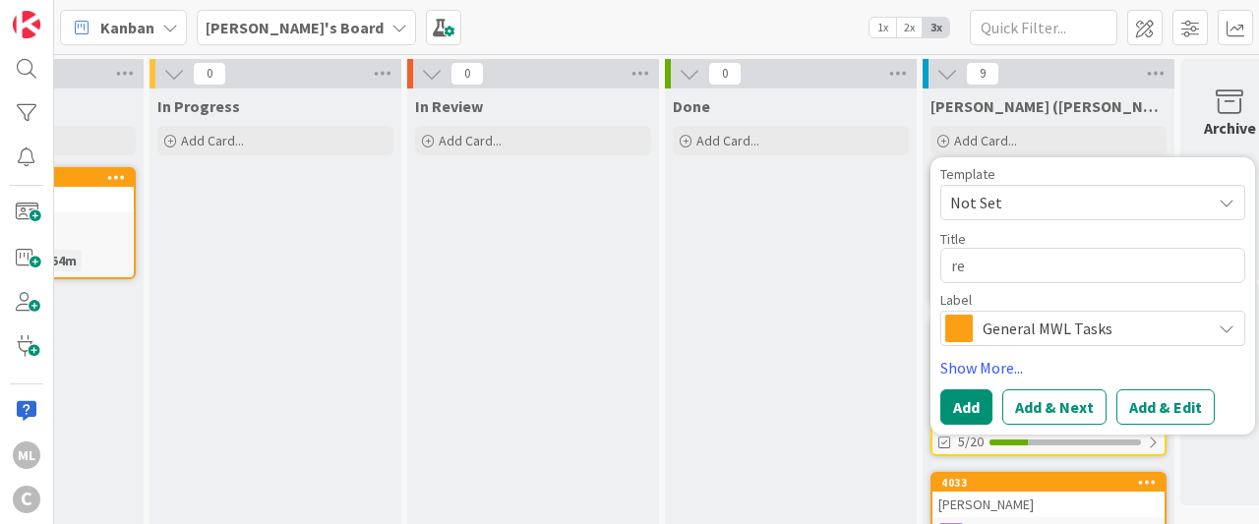
type textarea "x"
type textarea "r"
type textarea "x"
type textarea "B"
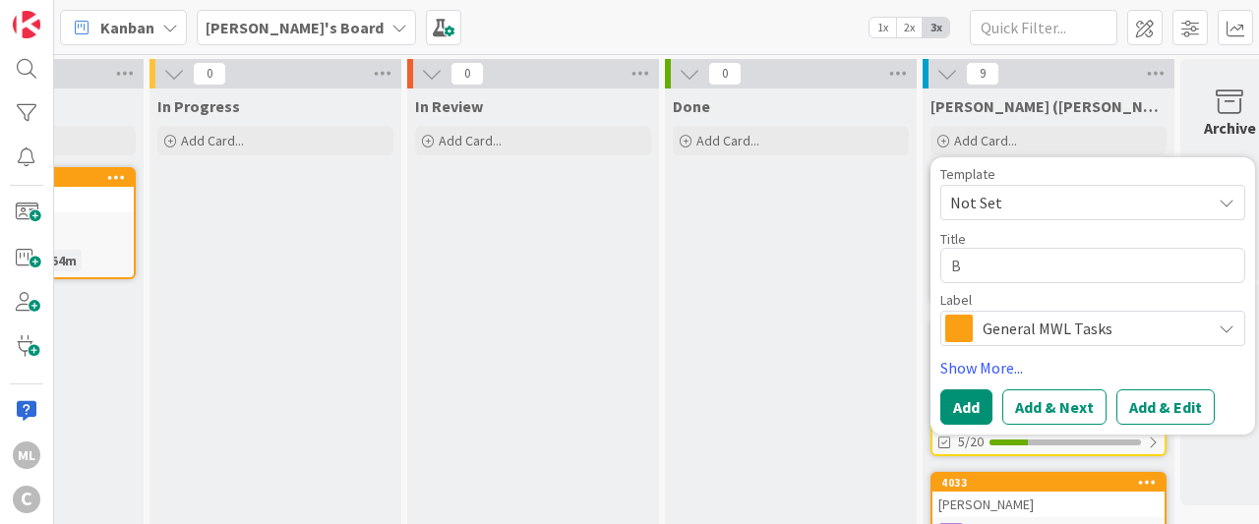
type textarea "x"
type textarea "Br"
type textarea "x"
type textarea "Bre"
type textarea "x"
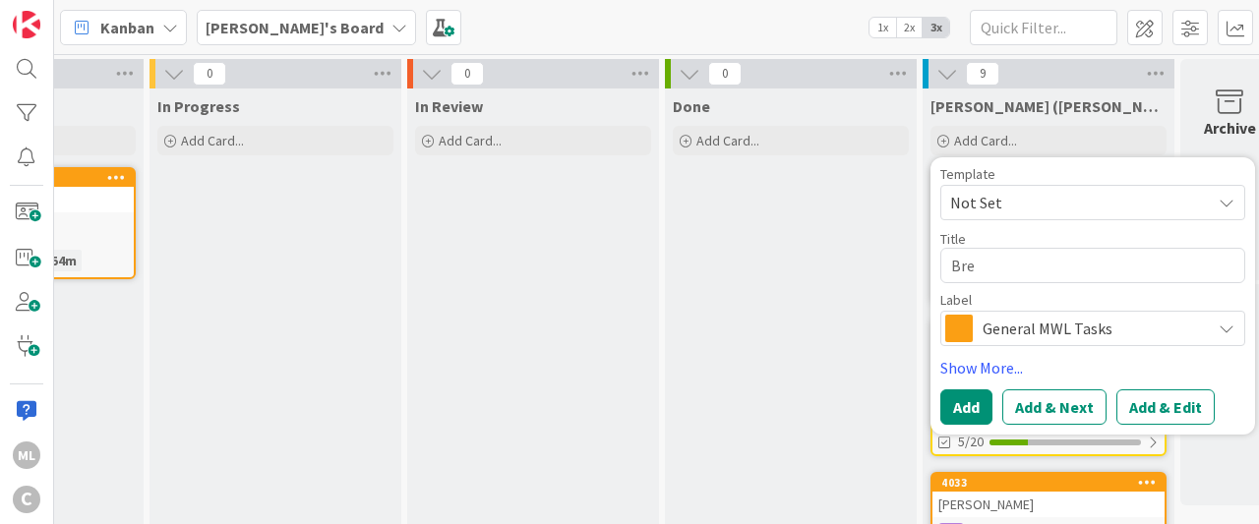
type textarea "Bren"
type textarea "x"
type textarea "Brend"
type textarea "x"
type textarea "[PERSON_NAME]"
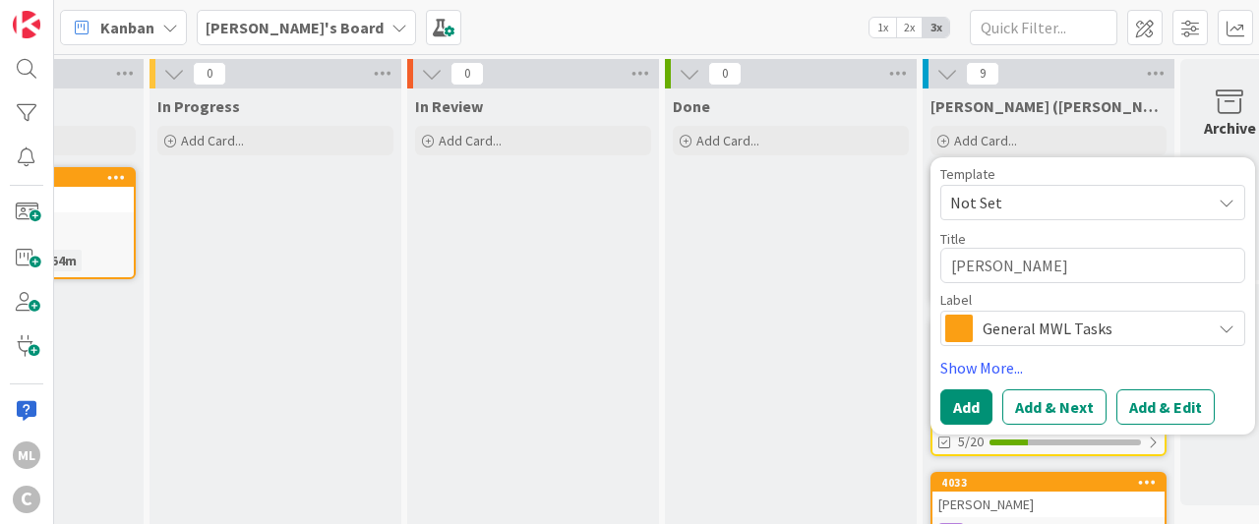
type textarea "x"
type textarea "[PERSON_NAME]"
type textarea "x"
type textarea "[PERSON_NAME]"
type textarea "x"
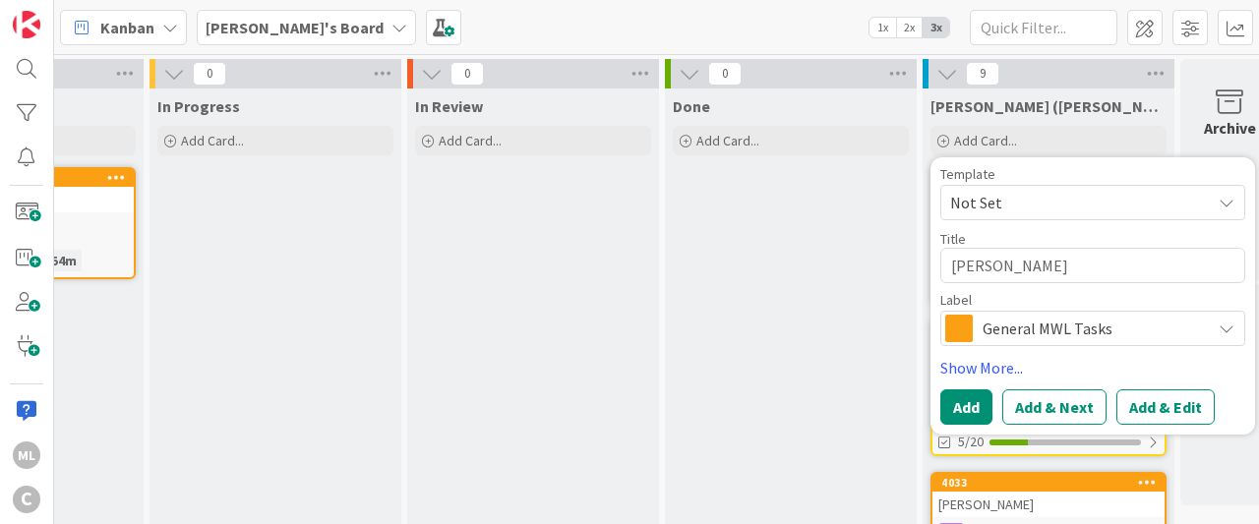
type textarea "[PERSON_NAME]"
type textarea "x"
type textarea "[PERSON_NAME]"
type textarea "x"
type textarea "[PERSON_NAME]"
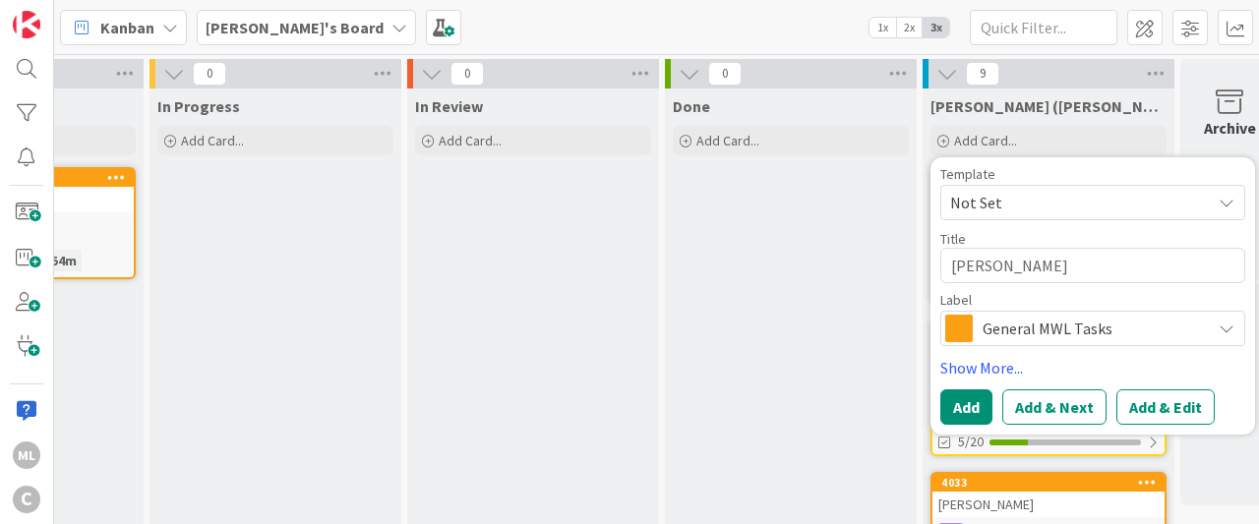
type textarea "x"
type textarea "[PERSON_NAME]"
click at [961, 401] on button "Add" at bounding box center [967, 407] width 52 height 35
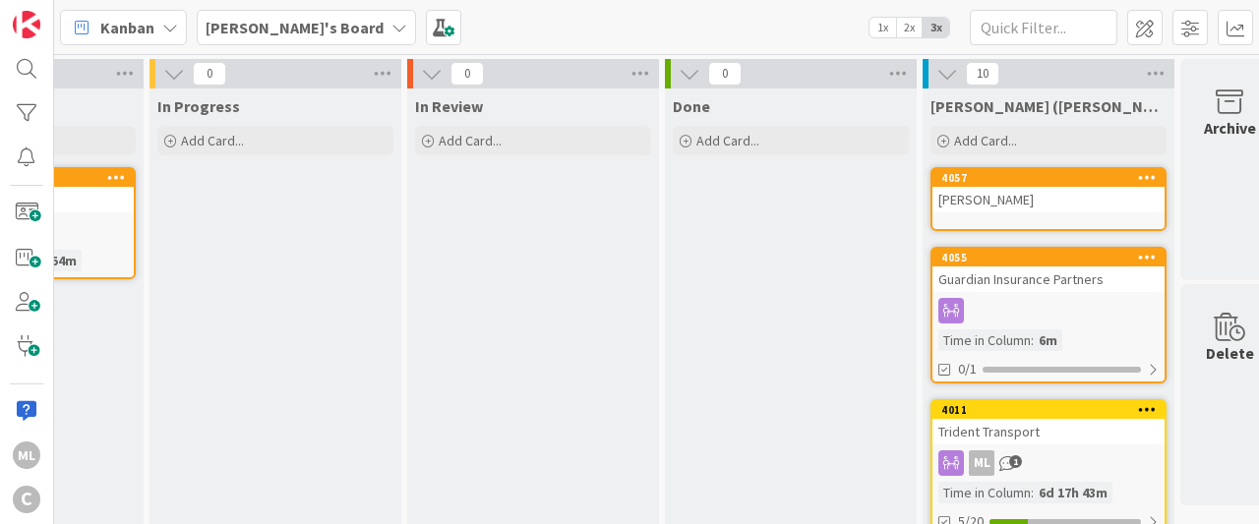
click at [990, 202] on div "[PERSON_NAME]" at bounding box center [1049, 200] width 232 height 26
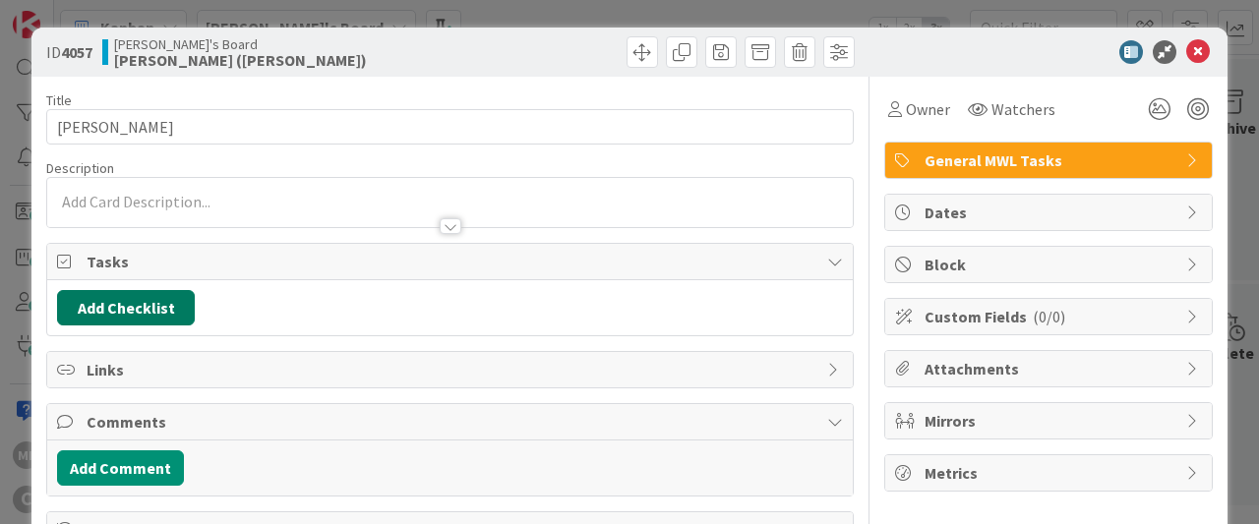
click at [129, 308] on button "Add Checklist" at bounding box center [126, 307] width 138 height 35
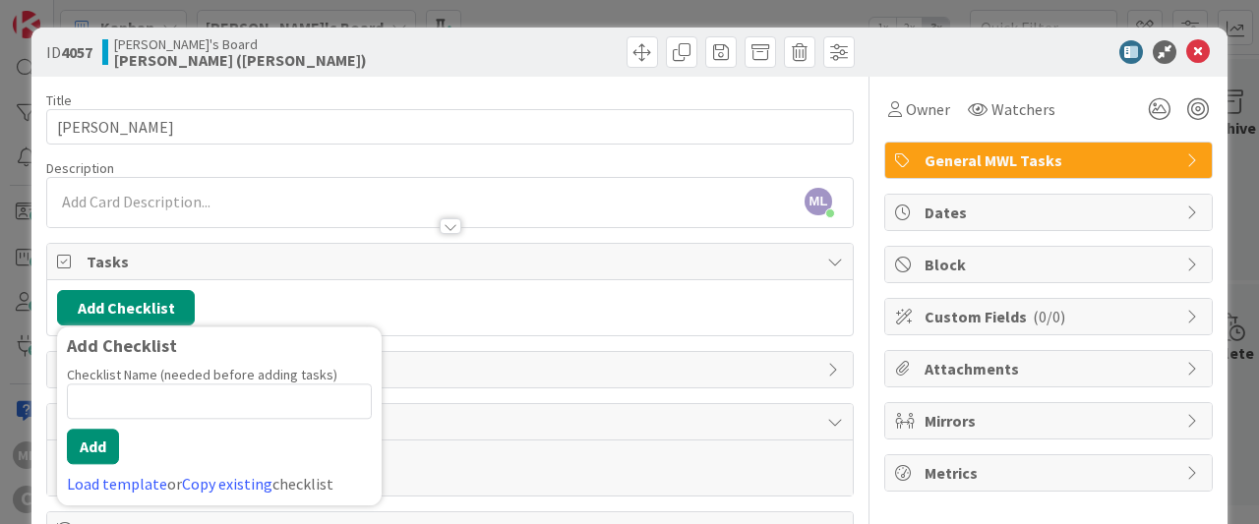
type input "A"
type input "Hearing 8/25"
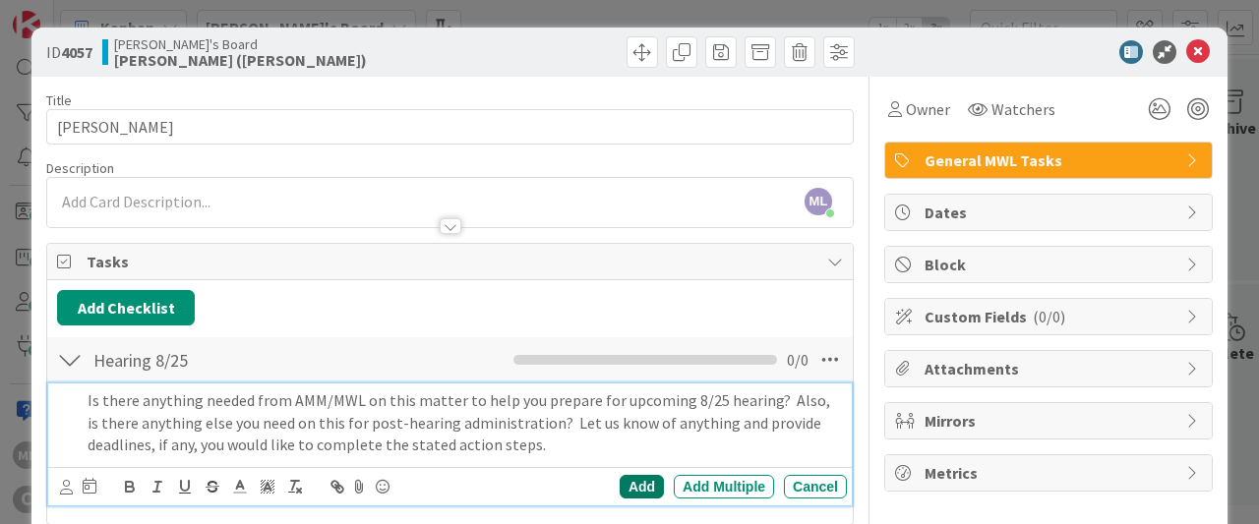
click at [642, 481] on div "Add" at bounding box center [642, 487] width 44 height 24
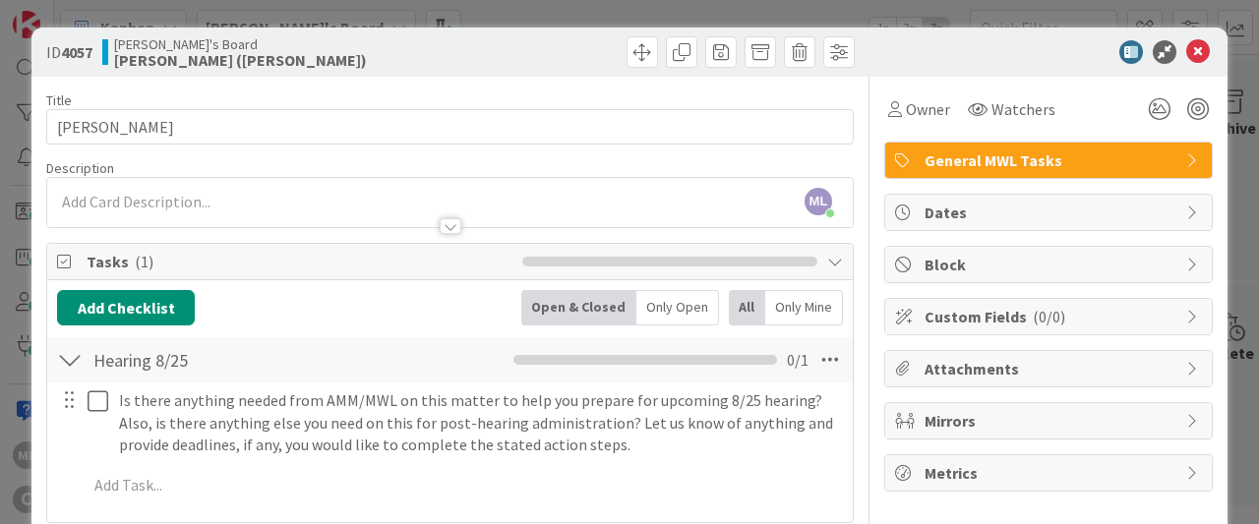
scroll to position [33, 0]
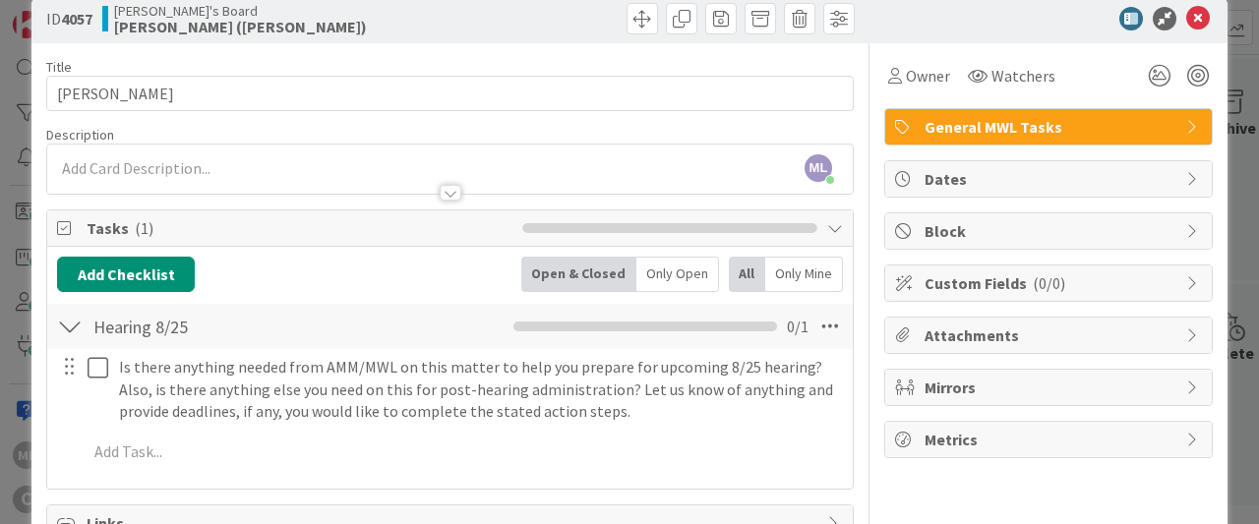
click at [969, 390] on span "Mirrors" at bounding box center [1051, 388] width 252 height 24
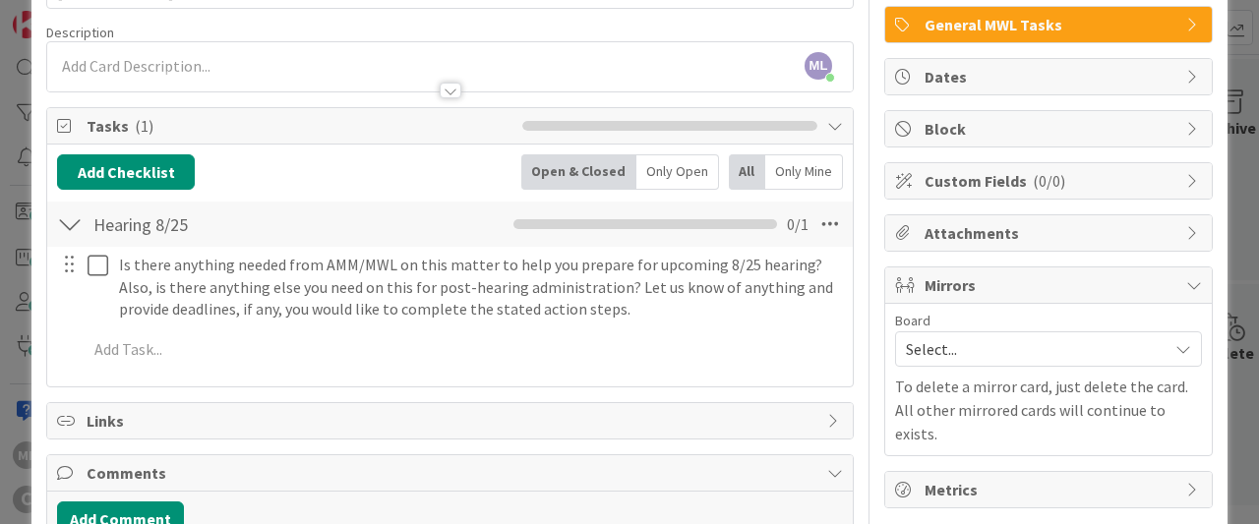
scroll to position [173, 0]
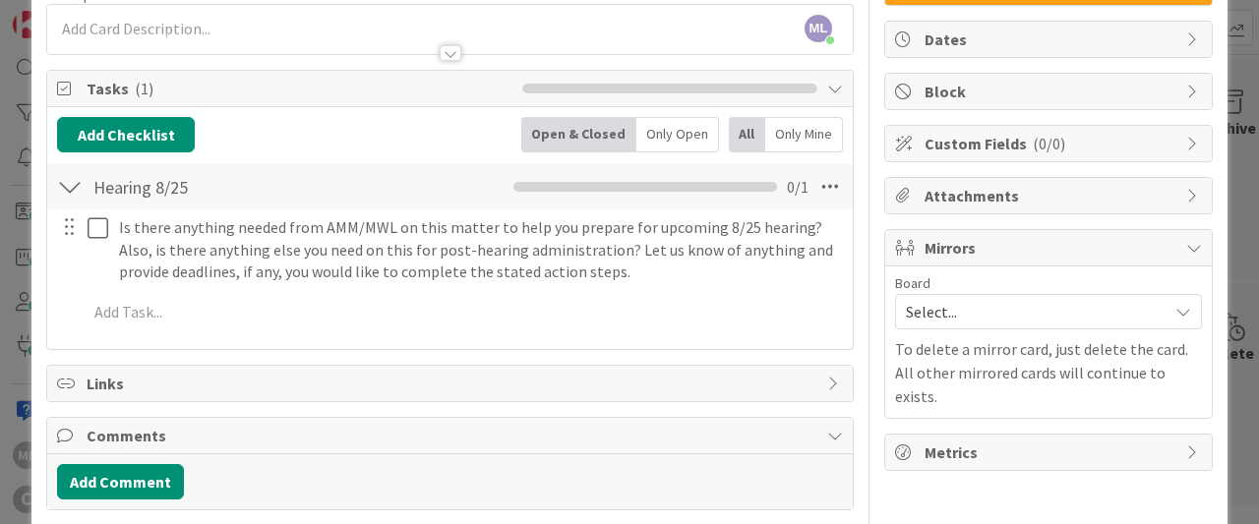
click at [953, 312] on span "Select..." at bounding box center [1032, 312] width 252 height 28
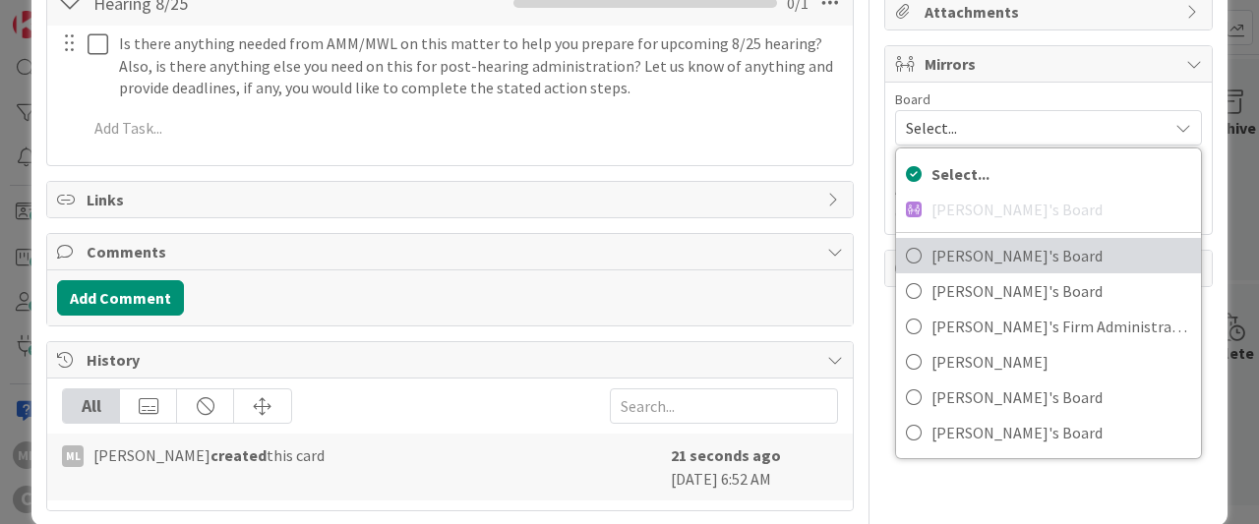
scroll to position [358, 0]
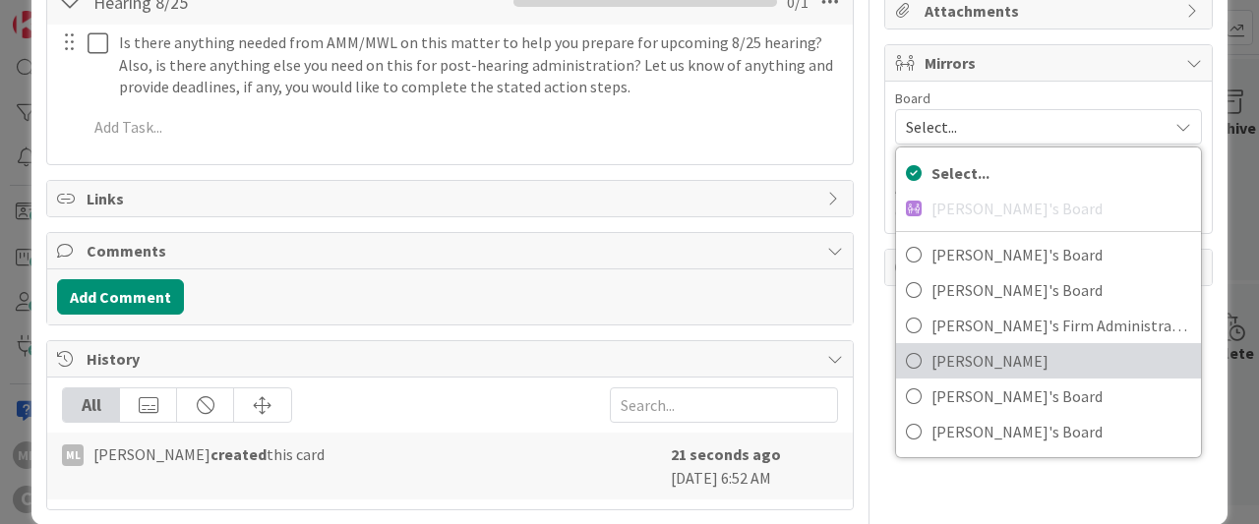
click at [917, 355] on icon at bounding box center [914, 361] width 16 height 30
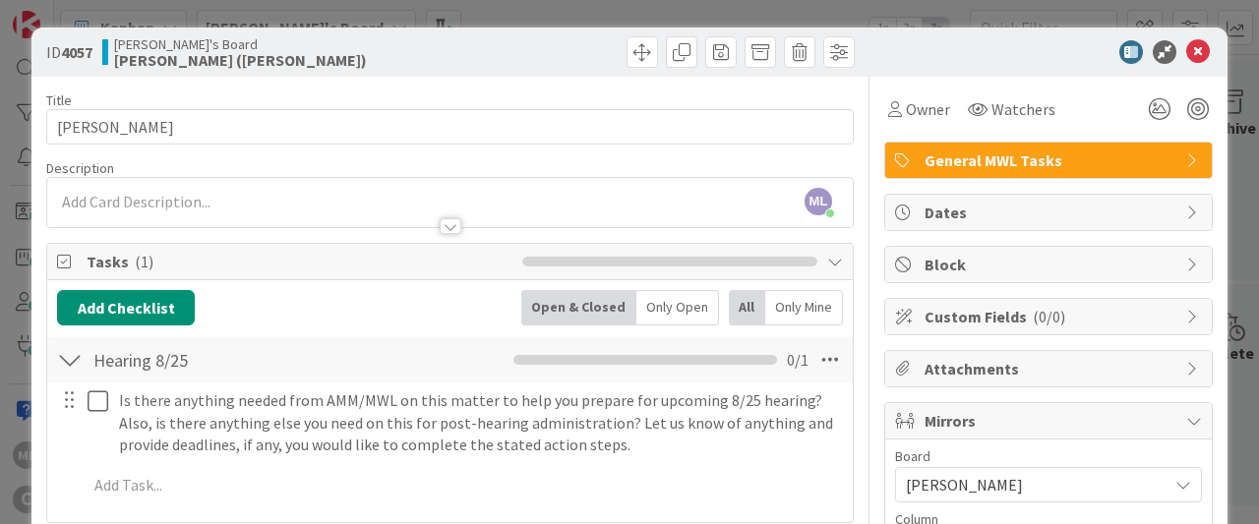
scroll to position [380, 0]
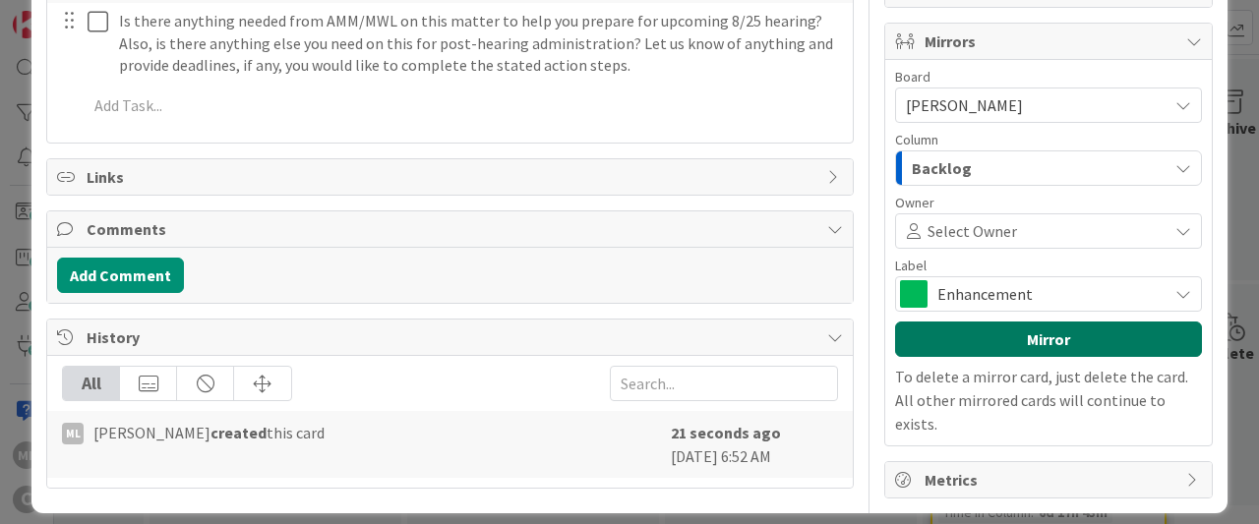
click at [1048, 343] on button "Mirror" at bounding box center [1048, 339] width 307 height 35
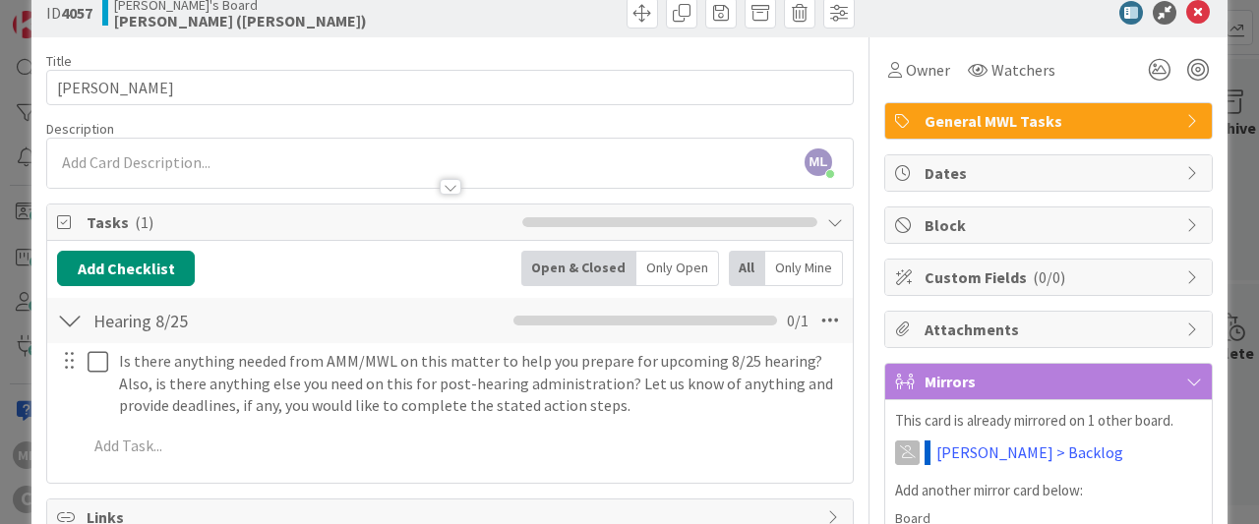
scroll to position [0, 0]
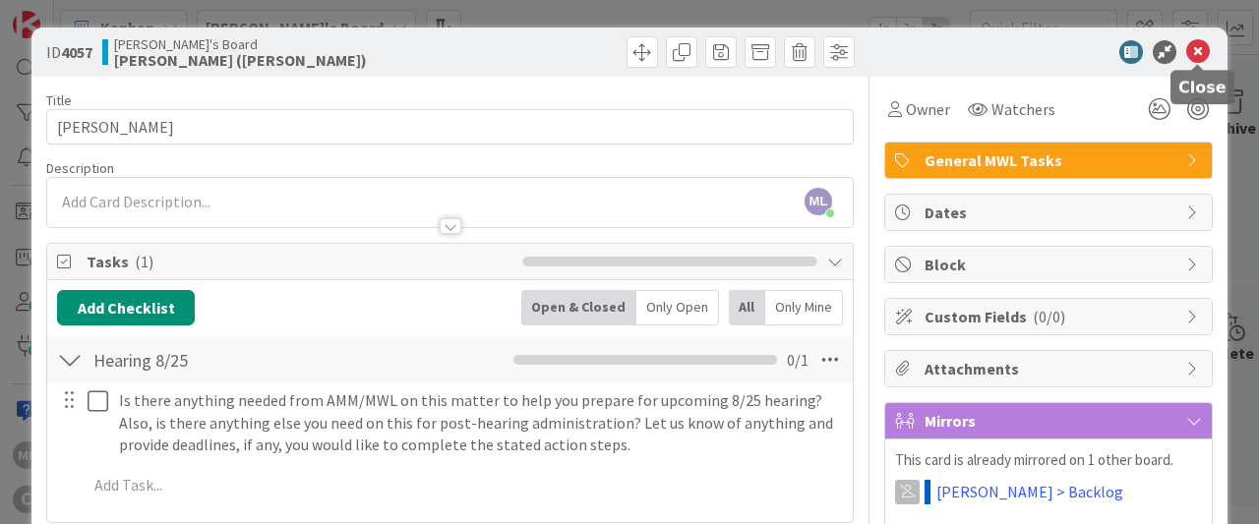
click at [1200, 52] on icon at bounding box center [1199, 52] width 24 height 24
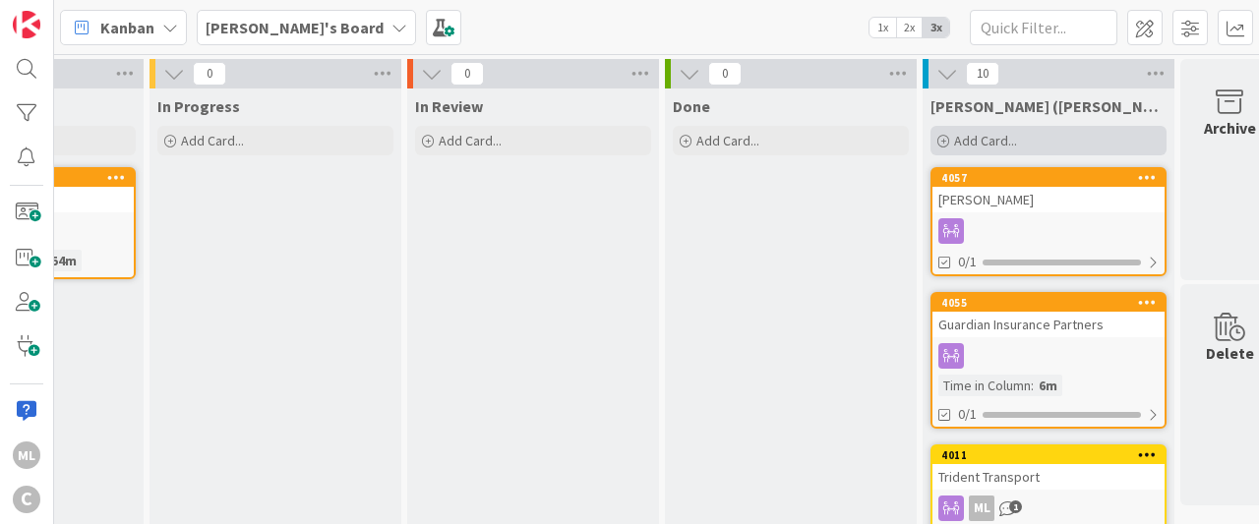
click at [976, 139] on span "Add Card..." at bounding box center [985, 141] width 63 height 18
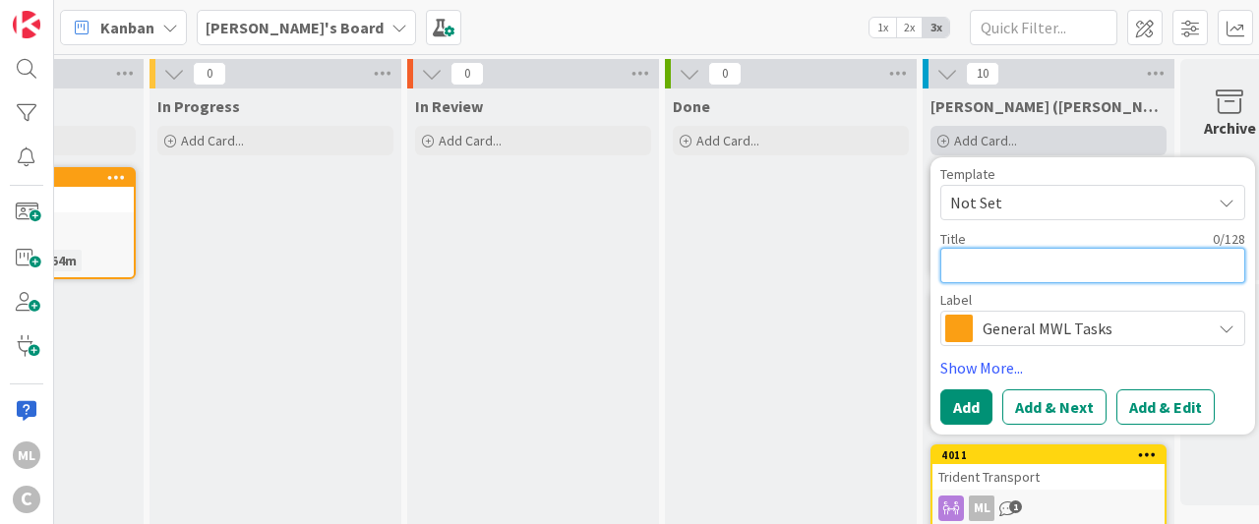
type textarea "x"
type textarea "S"
type textarea "x"
type textarea "Se"
type textarea "x"
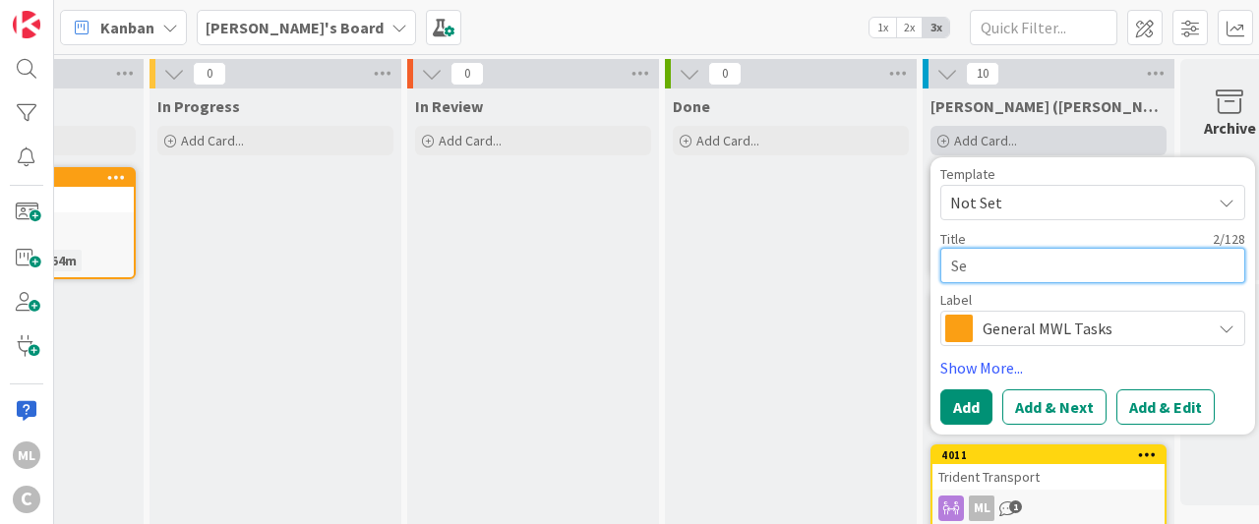
type textarea "Set"
type textarea "x"
type textarea "Seth"
type textarea "x"
type textarea "Seth"
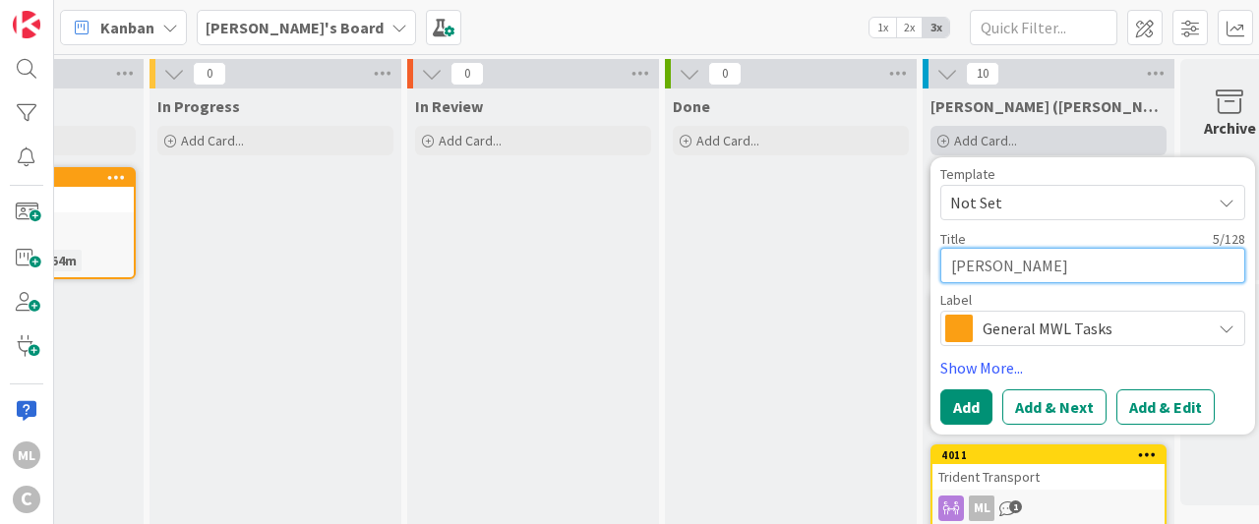
type textarea "x"
type textarea "Seth W"
type textarea "x"
type textarea "Seth Wea"
type textarea "x"
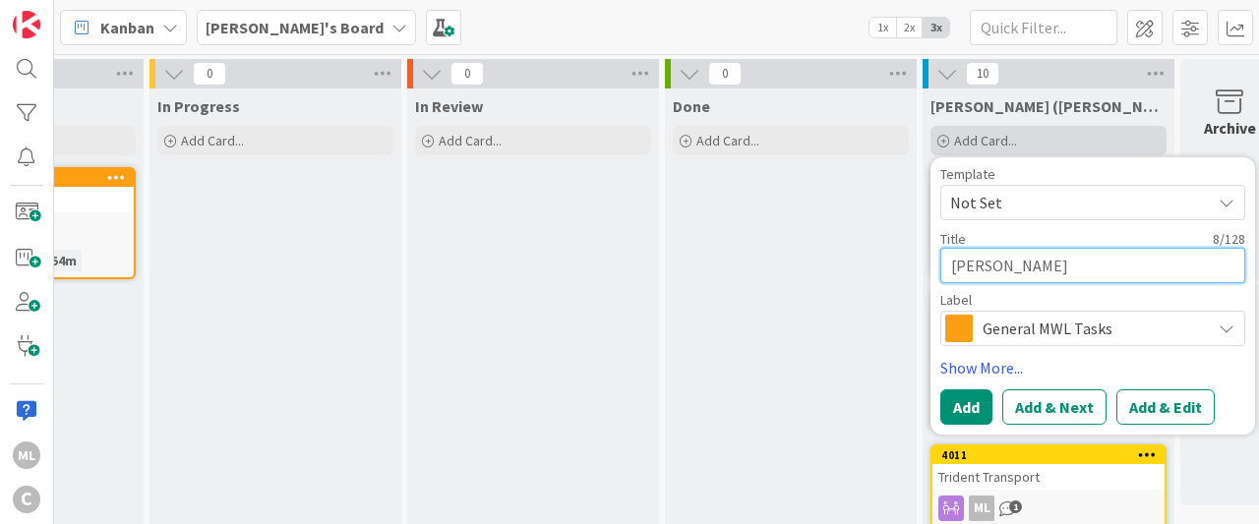
type textarea "Seth Weav"
type textarea "x"
type textarea "Seth Weave"
type textarea "x"
type textarea "Seth Weaver"
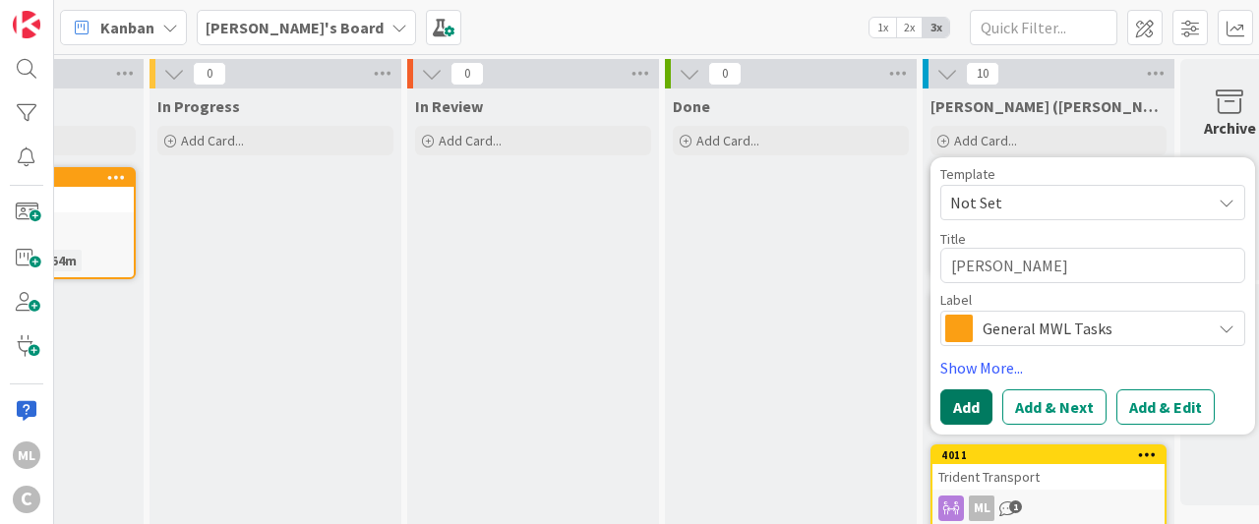
click at [966, 408] on button "Add" at bounding box center [967, 407] width 52 height 35
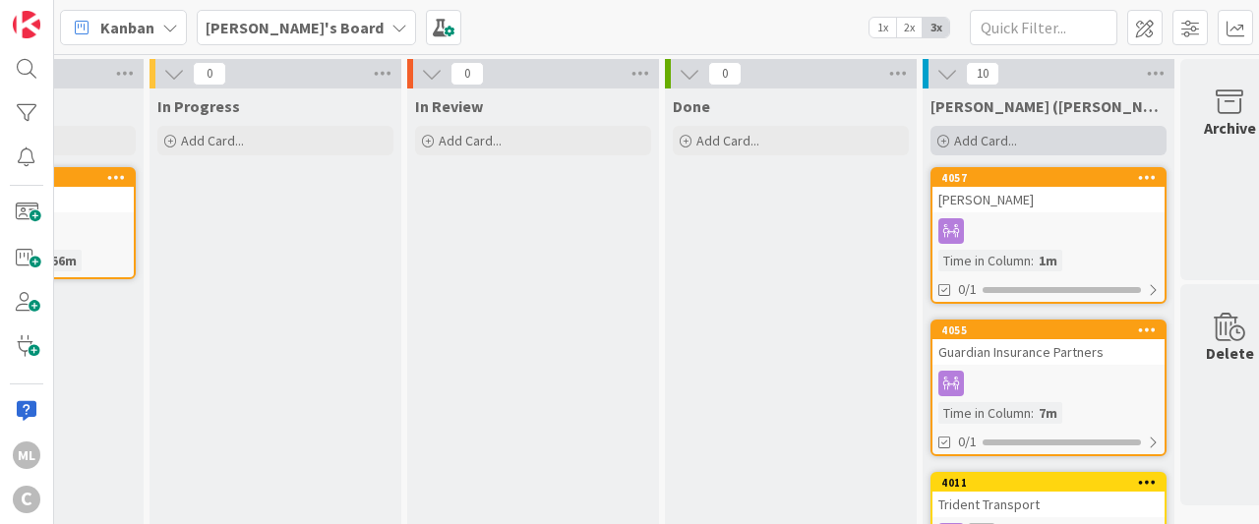
click at [951, 137] on div "Add Card..." at bounding box center [1049, 141] width 236 height 30
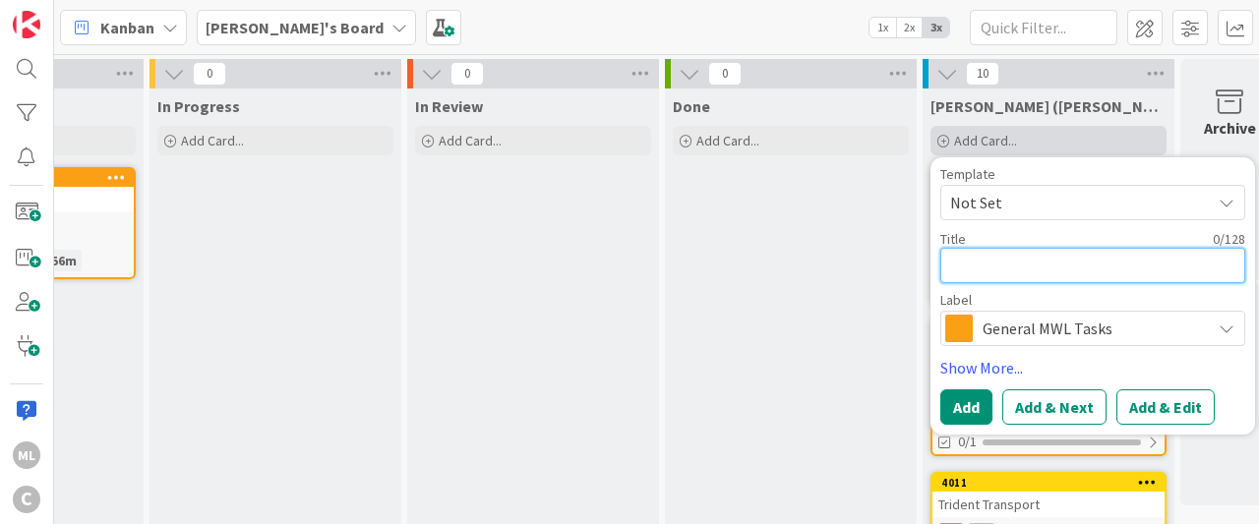
type textarea "x"
type textarea "S"
type textarea "x"
type textarea "Se"
type textarea "x"
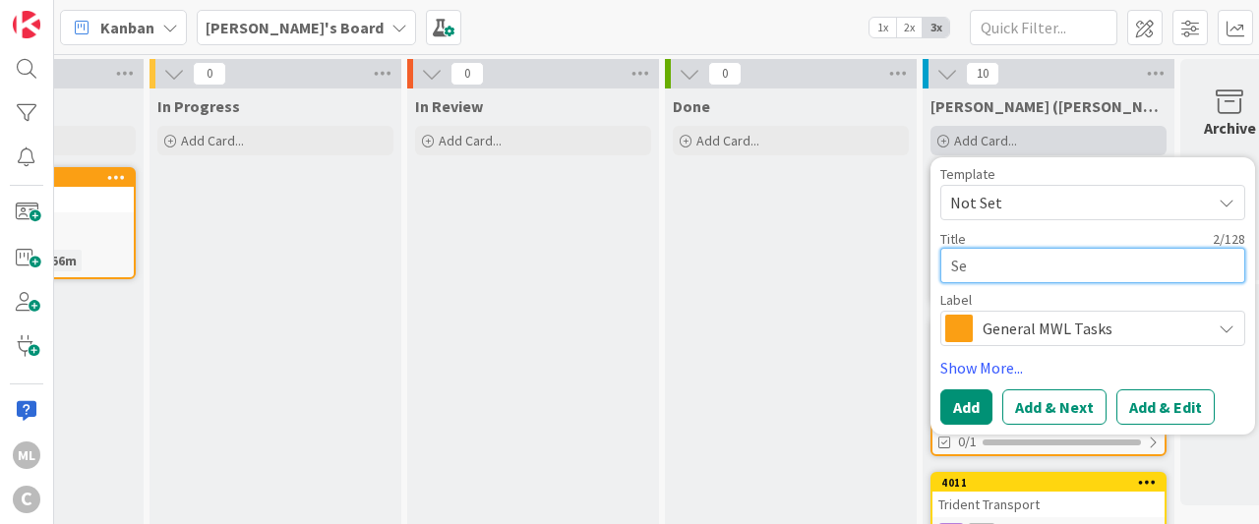
type textarea "Set"
type textarea "x"
type textarea "Seth"
type textarea "x"
type textarea "Seth"
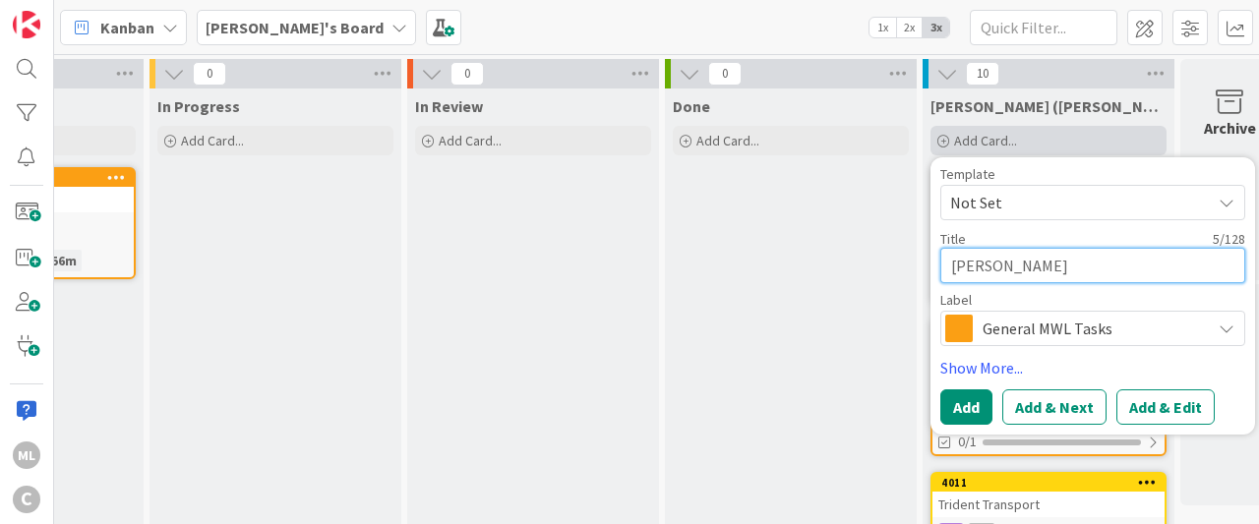
type textarea "x"
type textarea "Seth W"
type textarea "x"
type textarea "Seth Wea"
type textarea "x"
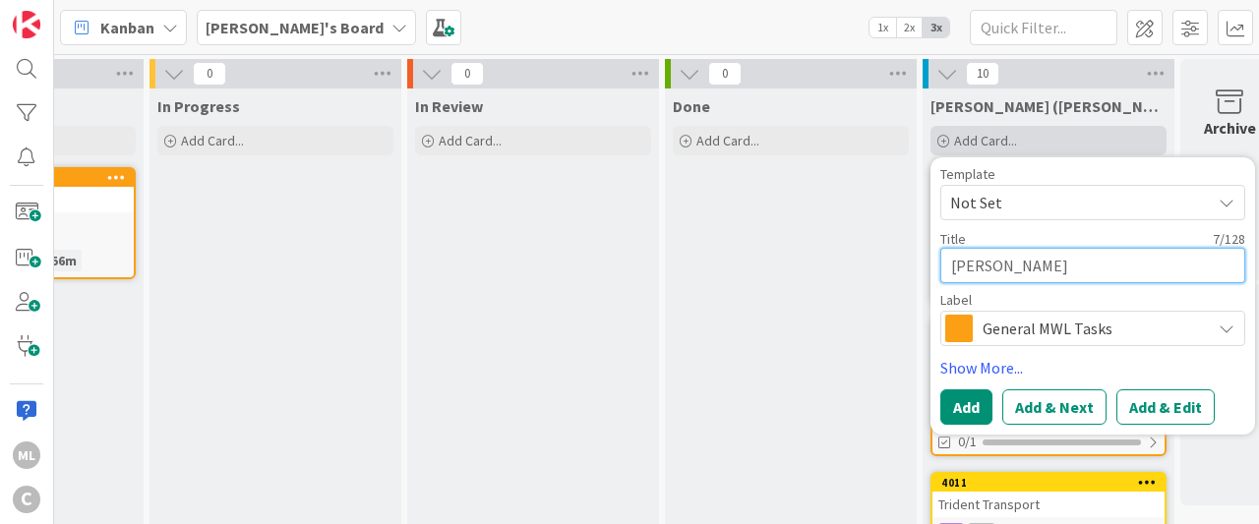
type textarea "Seth Weav"
type textarea "x"
type textarea "Seth Weave"
type textarea "x"
type textarea "Seth Weaver"
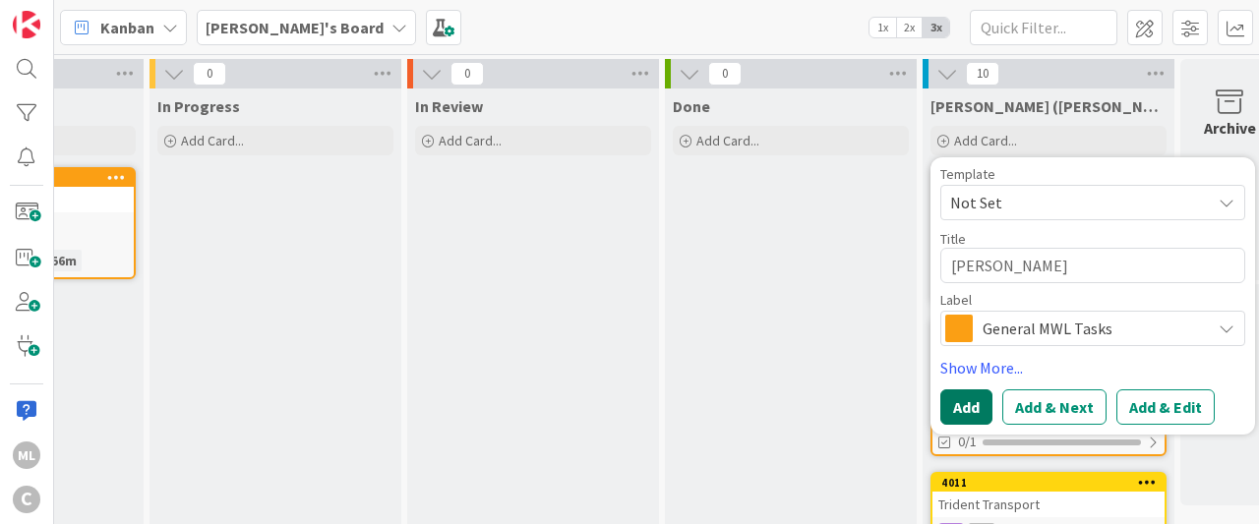
click at [959, 402] on button "Add" at bounding box center [967, 407] width 52 height 35
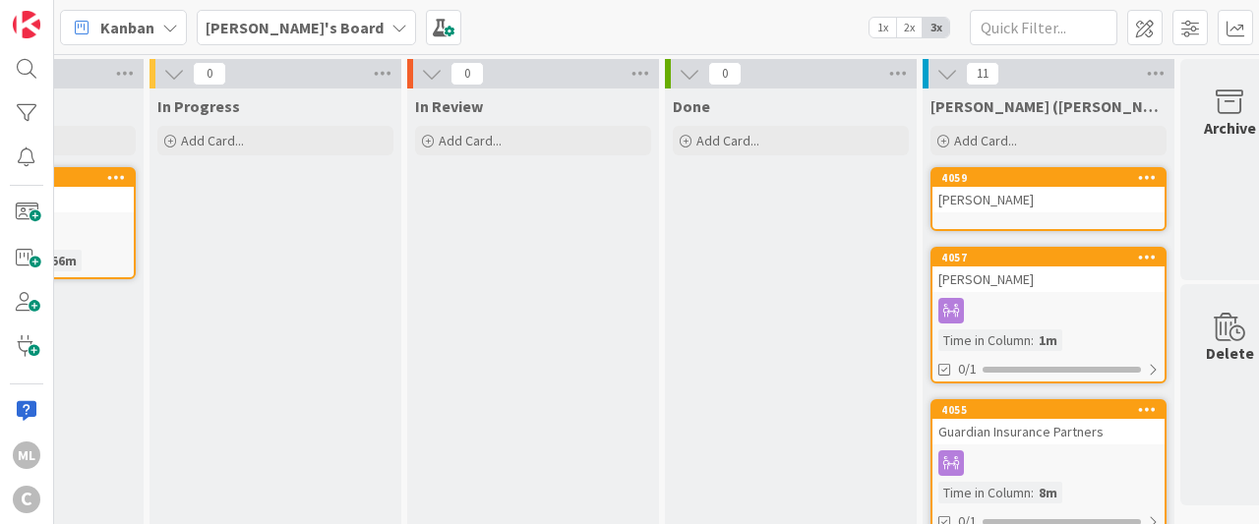
click at [959, 194] on div "Seth Weaver" at bounding box center [1049, 200] width 232 height 26
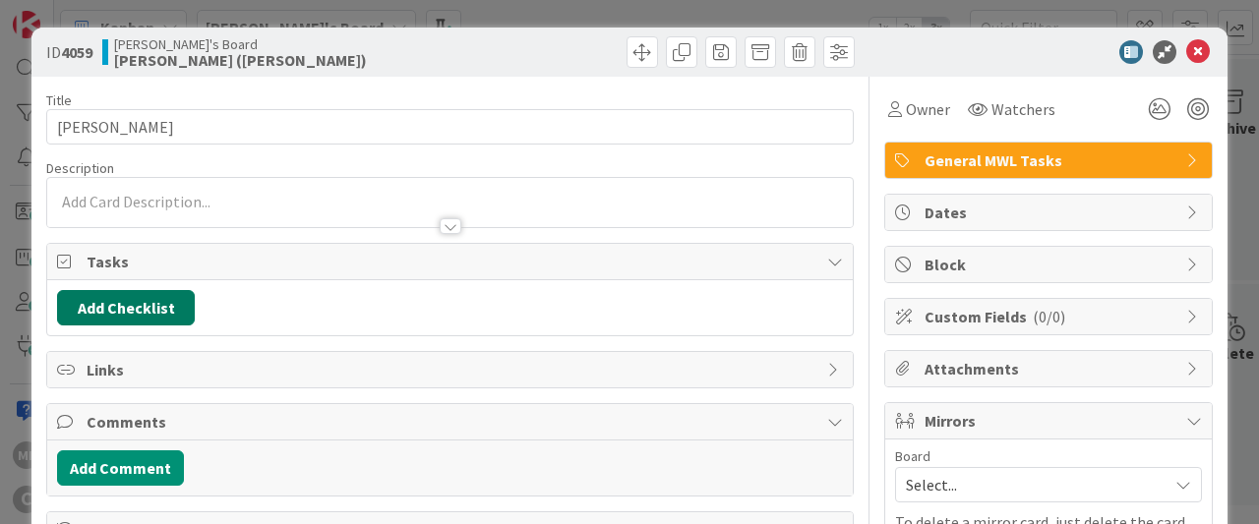
click at [101, 302] on button "Add Checklist" at bounding box center [126, 307] width 138 height 35
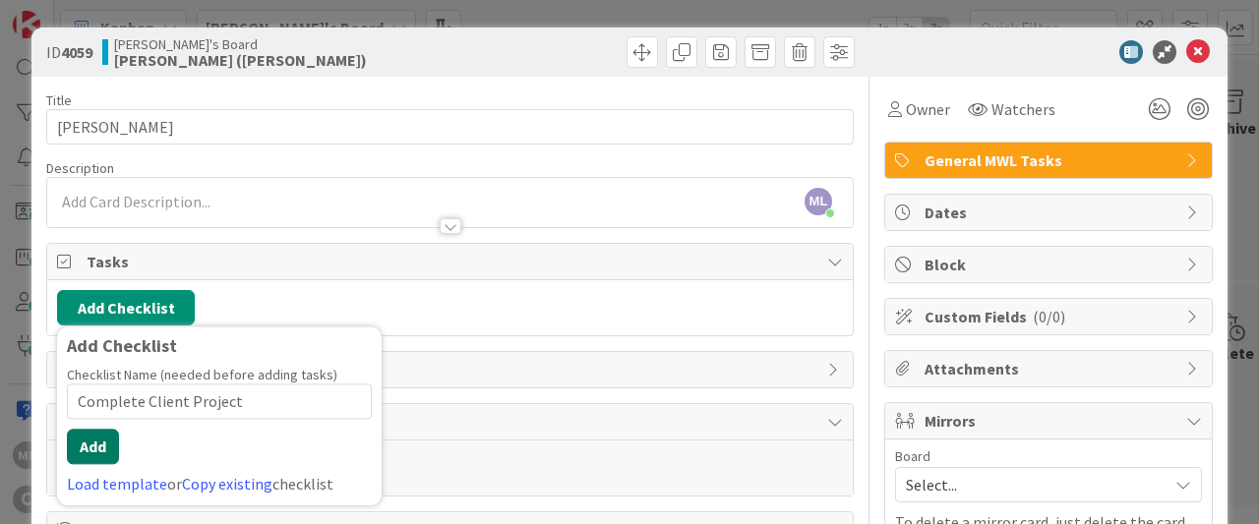
type input "Complete Client Project"
click at [92, 450] on button "Add" at bounding box center [93, 446] width 52 height 35
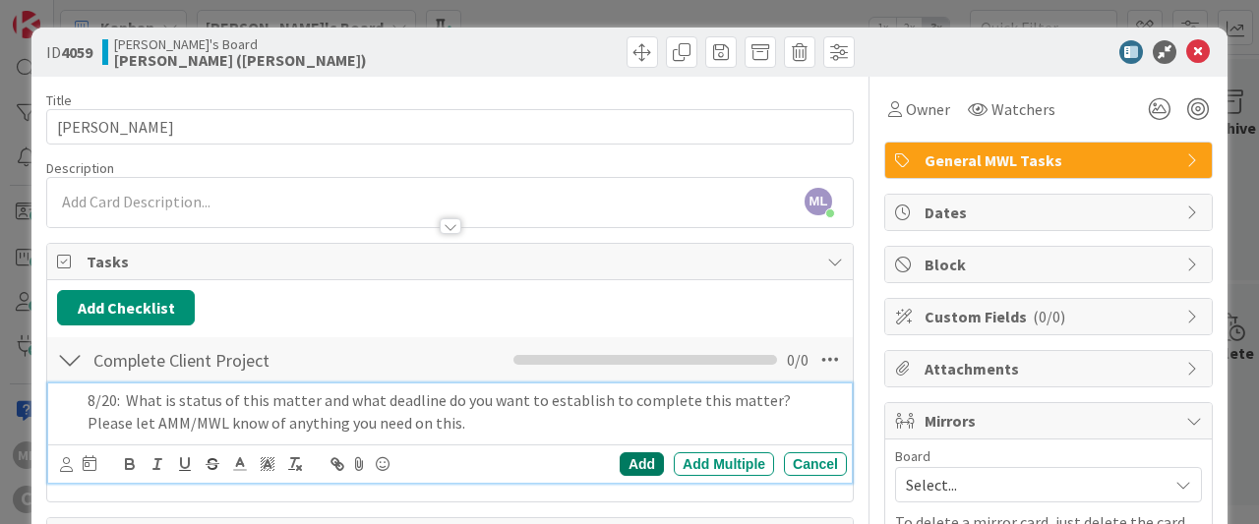
click at [639, 457] on div "Add" at bounding box center [642, 465] width 44 height 24
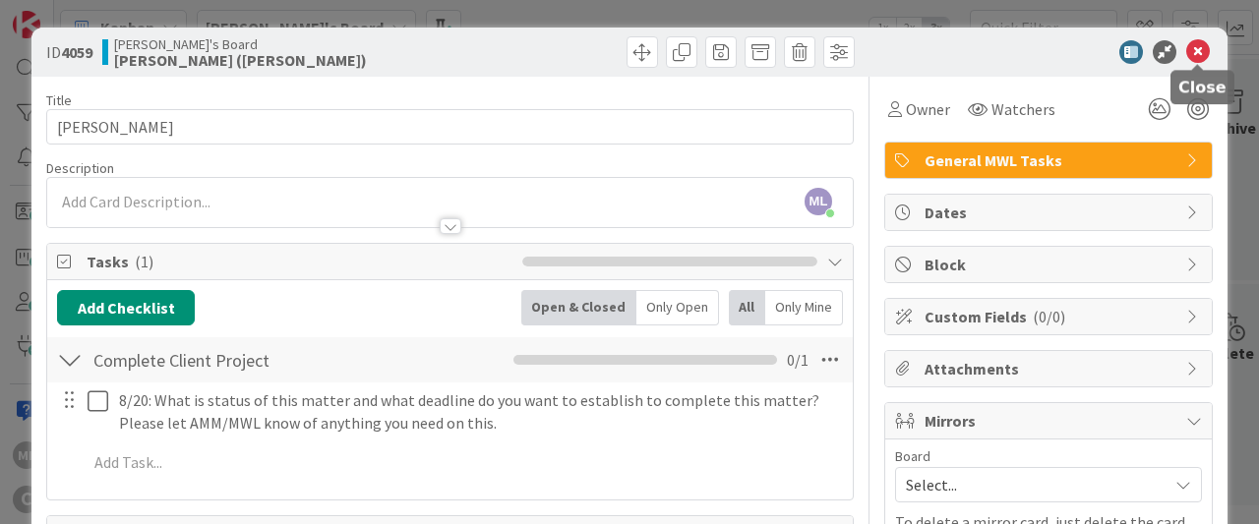
click at [1199, 45] on icon at bounding box center [1199, 52] width 24 height 24
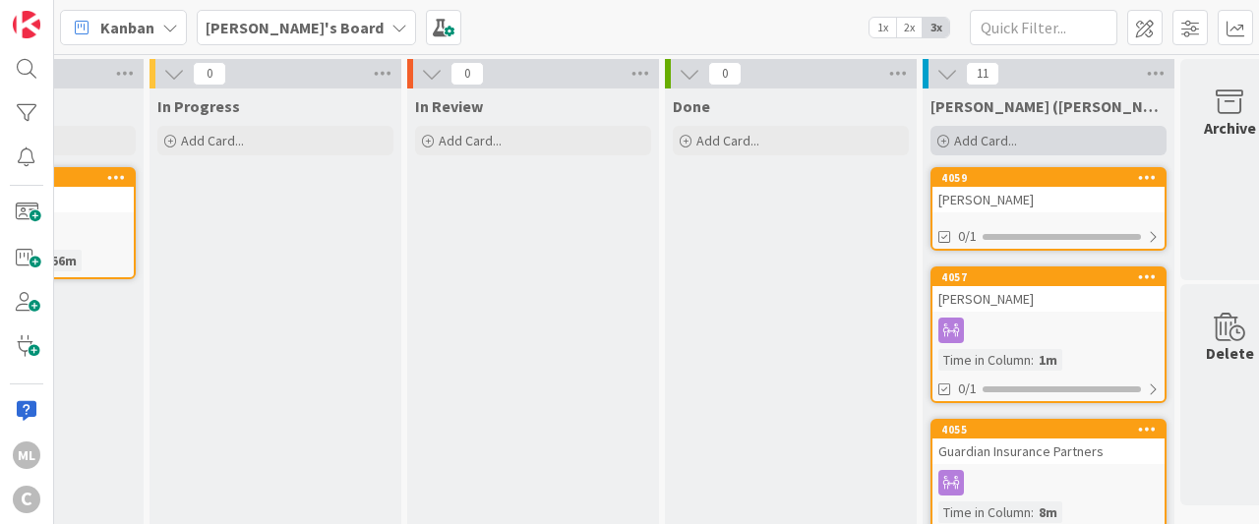
click at [1010, 135] on span "Add Card..." at bounding box center [985, 141] width 63 height 18
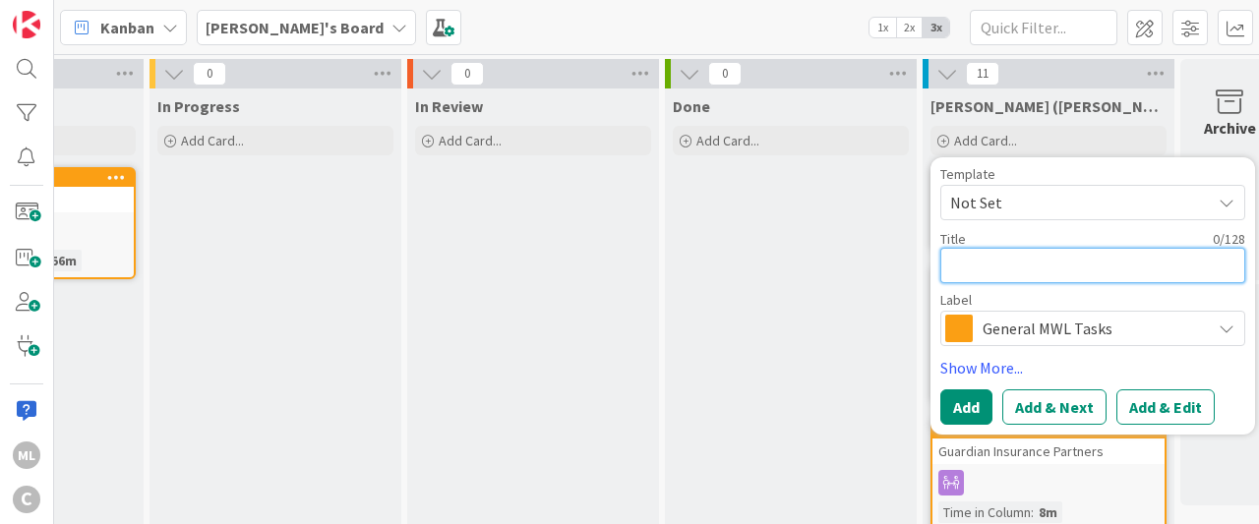
type textarea "x"
type textarea "C"
type textarea "x"
type textarea "Cl"
type textarea "x"
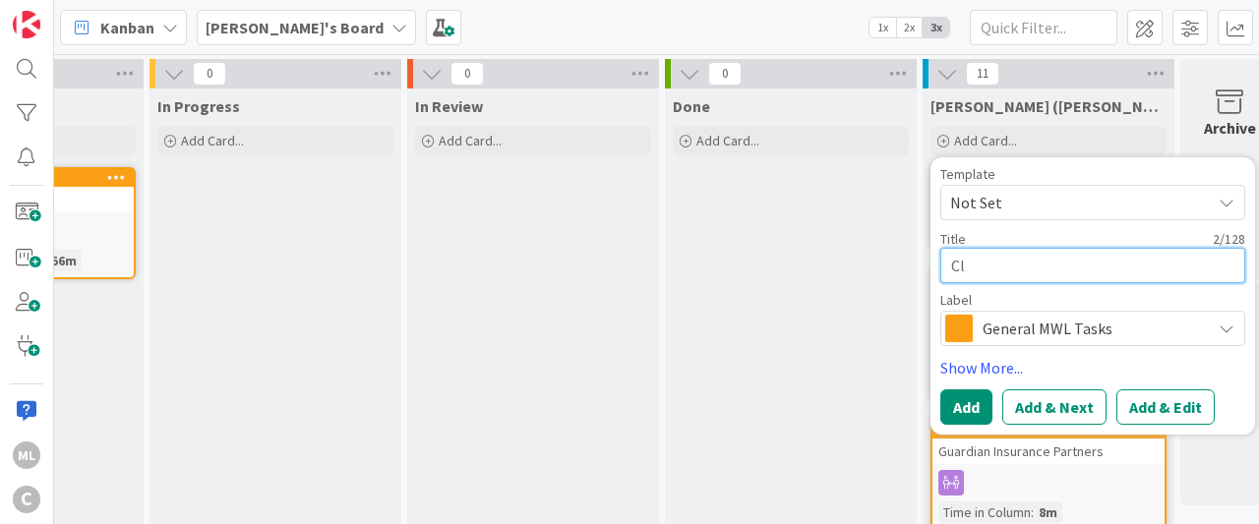
type textarea "Cla"
type textarea "x"
type textarea "Clay"
type textarea "x"
type textarea "Clayt"
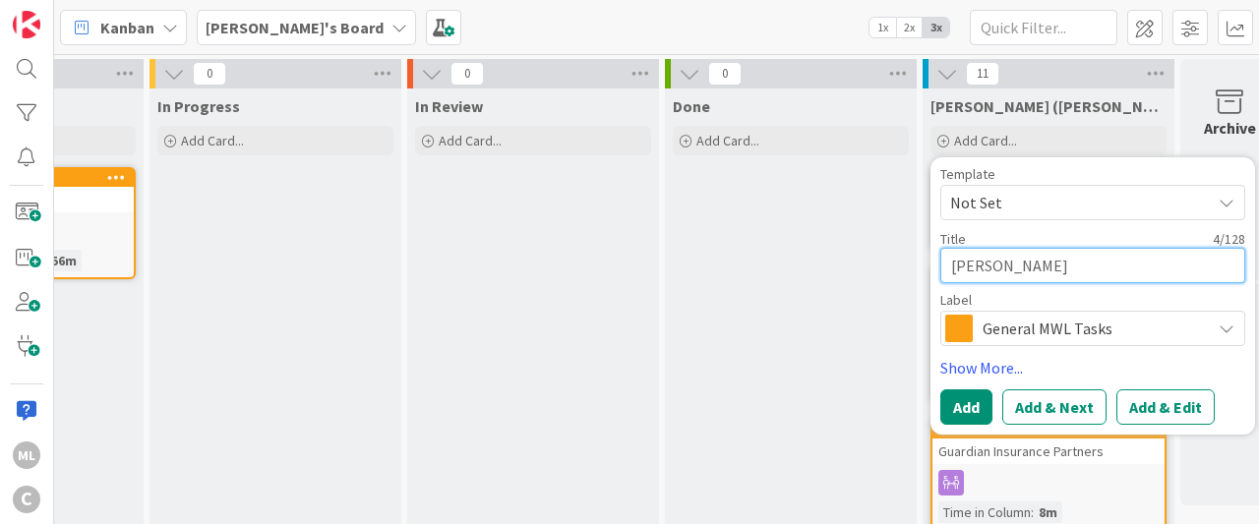
type textarea "x"
type textarea "Clayto"
type textarea "x"
type textarea "Clayton"
type textarea "x"
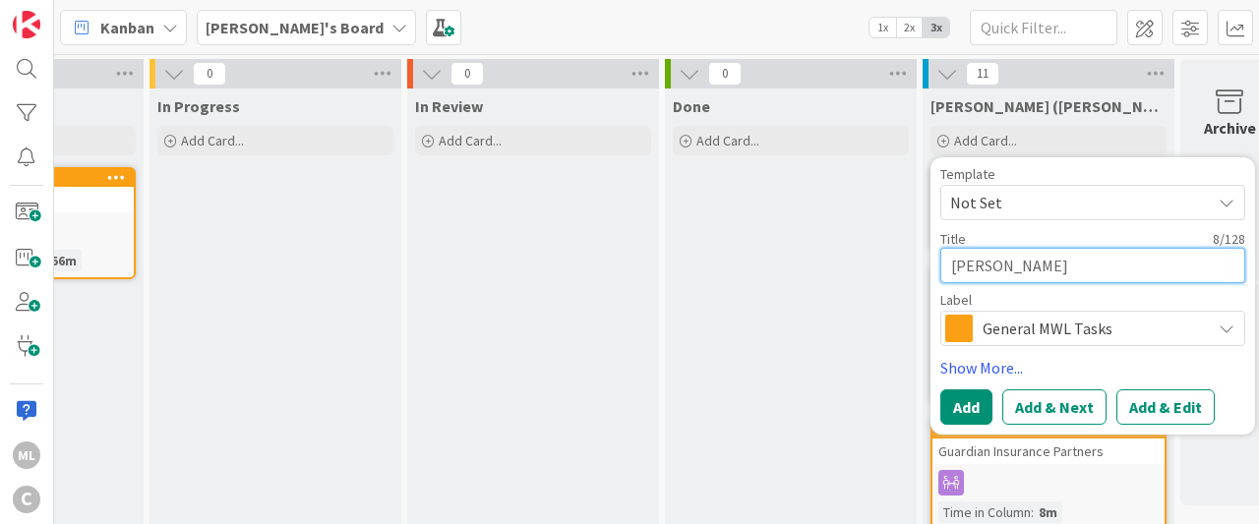
type textarea "Clayton W"
type textarea "x"
type textarea "Clayton Wh"
type textarea "x"
type textarea "Clayton Whi"
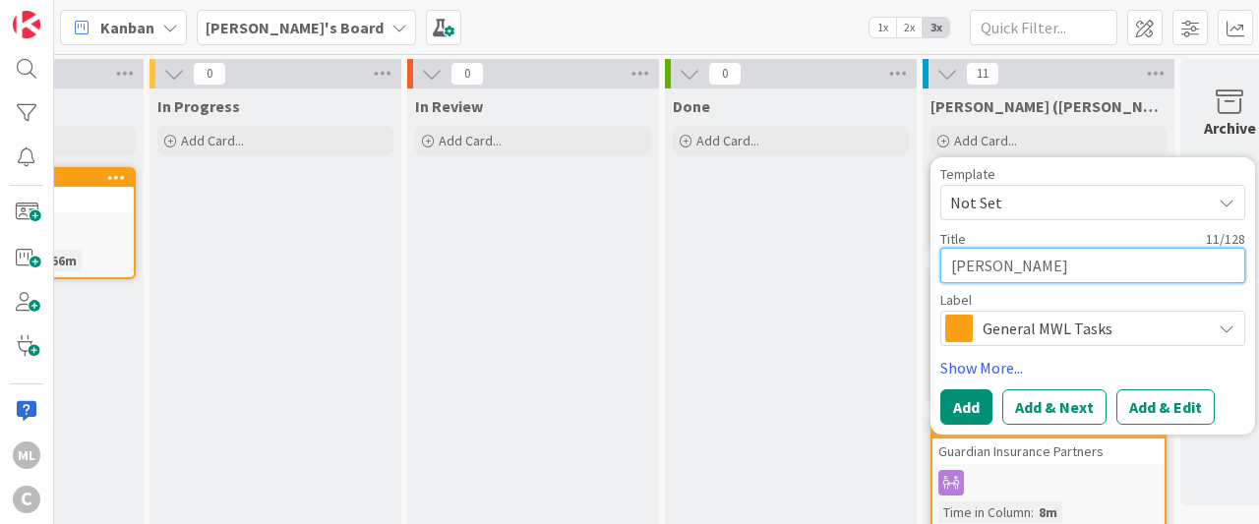
type textarea "x"
type textarea "Clayton Whit"
type textarea "x"
type textarea "Clayton Whitf"
type textarea "x"
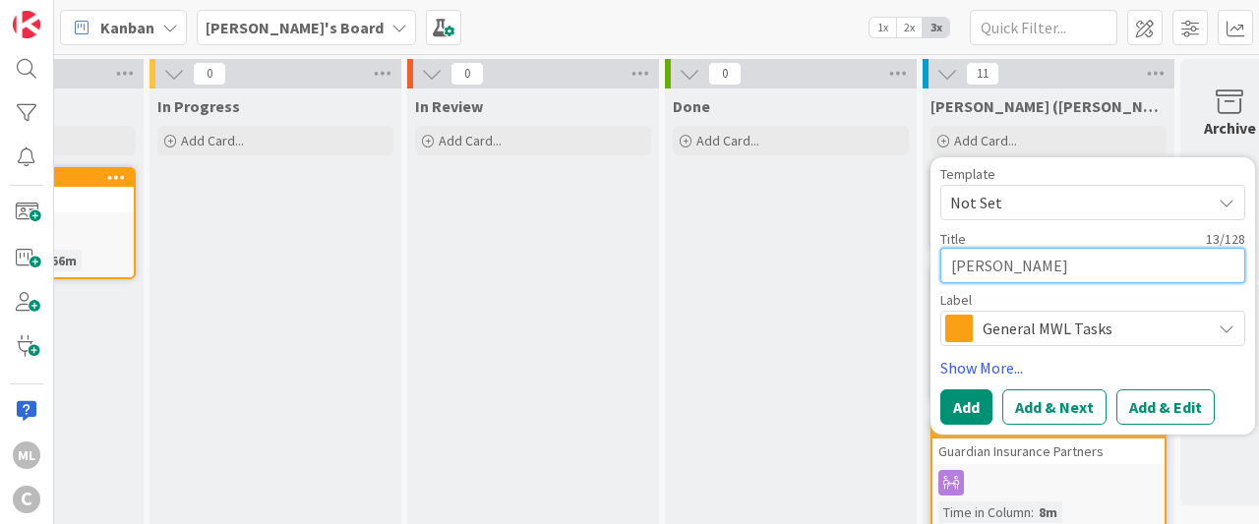
type textarea "Clayton Whitfi"
type textarea "x"
type textarea "Clayton Whitfie"
type textarea "x"
type textarea "Clayton Whitfiel"
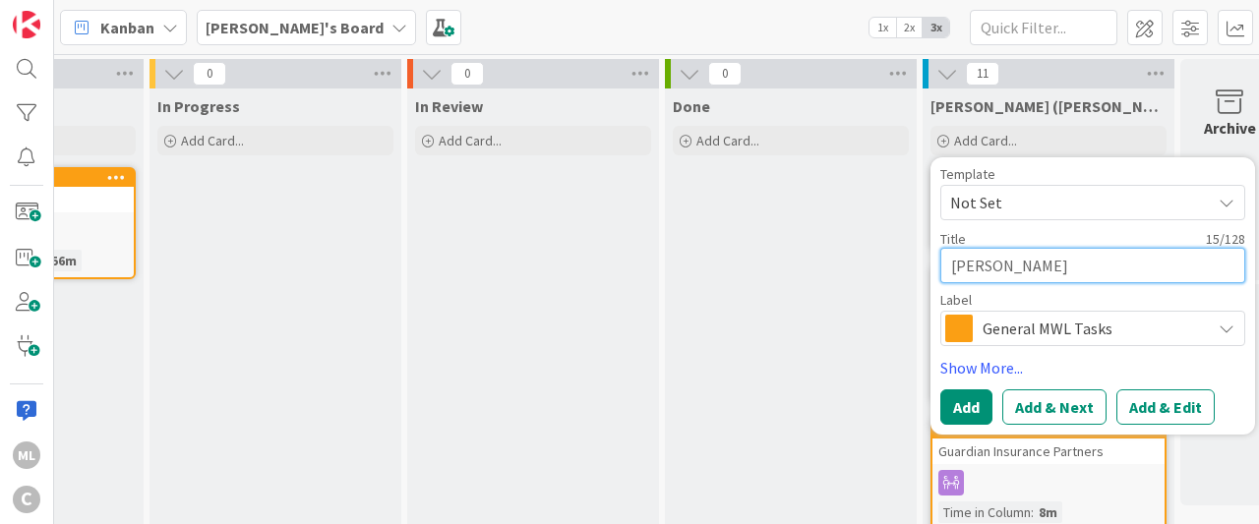
type textarea "x"
type textarea "[PERSON_NAME]"
click at [1070, 359] on link "Show More..." at bounding box center [1093, 368] width 305 height 24
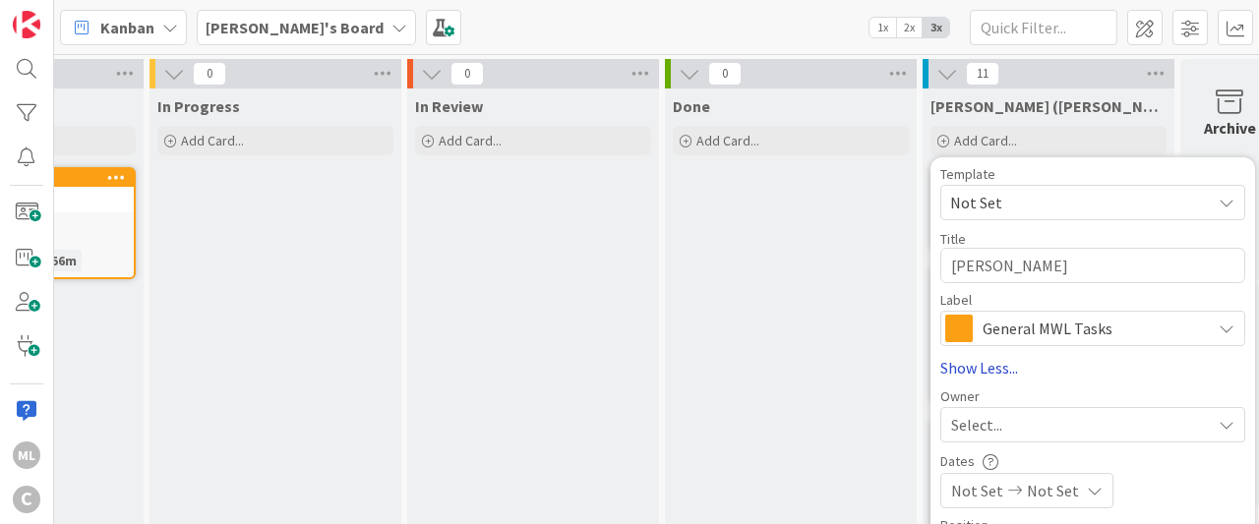
type textarea "x"
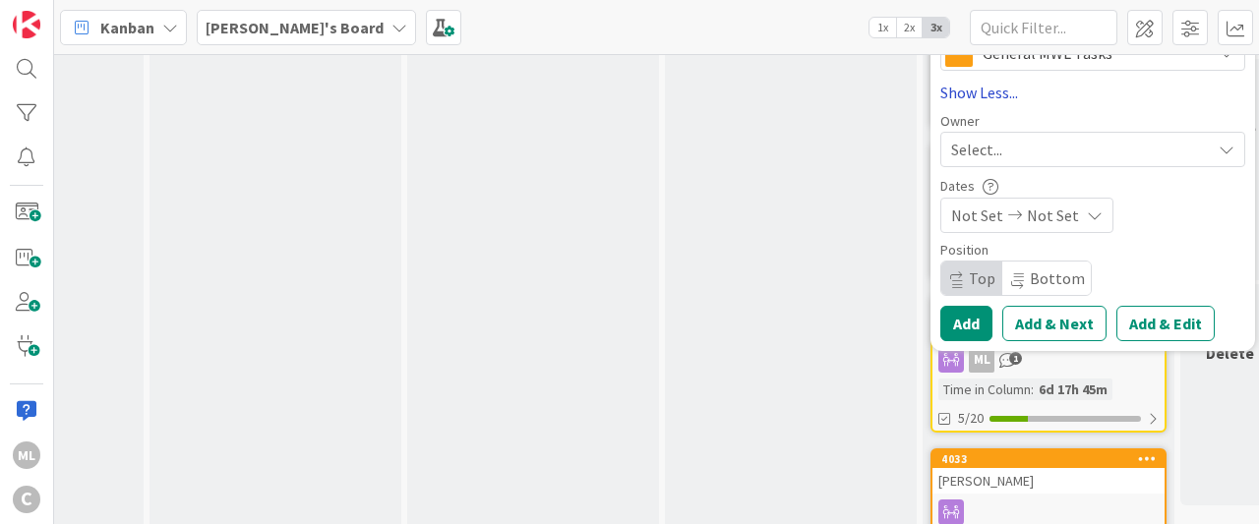
scroll to position [278, 427]
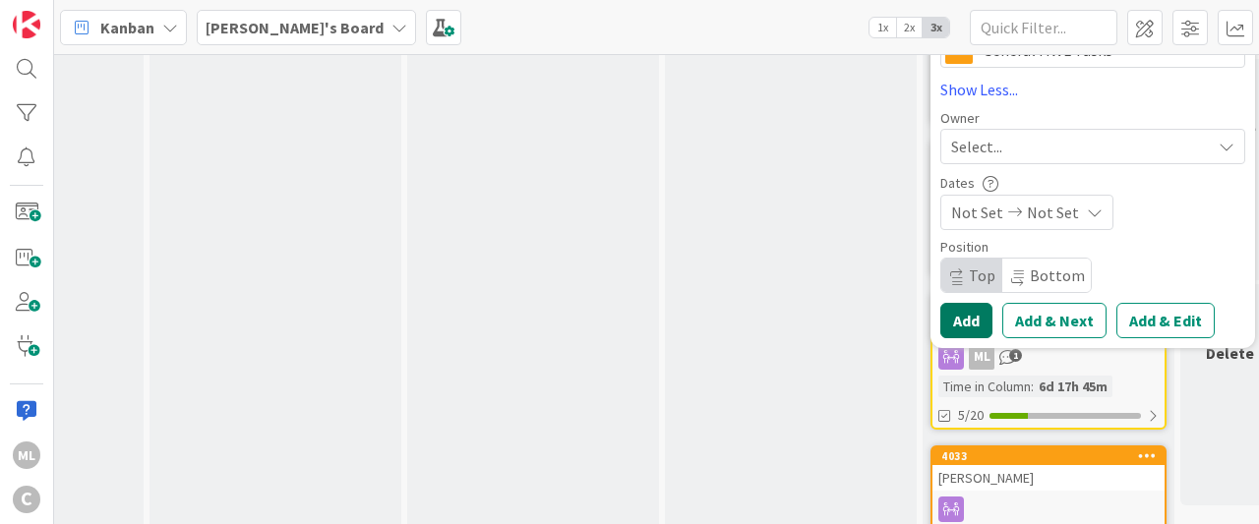
click at [962, 317] on button "Add" at bounding box center [967, 320] width 52 height 35
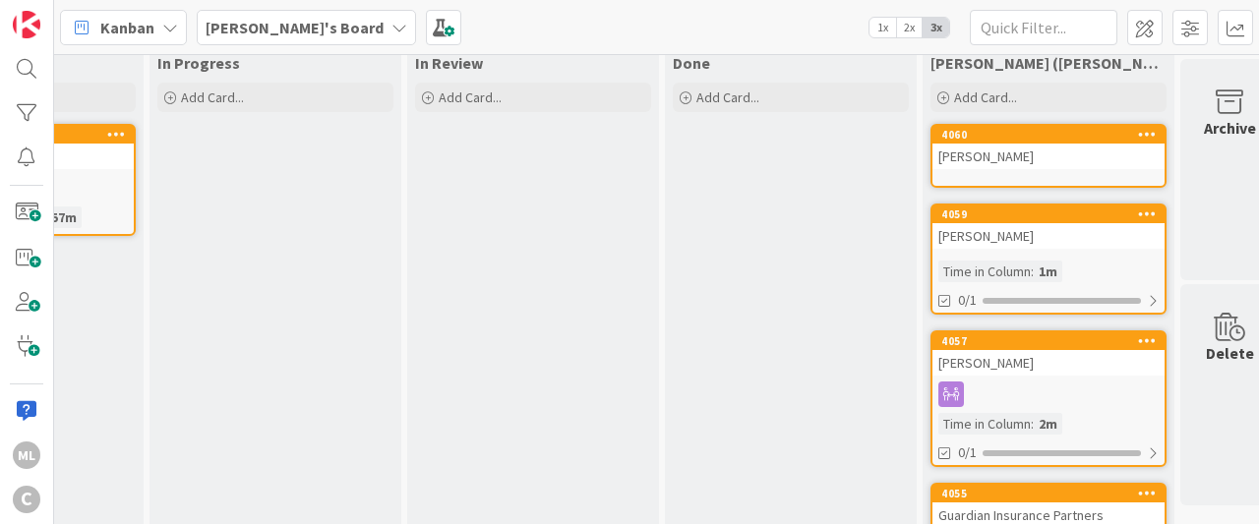
scroll to position [37, 427]
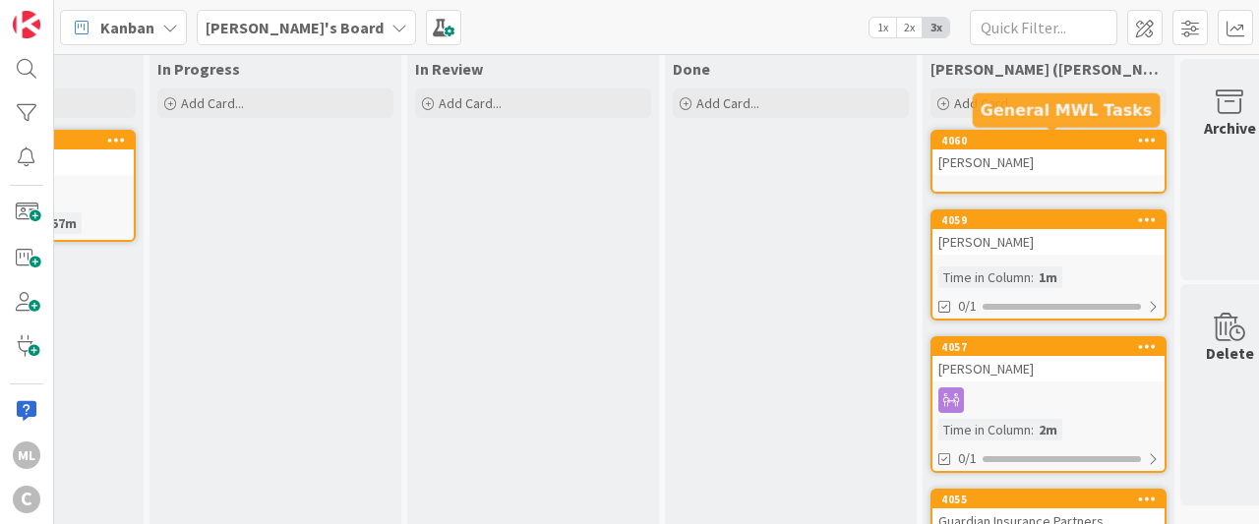
click at [965, 143] on div "4060" at bounding box center [1053, 141] width 223 height 14
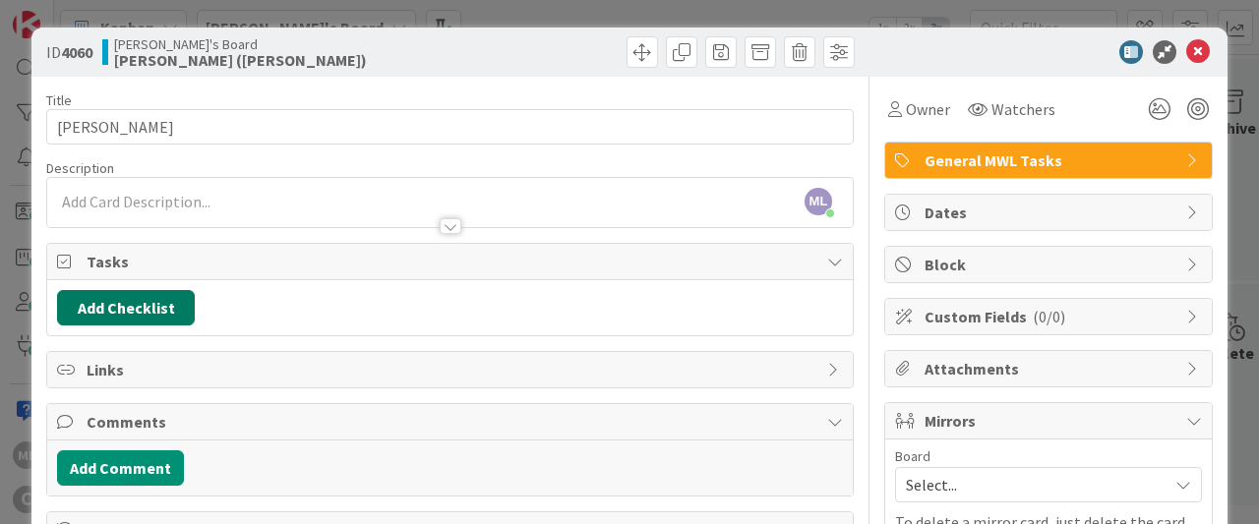
click at [114, 297] on button "Add Checklist" at bounding box center [126, 307] width 138 height 35
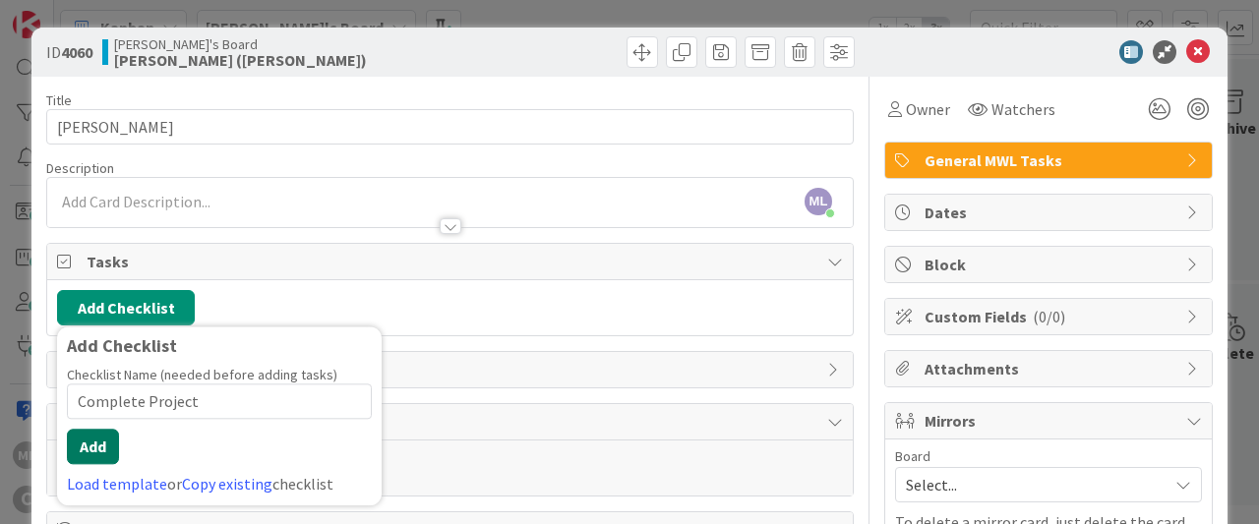
type input "Complete Project"
click at [95, 446] on button "Add" at bounding box center [93, 446] width 52 height 35
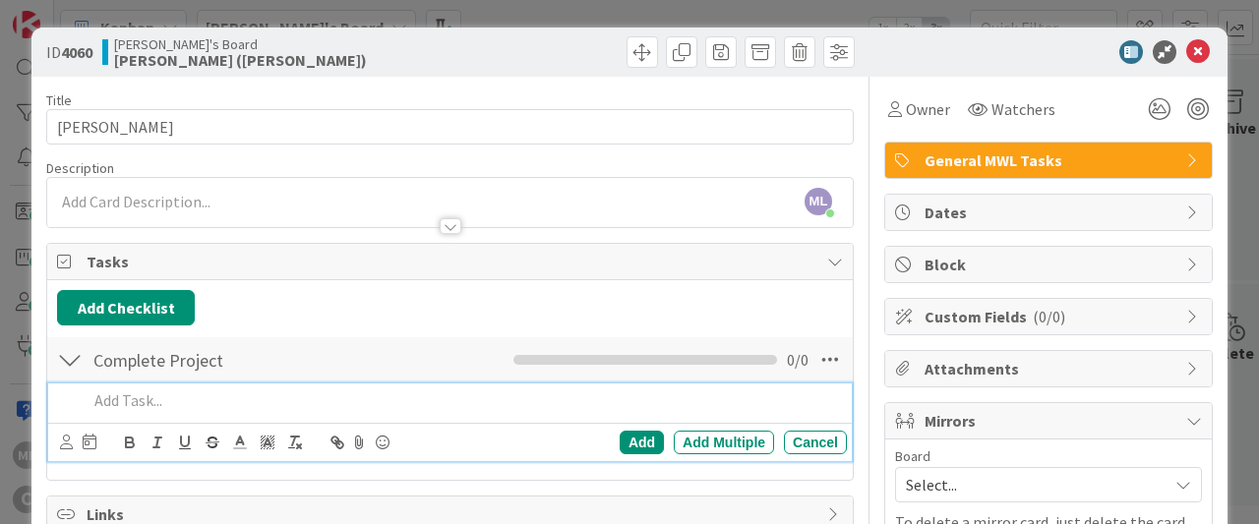
click at [123, 400] on p at bounding box center [464, 401] width 752 height 23
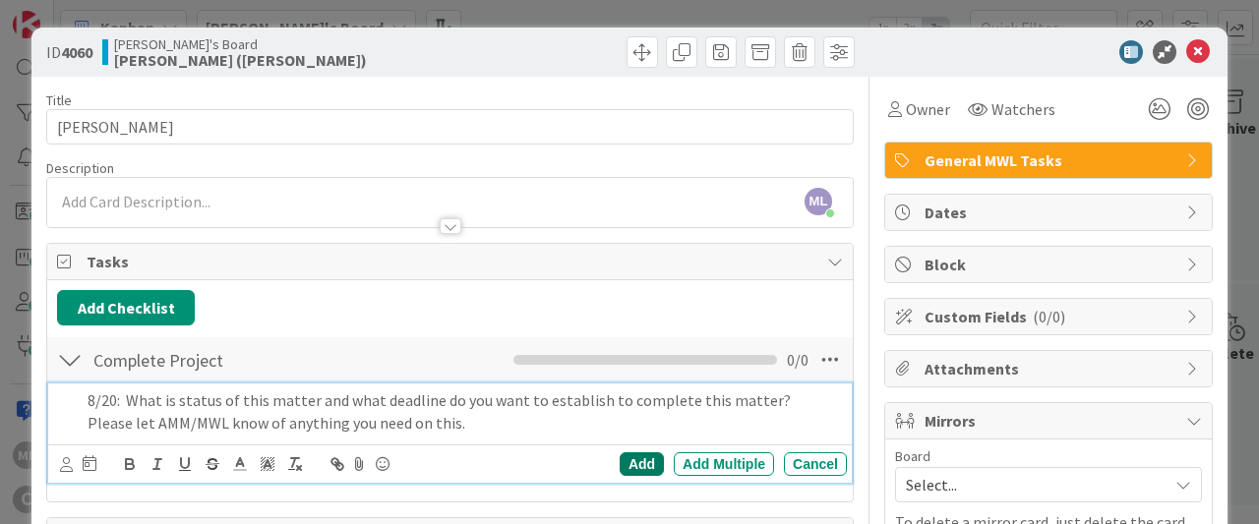
click at [642, 460] on div "Add" at bounding box center [642, 465] width 44 height 24
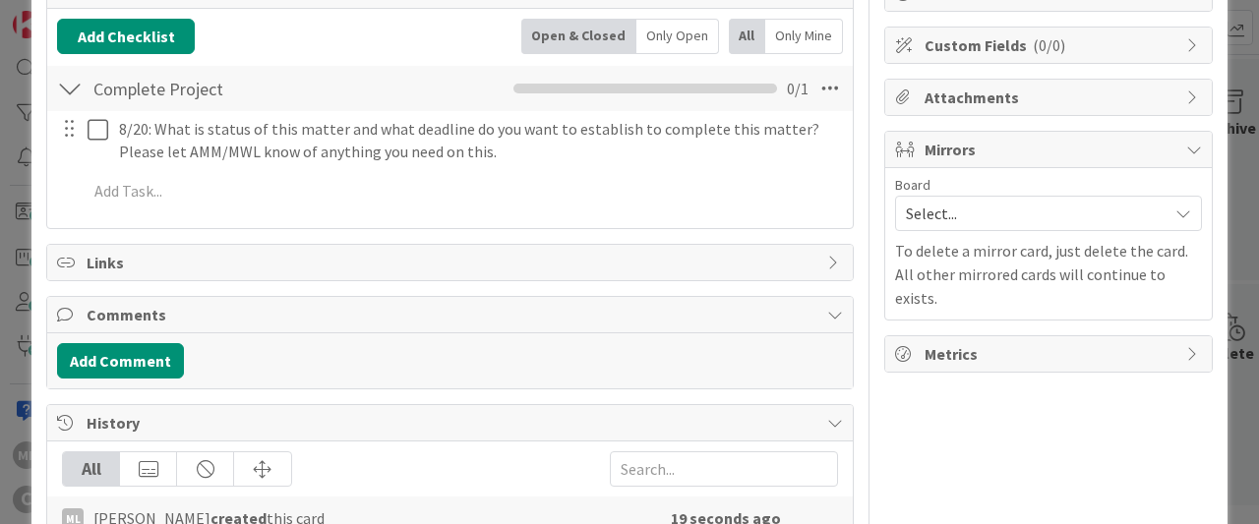
scroll to position [282, 0]
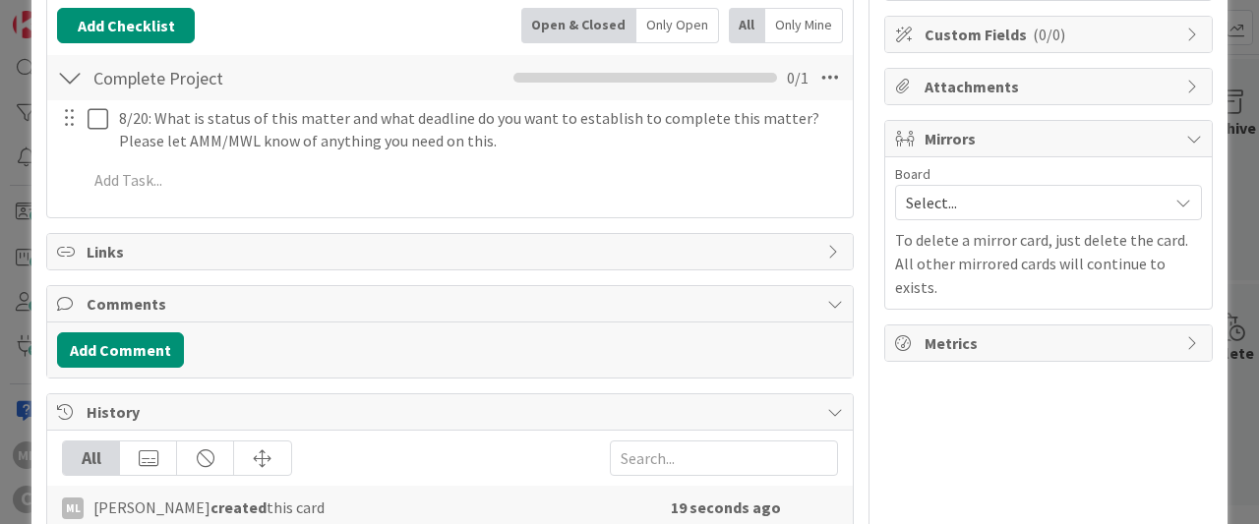
click at [950, 138] on span "Mirrors" at bounding box center [1051, 139] width 252 height 24
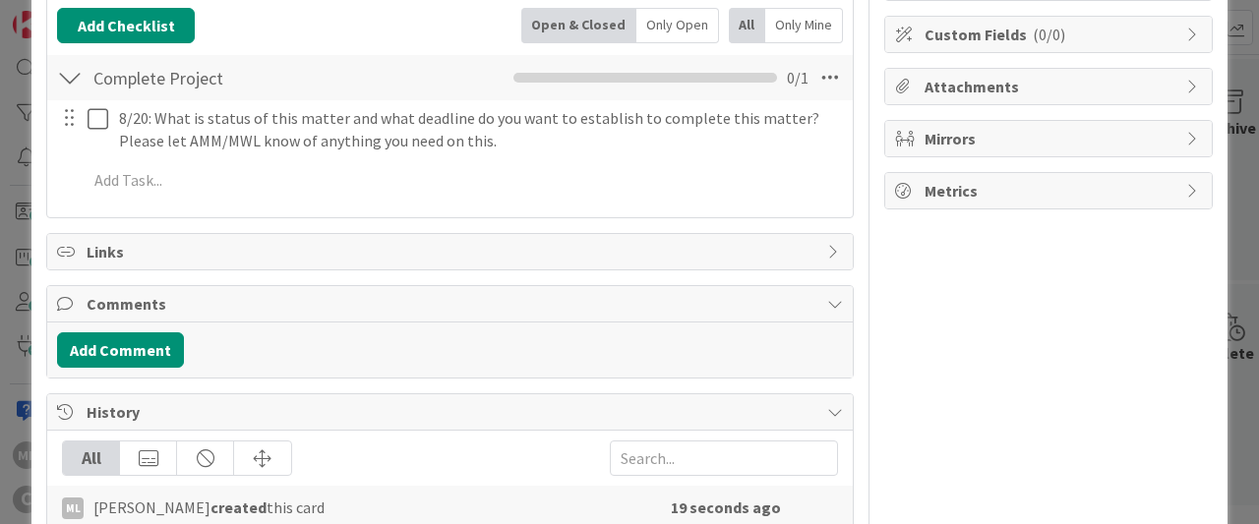
click at [950, 138] on span "Mirrors" at bounding box center [1051, 139] width 252 height 24
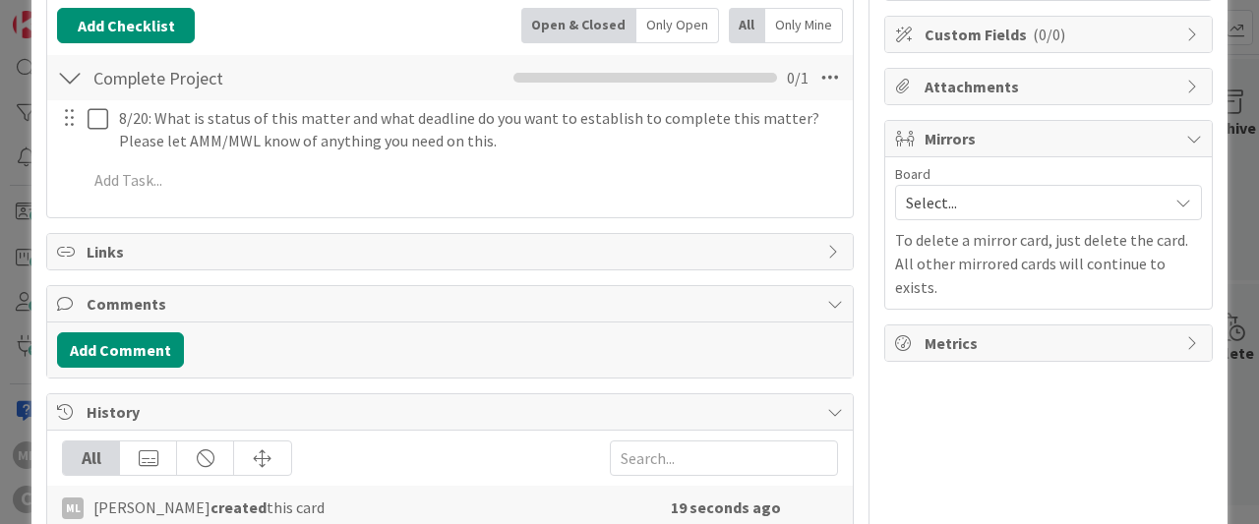
click at [928, 212] on span "Select..." at bounding box center [1032, 203] width 252 height 28
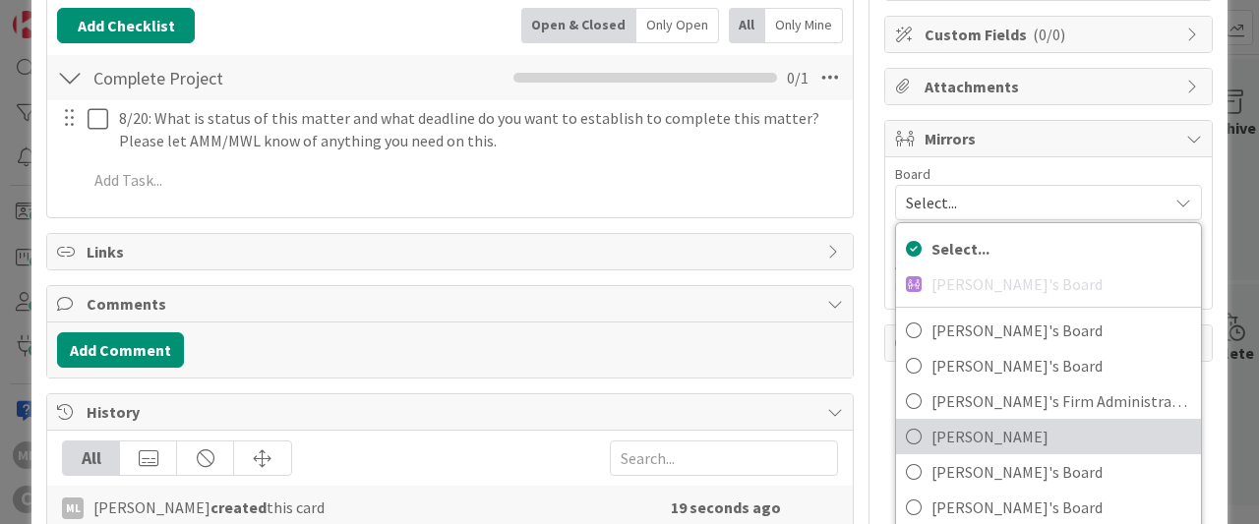
click at [918, 433] on icon at bounding box center [914, 437] width 16 height 30
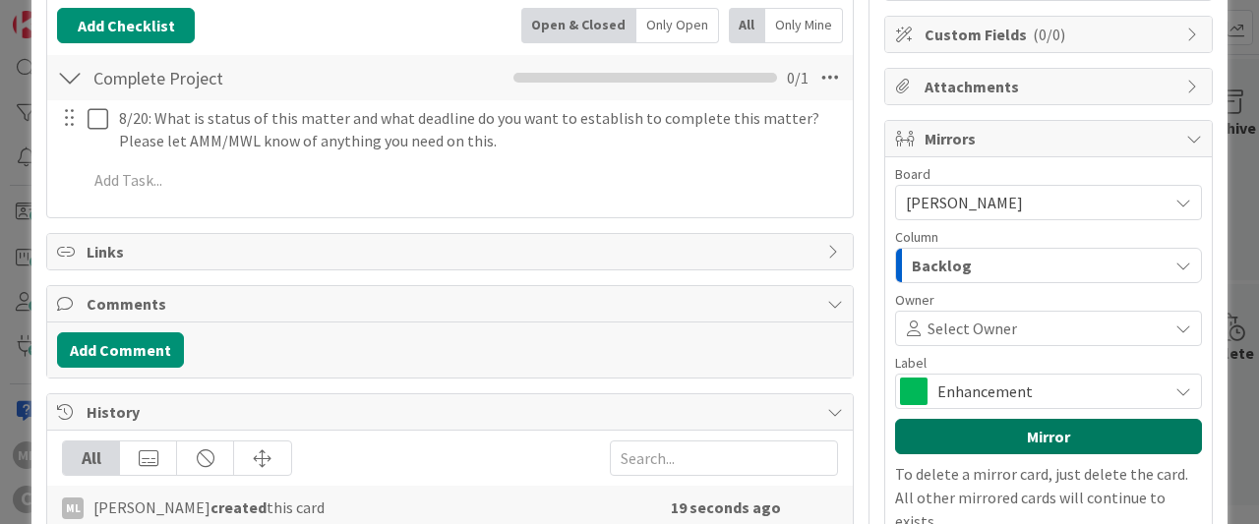
click at [1001, 437] on button "Mirror" at bounding box center [1048, 436] width 307 height 35
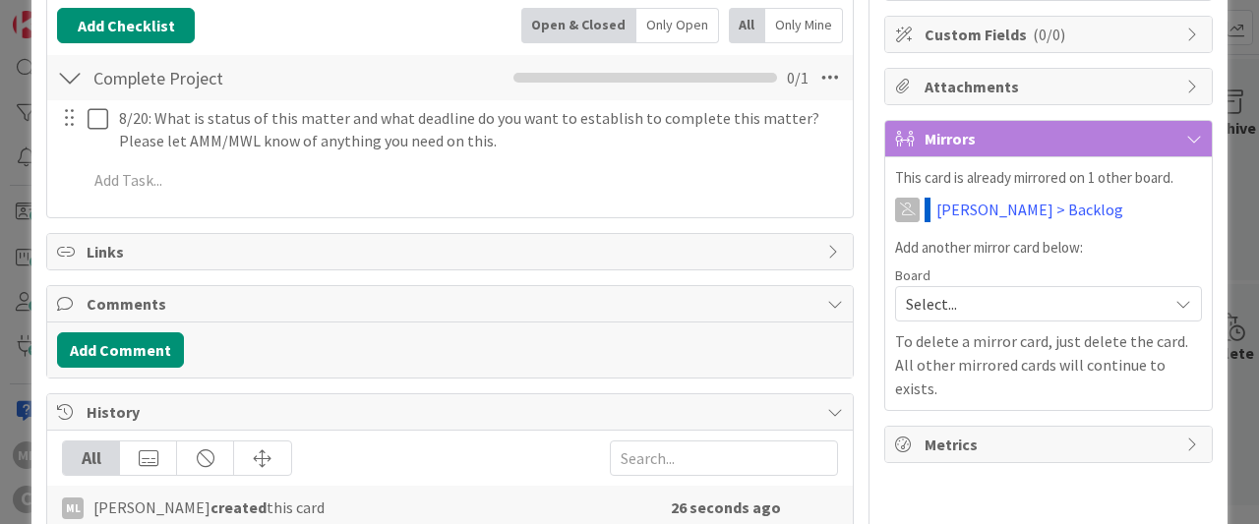
scroll to position [0, 0]
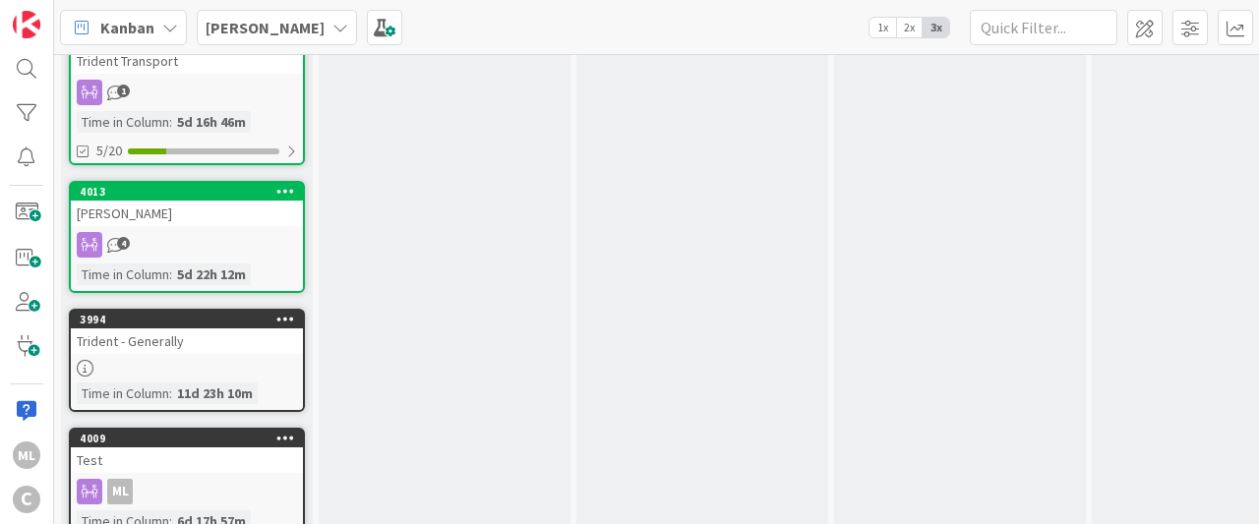
scroll to position [1081, 0]
